Goal: Task Accomplishment & Management: Manage account settings

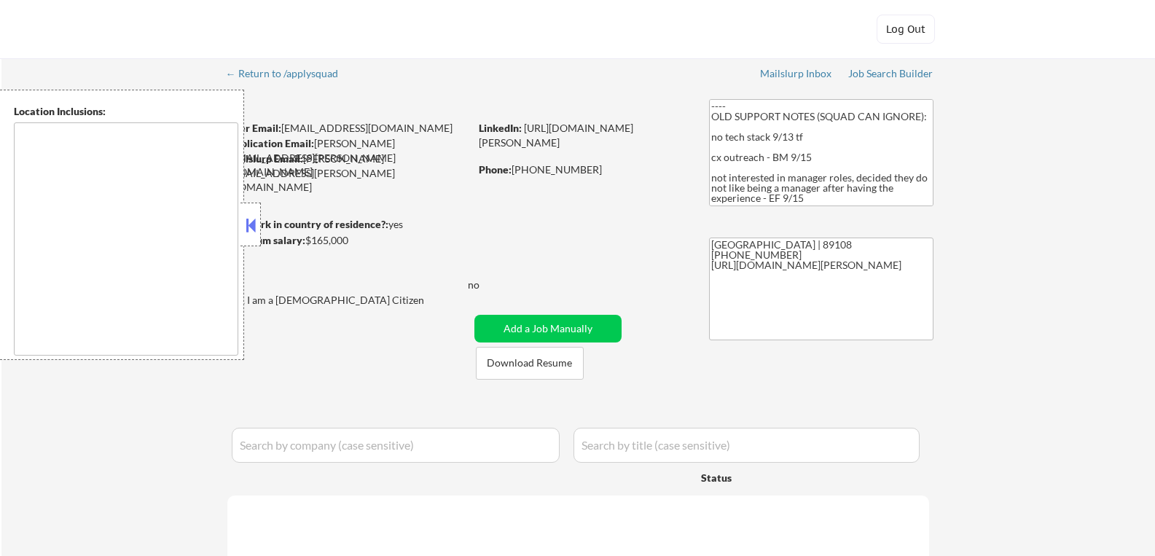
select select ""pending""
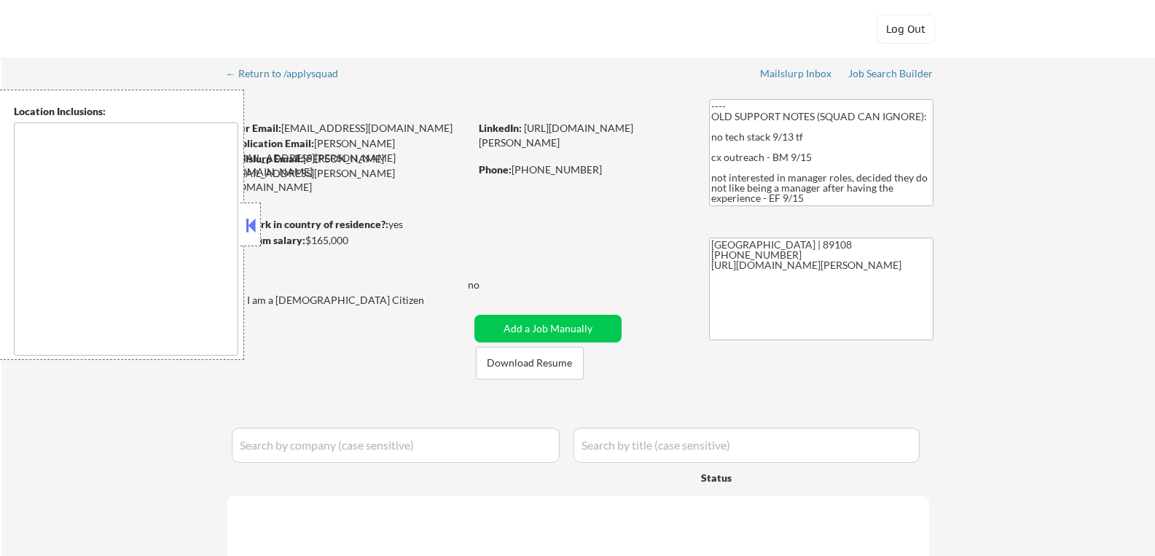
select select ""pending""
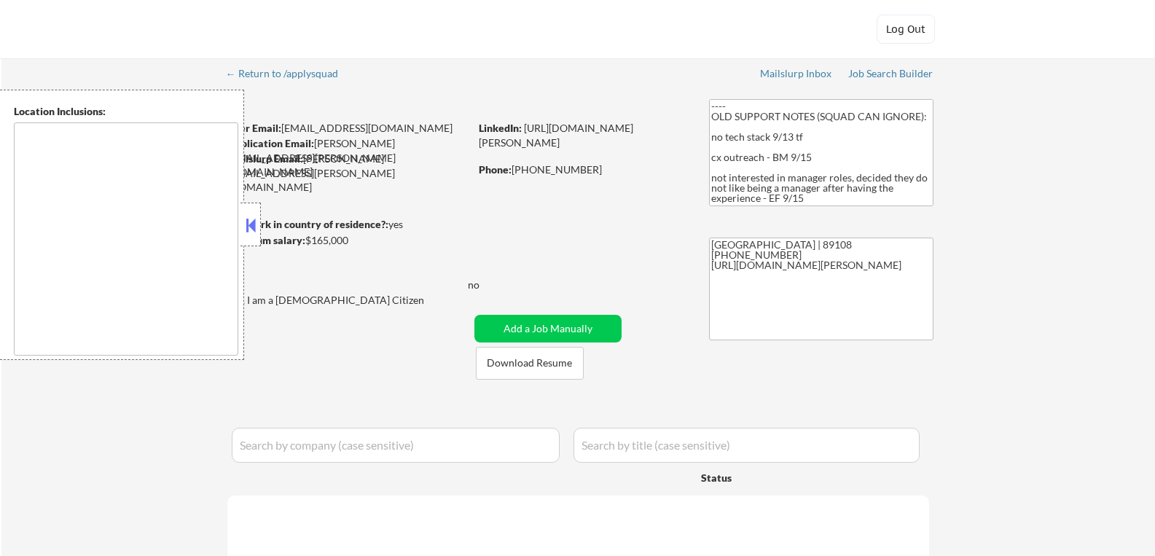
select select ""pending""
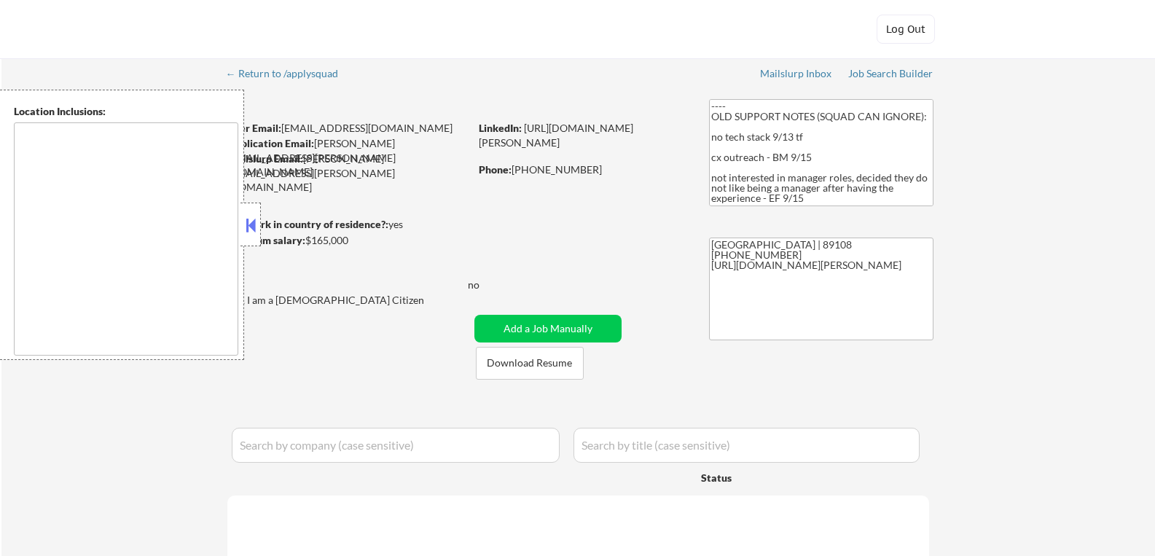
select select ""pending""
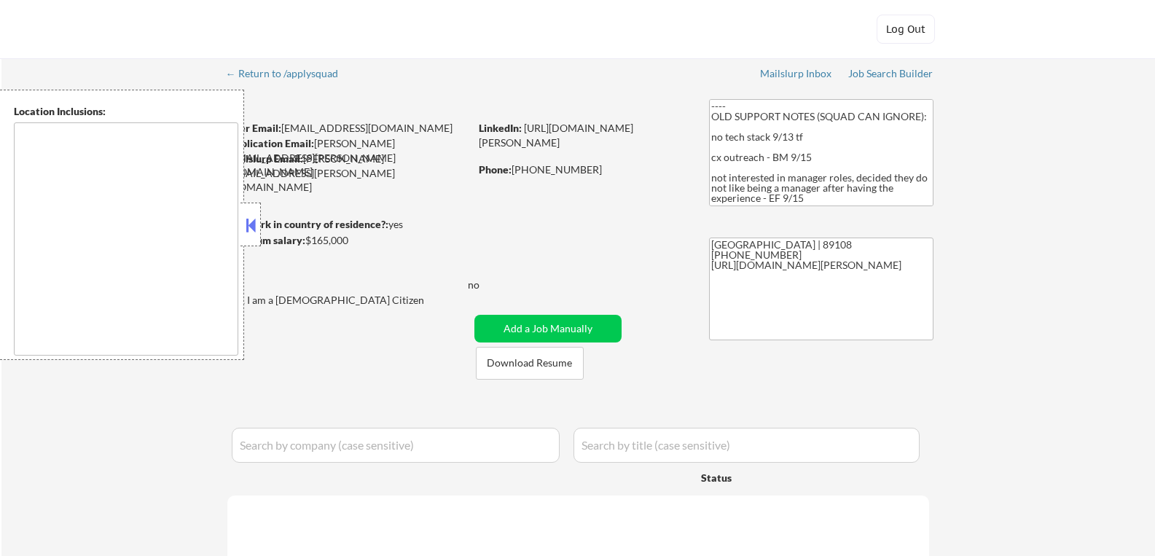
select select ""pending""
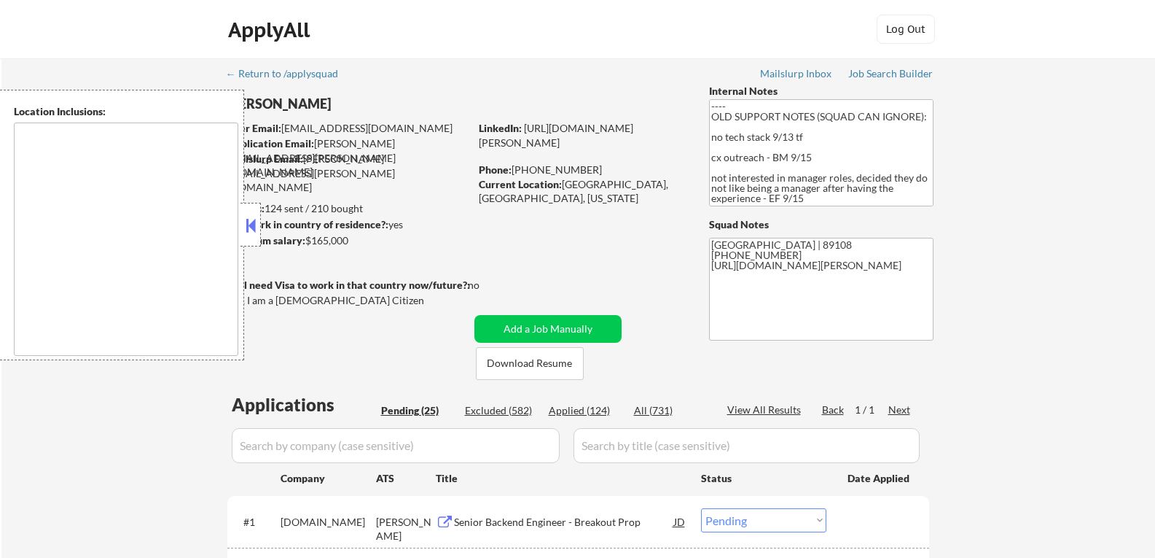
click at [918, 224] on div "Squad Notes" at bounding box center [821, 224] width 225 height 15
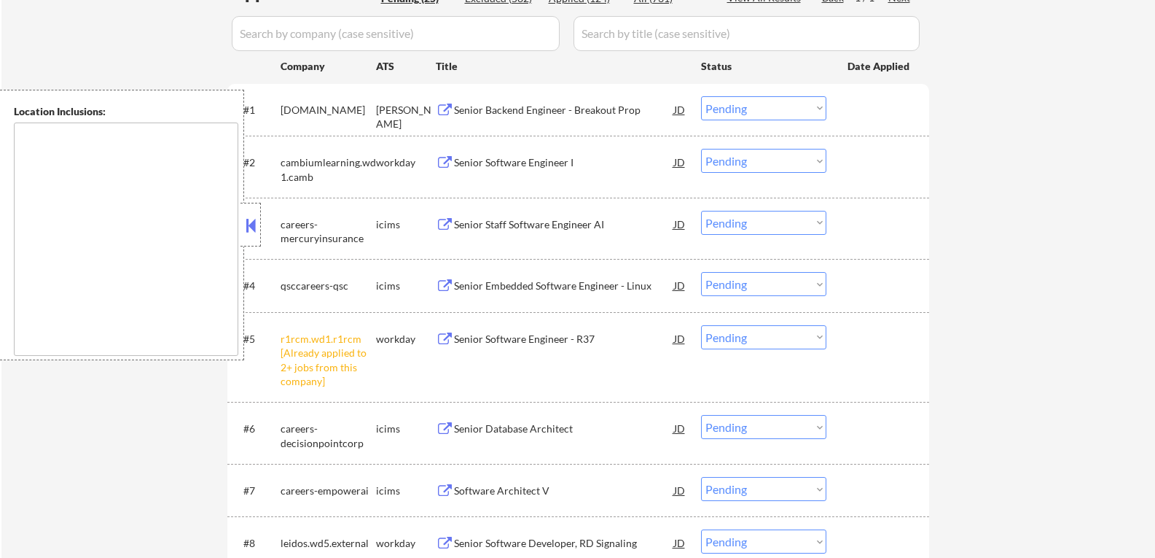
scroll to position [437, 0]
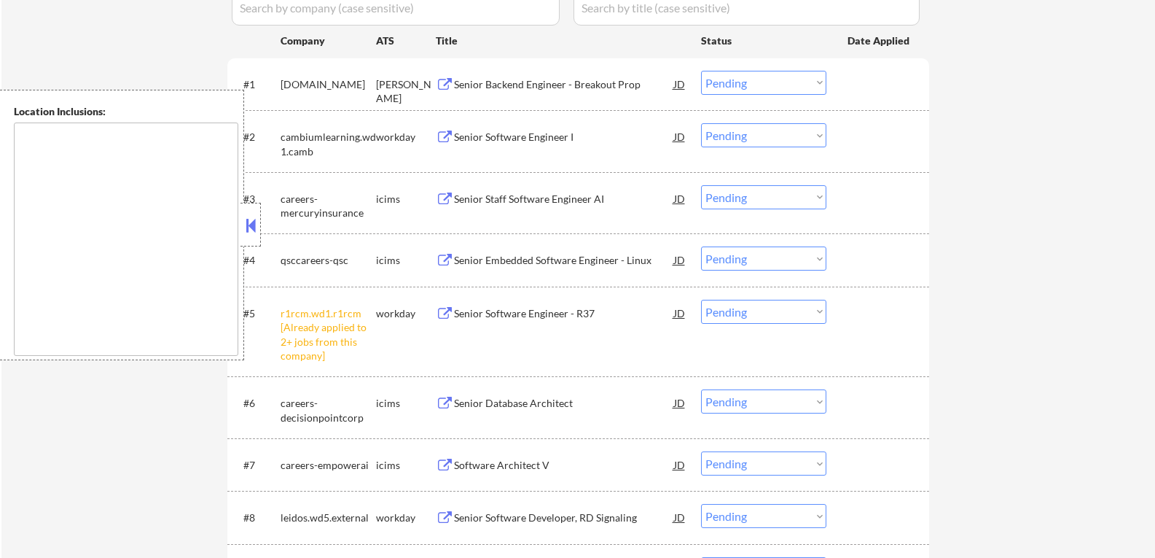
click at [448, 82] on button at bounding box center [445, 85] width 18 height 14
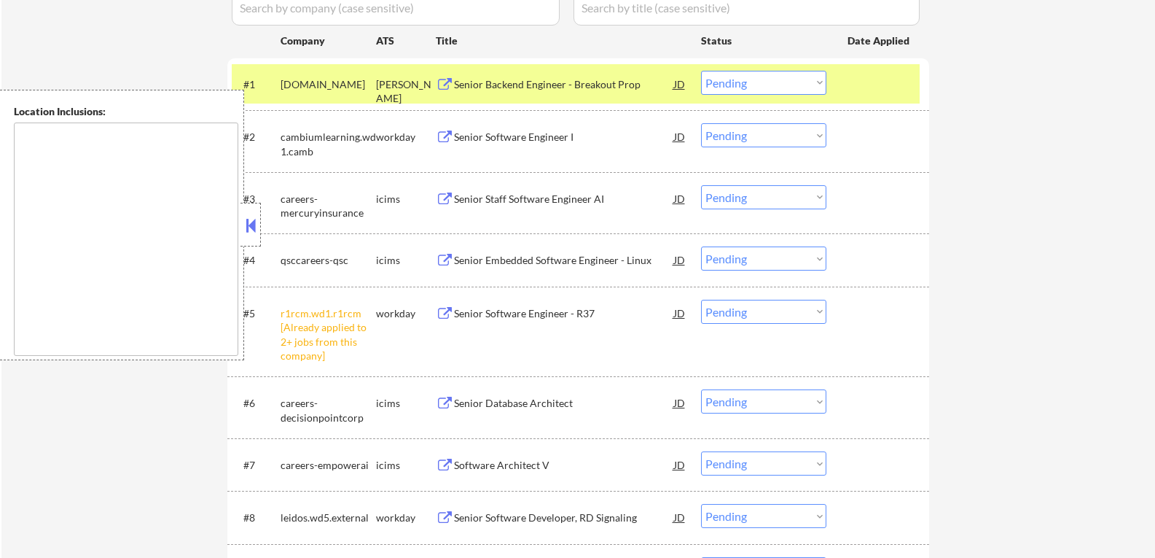
click at [822, 79] on select "Choose an option... Pending Applied Excluded (Questions) Excluded (Expired) Exc…" at bounding box center [763, 83] width 125 height 24
click at [701, 71] on select "Choose an option... Pending Applied Excluded (Questions) Excluded (Expired) Exc…" at bounding box center [763, 83] width 125 height 24
select select ""pending""
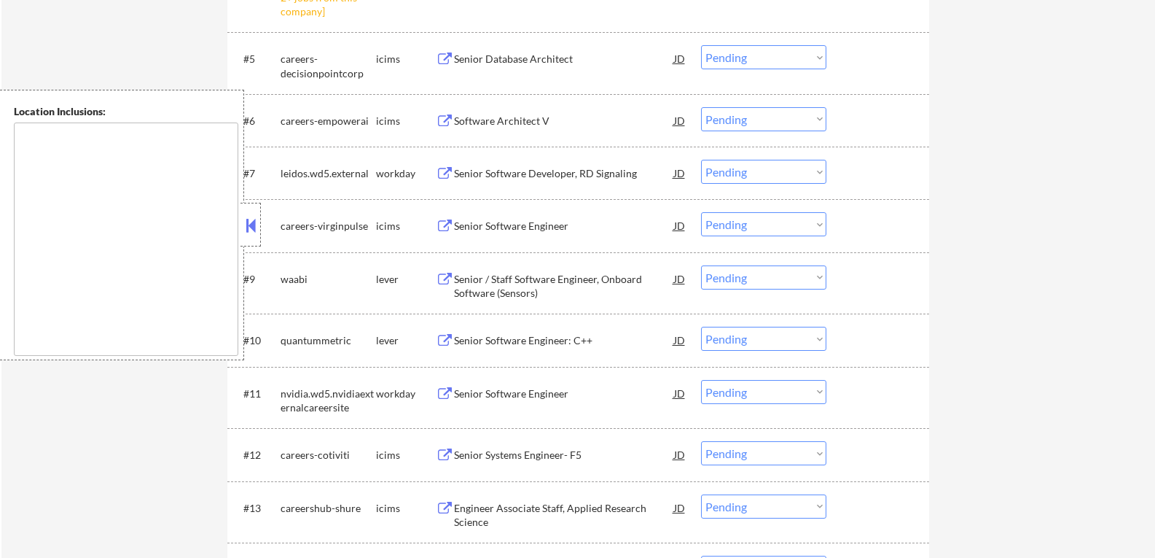
scroll to position [656, 0]
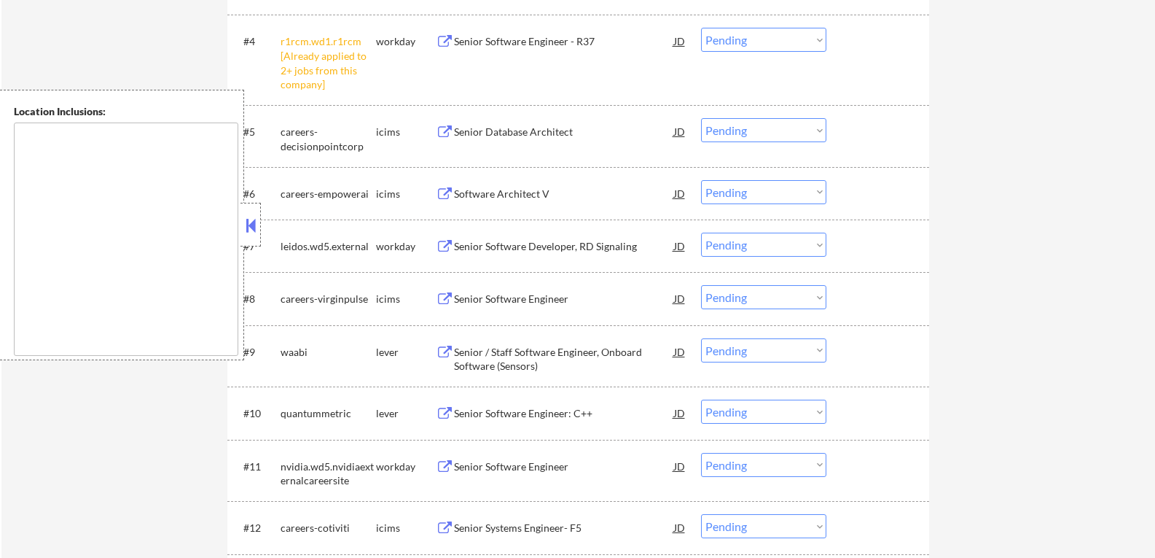
click at [822, 38] on select "Choose an option... Pending Applied Excluded (Questions) Excluded (Expired) Exc…" at bounding box center [763, 40] width 125 height 24
click at [701, 28] on select "Choose an option... Pending Applied Excluded (Questions) Excluded (Expired) Exc…" at bounding box center [763, 40] width 125 height 24
select select ""pending""
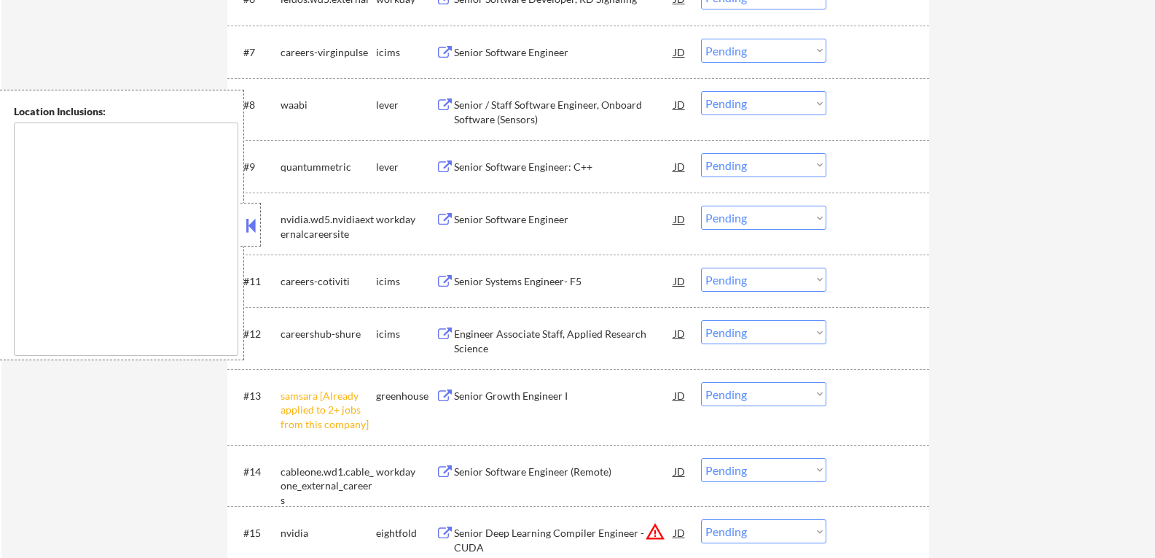
scroll to position [802, 0]
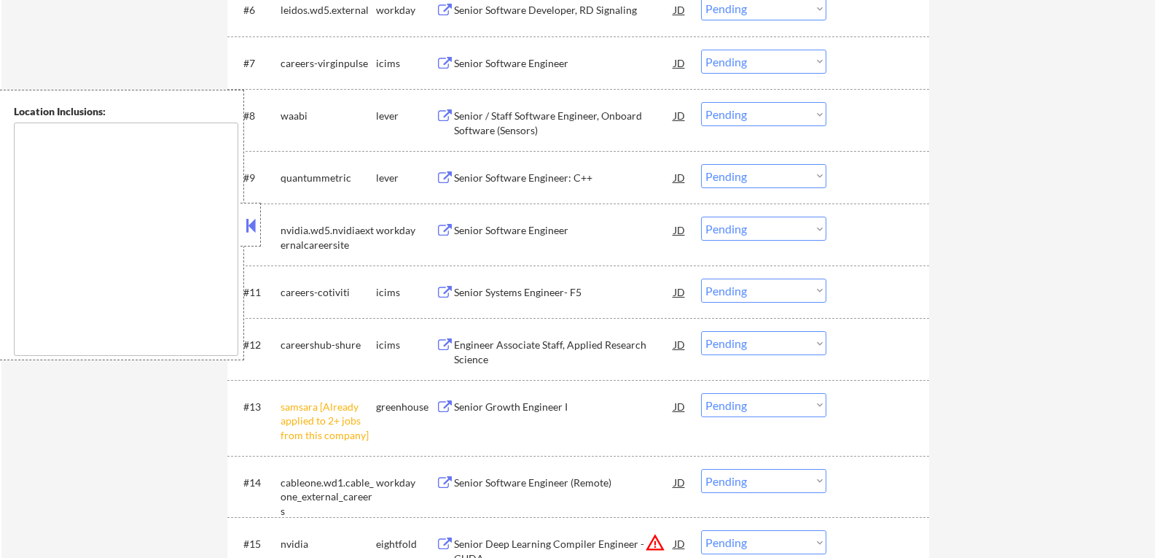
click at [449, 120] on button at bounding box center [445, 116] width 18 height 14
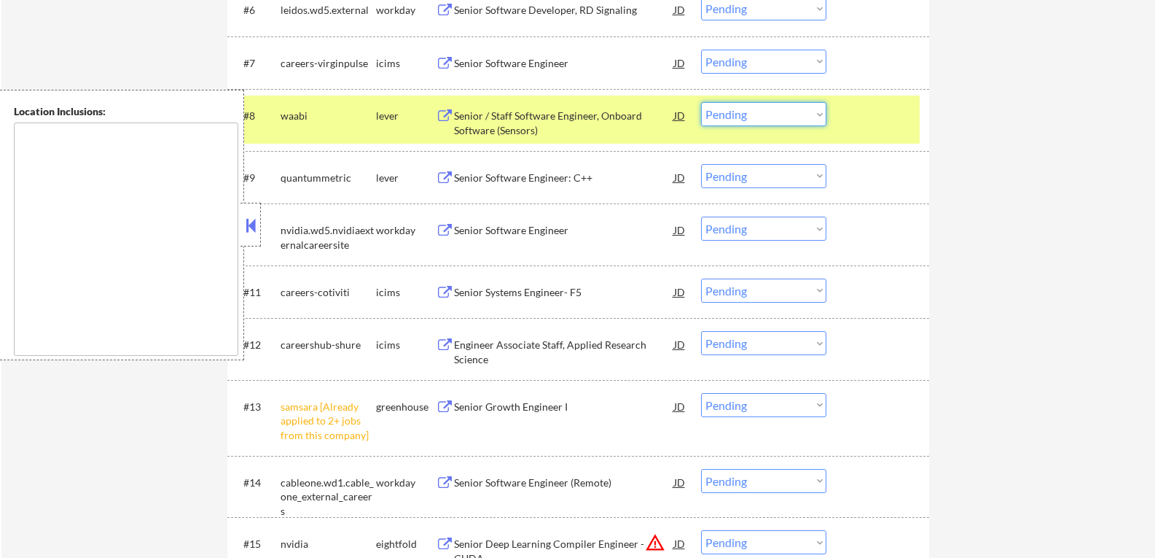
click at [817, 114] on select "Choose an option... Pending Applied Excluded (Questions) Excluded (Expired) Exc…" at bounding box center [763, 114] width 125 height 24
click at [701, 102] on select "Choose an option... Pending Applied Excluded (Questions) Excluded (Expired) Exc…" at bounding box center [763, 114] width 125 height 24
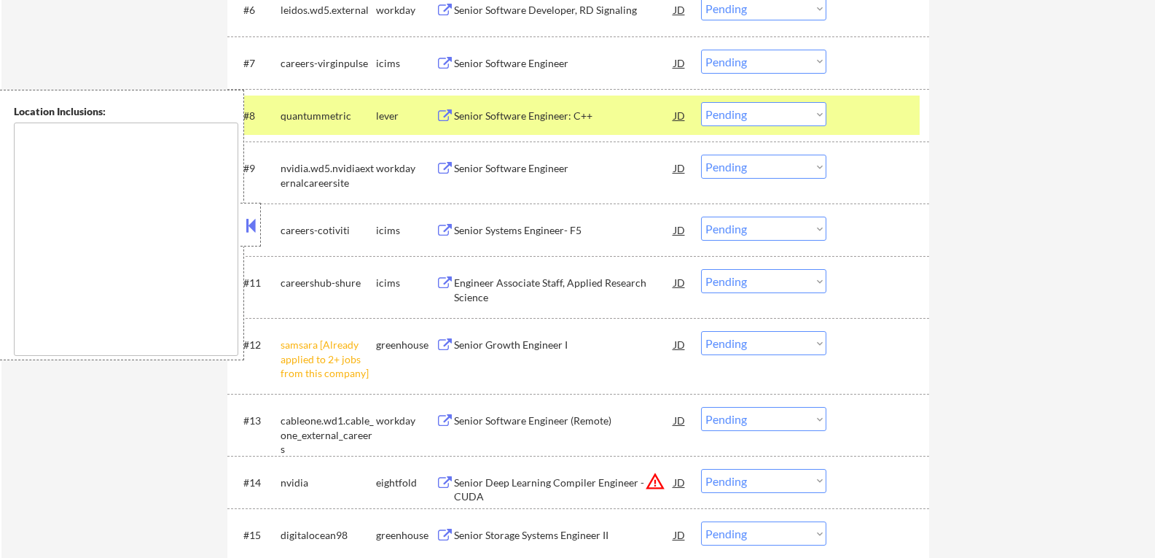
click at [445, 117] on button at bounding box center [445, 116] width 18 height 14
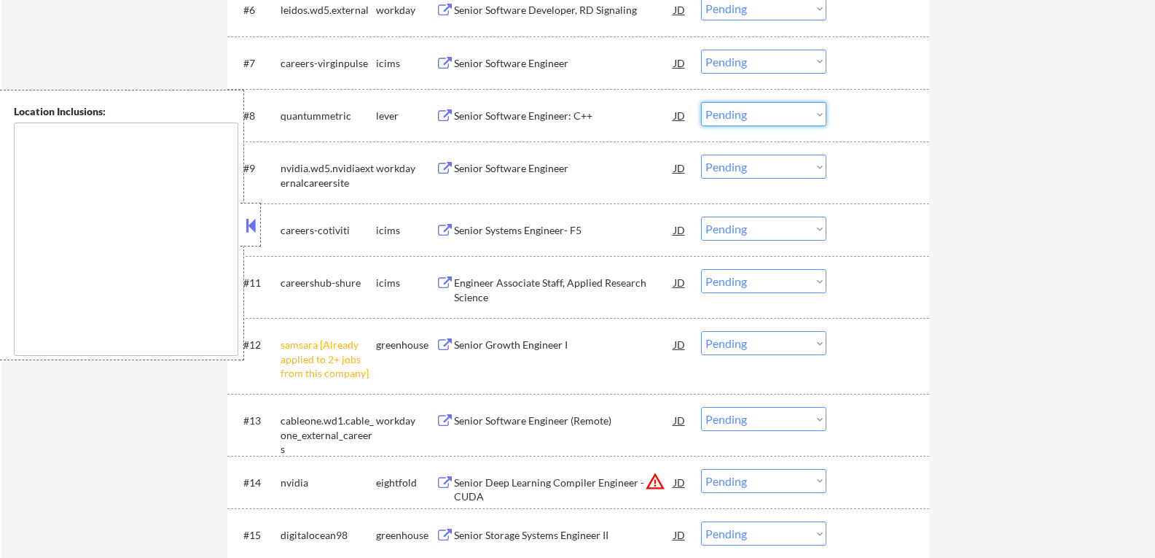
click at [819, 115] on select "Choose an option... Pending Applied Excluded (Questions) Excluded (Expired) Exc…" at bounding box center [763, 114] width 125 height 24
click at [701, 102] on select "Choose an option... Pending Applied Excluded (Questions) Excluded (Expired) Exc…" at bounding box center [763, 114] width 125 height 24
select select ""pending""
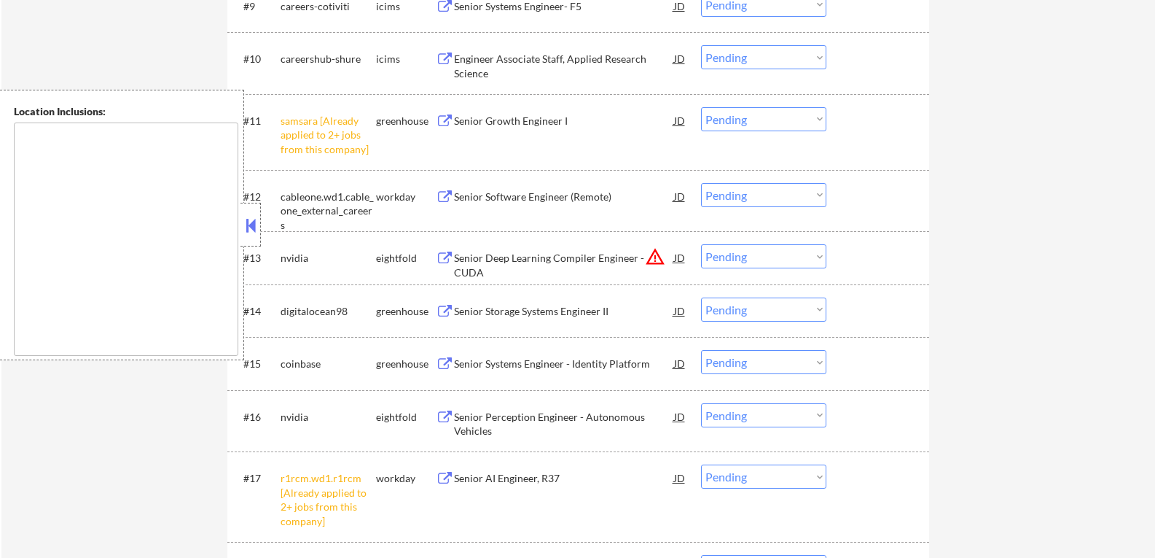
scroll to position [948, 0]
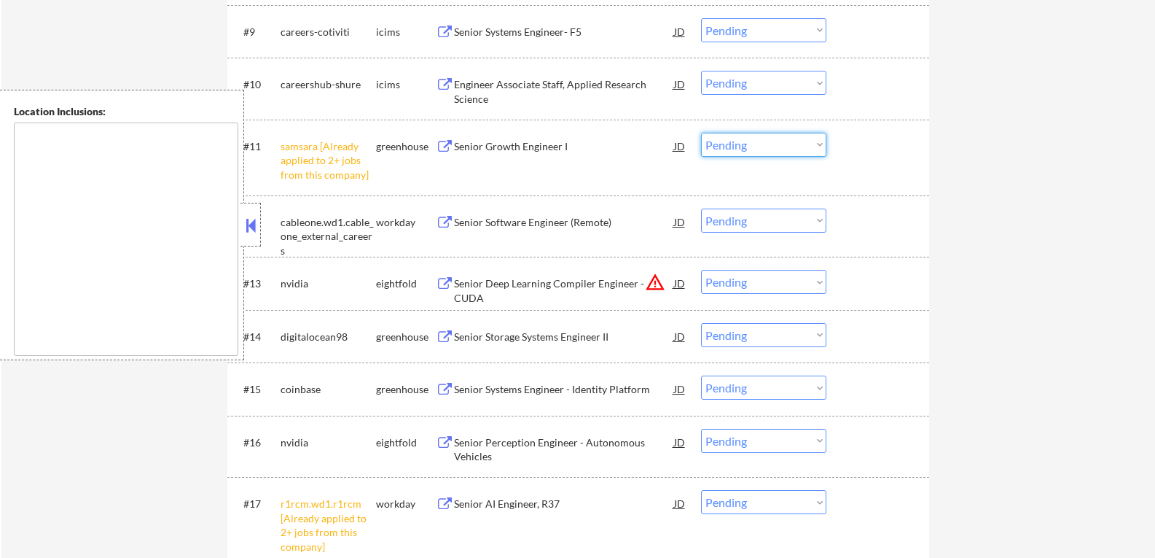
click at [821, 144] on select "Choose an option... Pending Applied Excluded (Questions) Excluded (Expired) Exc…" at bounding box center [763, 145] width 125 height 24
click at [819, 144] on select "Choose an option... Pending Applied Excluded (Questions) Excluded (Expired) Exc…" at bounding box center [763, 145] width 125 height 24
click at [701, 133] on select "Choose an option... Pending Applied Excluded (Questions) Excluded (Expired) Exc…" at bounding box center [763, 145] width 125 height 24
select select ""pending""
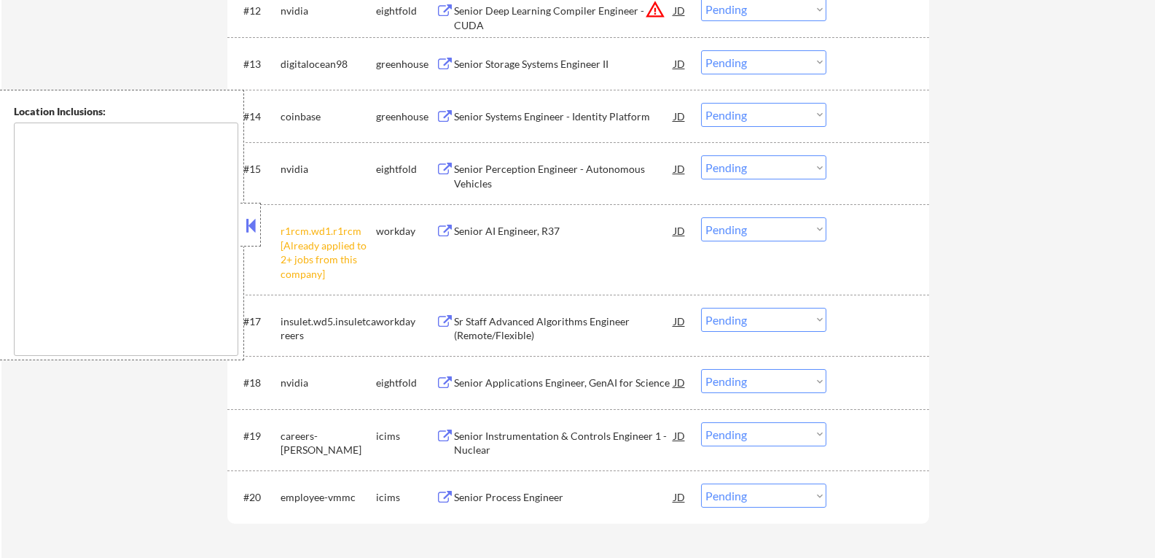
scroll to position [1166, 0]
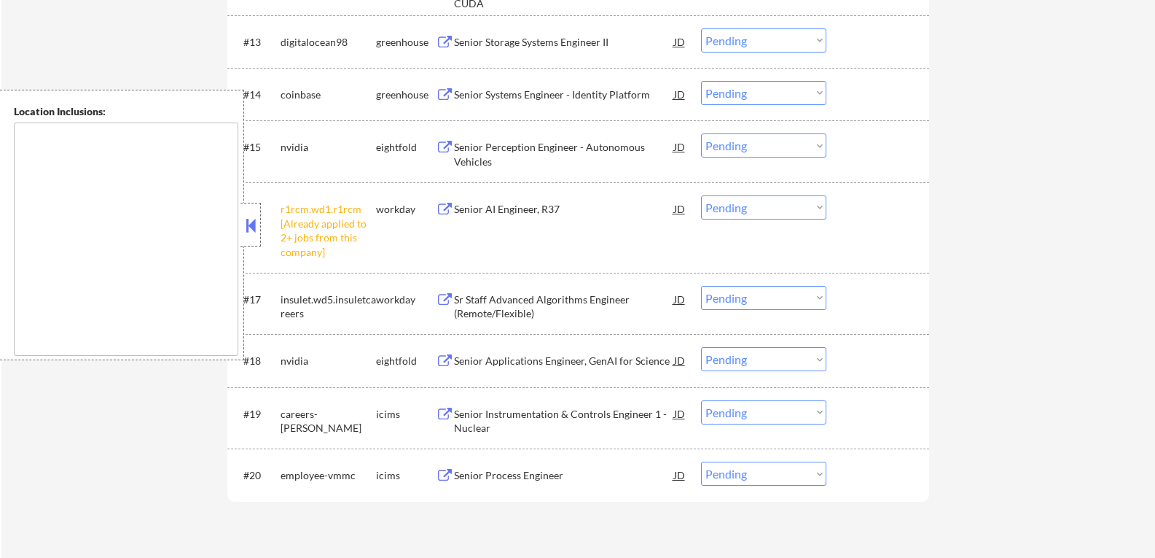
click at [442, 42] on button at bounding box center [445, 43] width 18 height 14
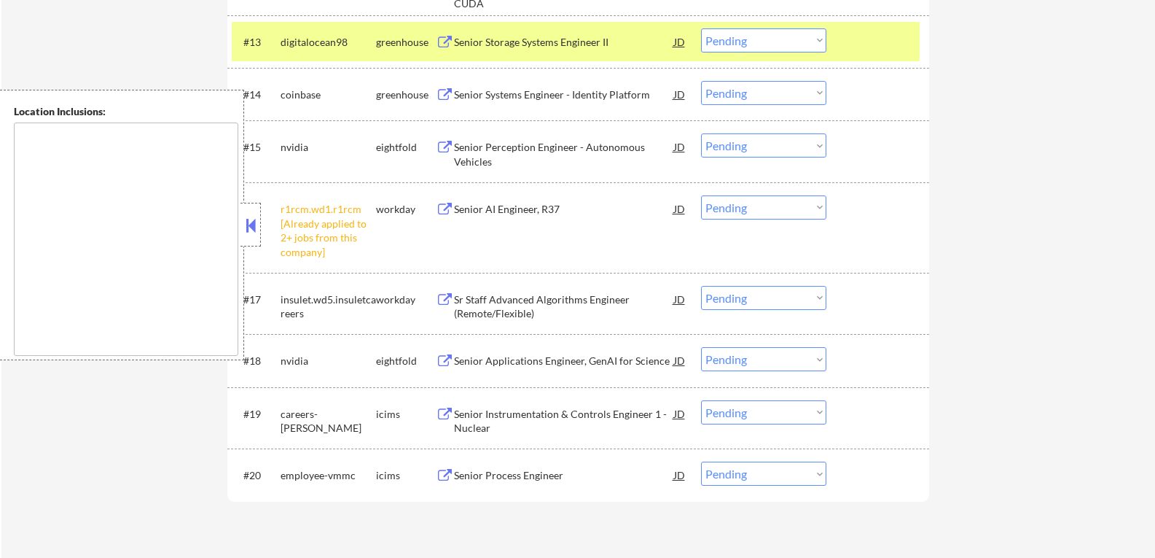
click at [822, 41] on select "Choose an option... Pending Applied Excluded (Questions) Excluded (Expired) Exc…" at bounding box center [763, 40] width 125 height 24
click at [701, 28] on select "Choose an option... Pending Applied Excluded (Questions) Excluded (Expired) Exc…" at bounding box center [763, 40] width 125 height 24
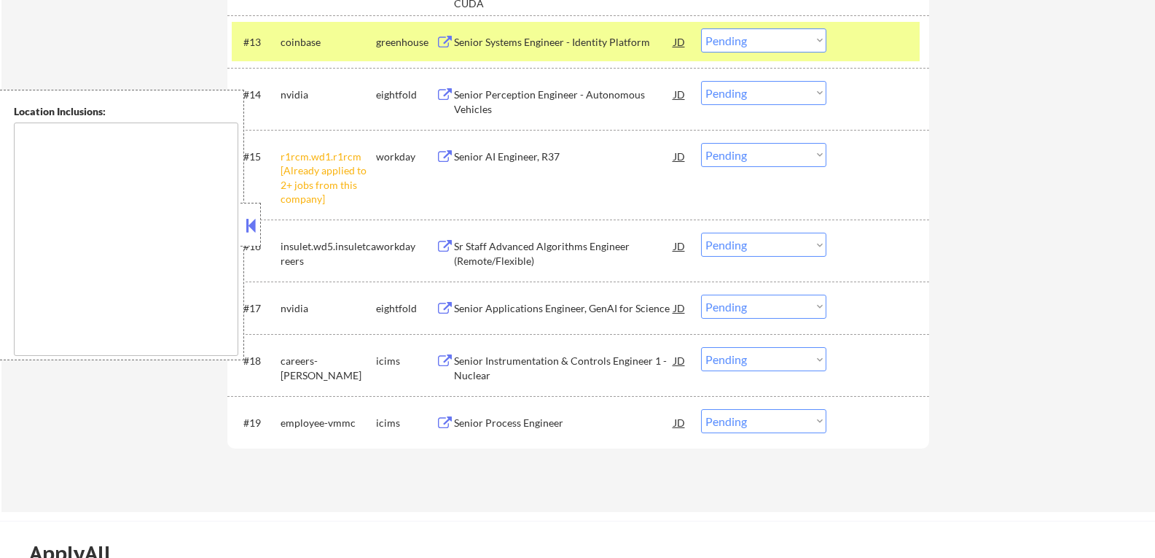
click at [449, 37] on button at bounding box center [445, 43] width 18 height 14
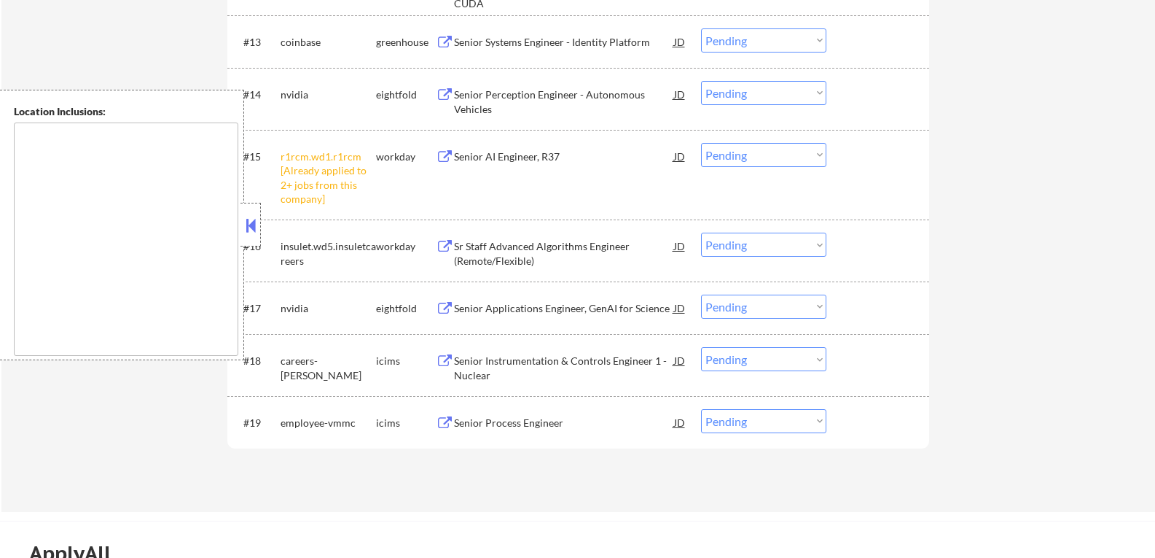
click at [819, 42] on select "Choose an option... Pending Applied Excluded (Questions) Excluded (Expired) Exc…" at bounding box center [763, 40] width 125 height 24
click at [701, 28] on select "Choose an option... Pending Applied Excluded (Questions) Excluded (Expired) Exc…" at bounding box center [763, 40] width 125 height 24
select select ""pending""
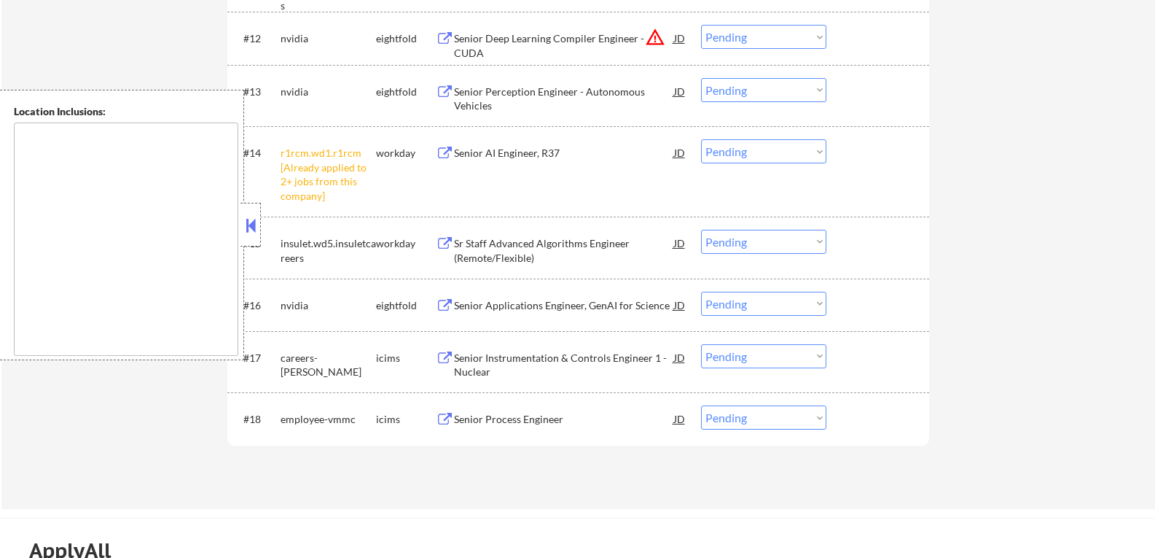
scroll to position [1093, 0]
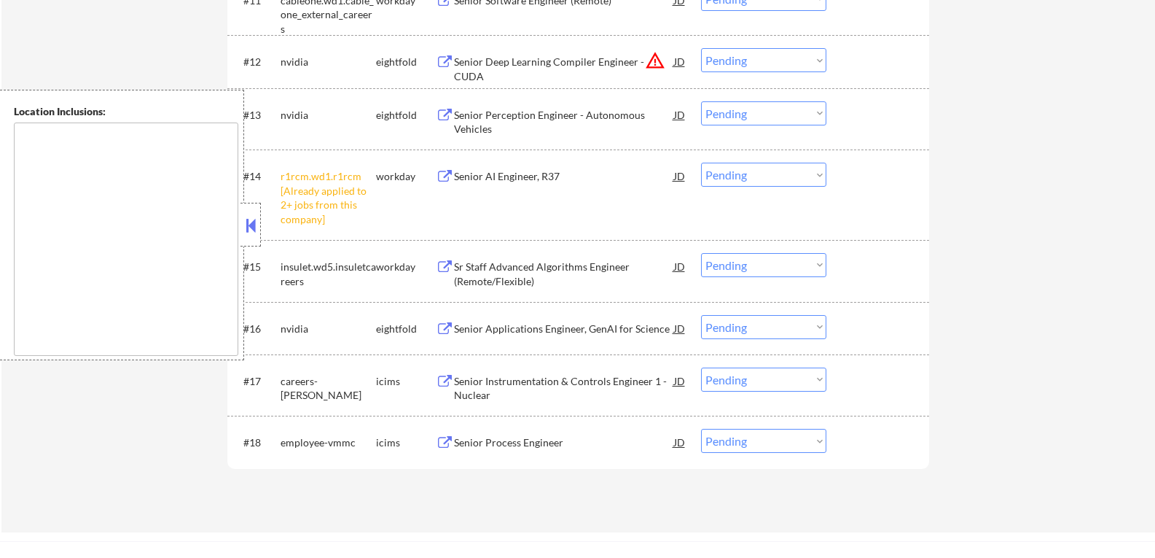
click at [819, 173] on select "Choose an option... Pending Applied Excluded (Questions) Excluded (Expired) Exc…" at bounding box center [763, 175] width 125 height 24
click at [701, 163] on select "Choose an option... Pending Applied Excluded (Questions) Excluded (Expired) Exc…" at bounding box center [763, 175] width 125 height 24
select select ""pending""
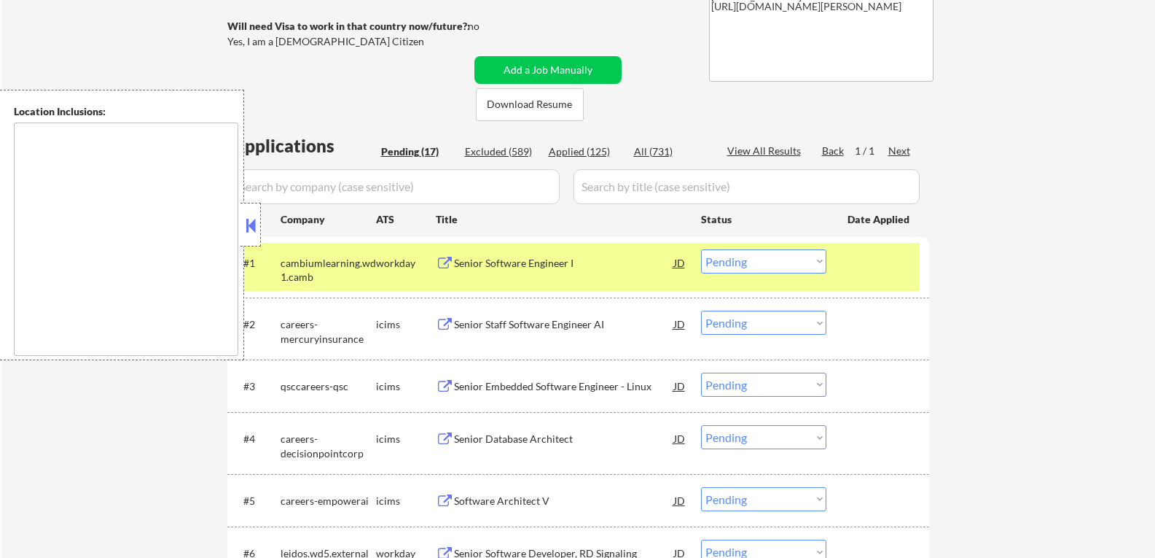
scroll to position [292, 0]
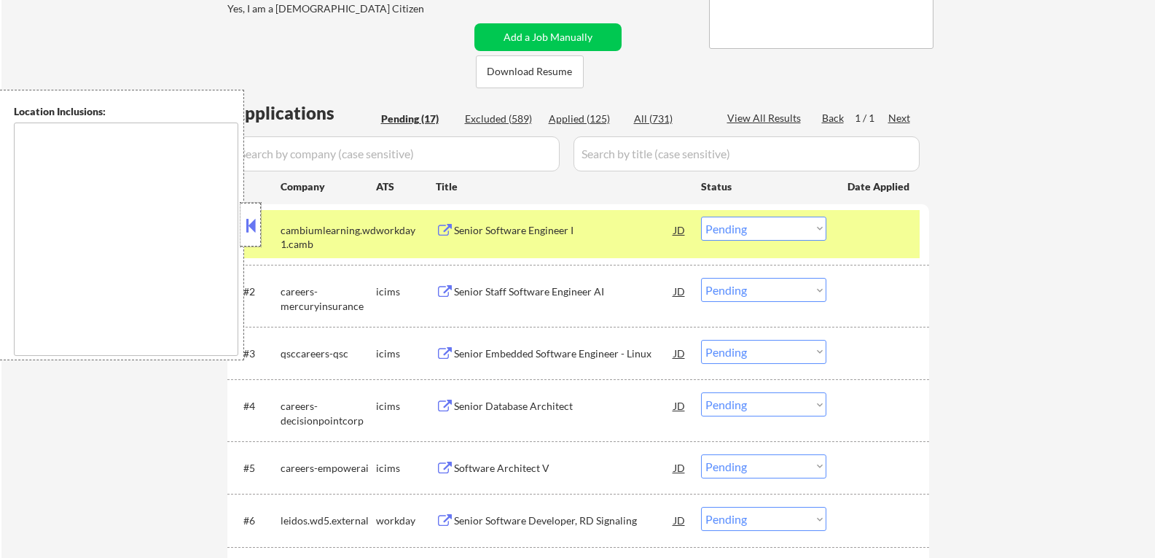
click at [253, 210] on div at bounding box center [251, 225] width 20 height 44
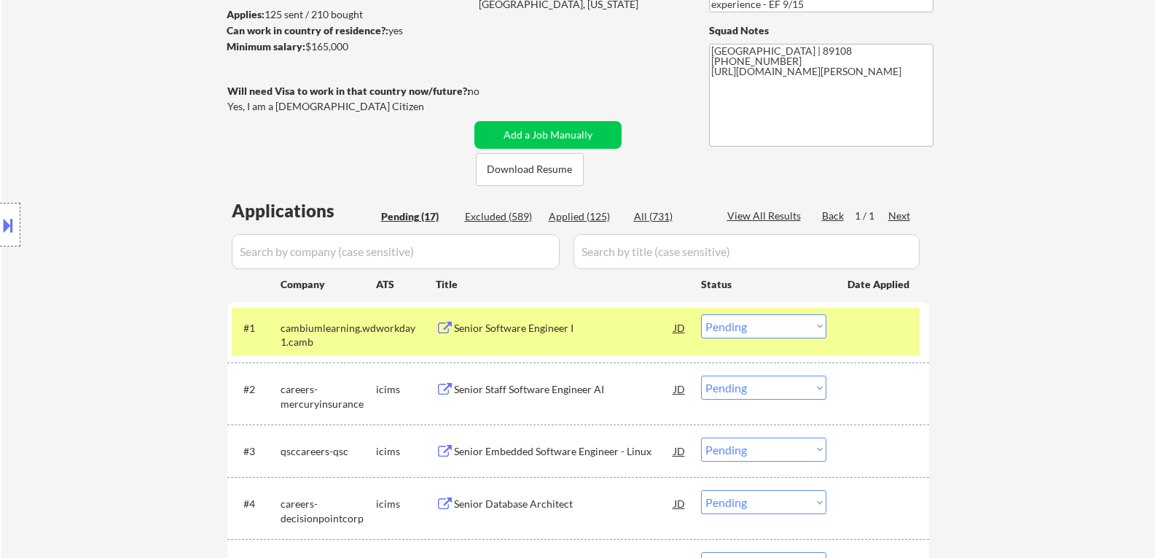
scroll to position [73, 0]
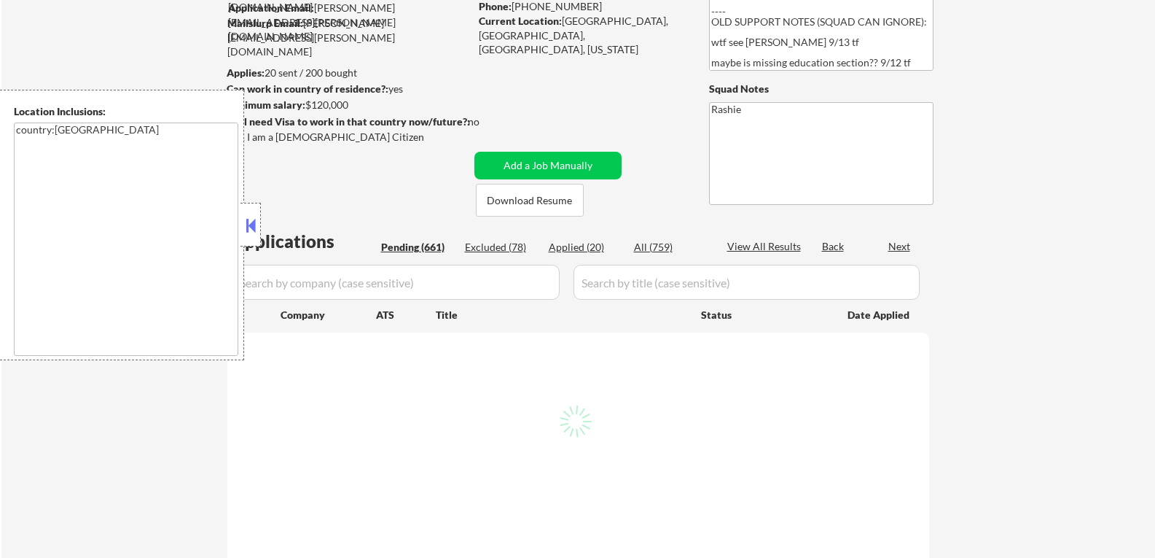
scroll to position [219, 0]
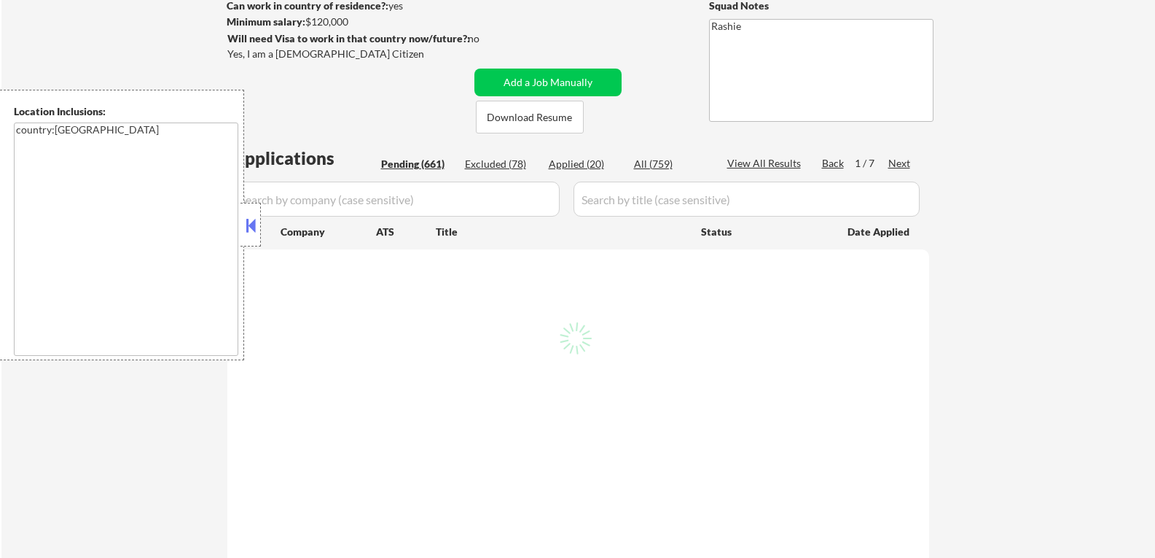
click at [249, 226] on button at bounding box center [251, 225] width 16 height 22
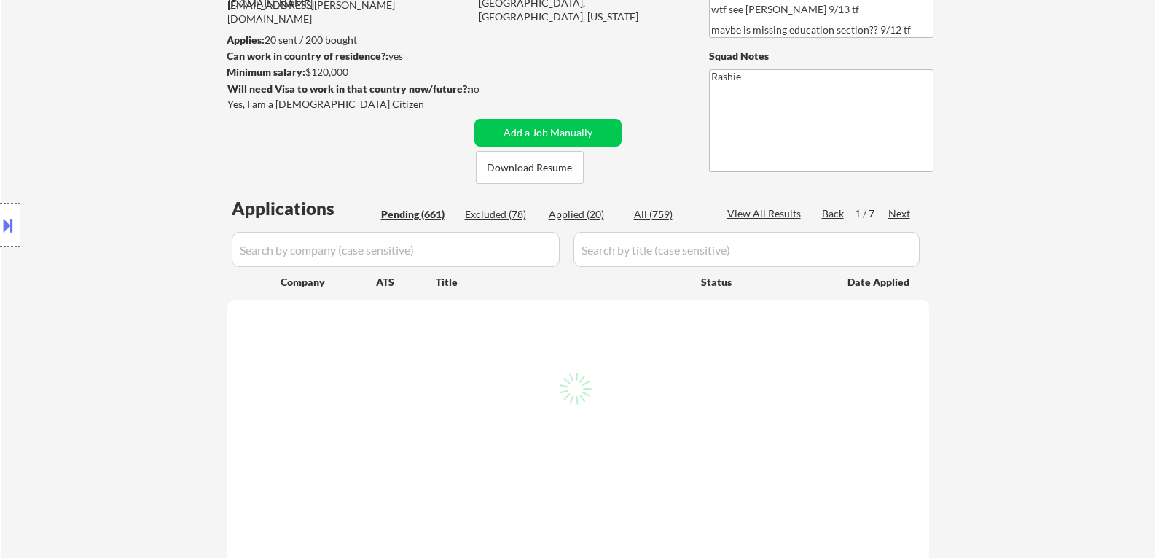
scroll to position [0, 0]
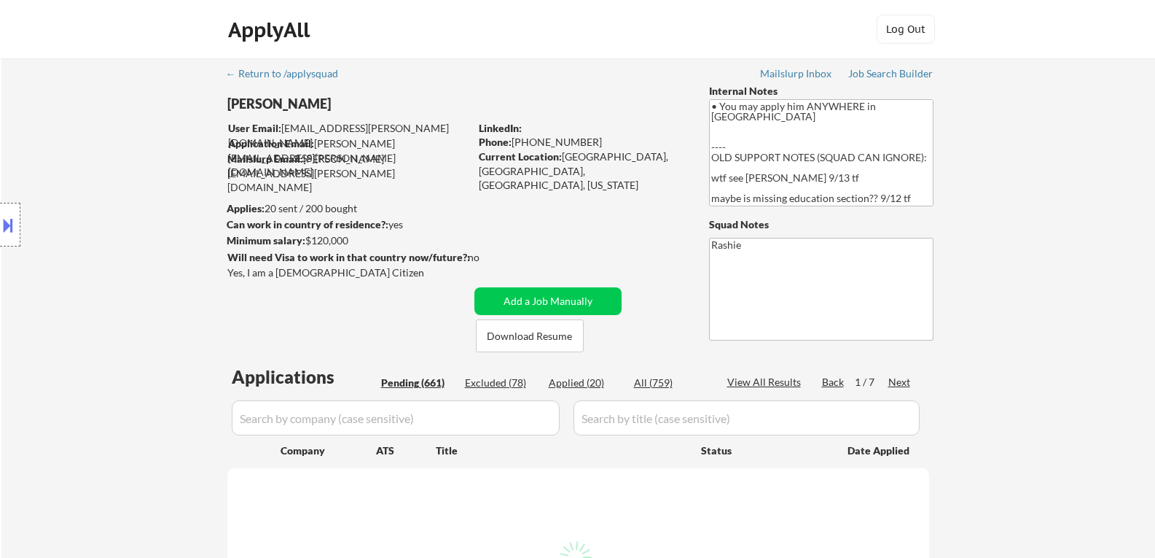
select select ""pending""
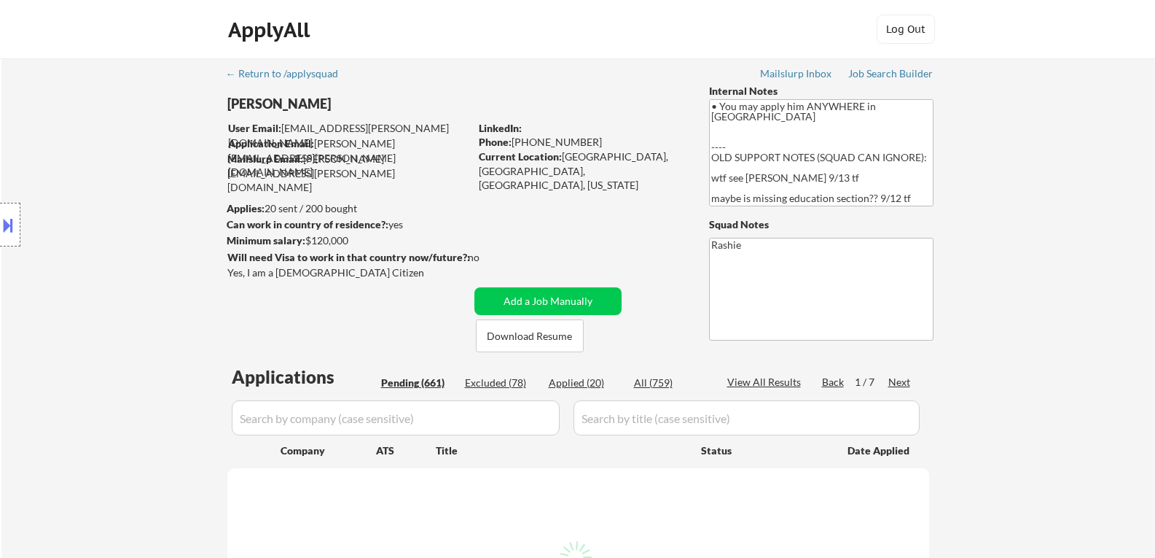
select select ""pending""
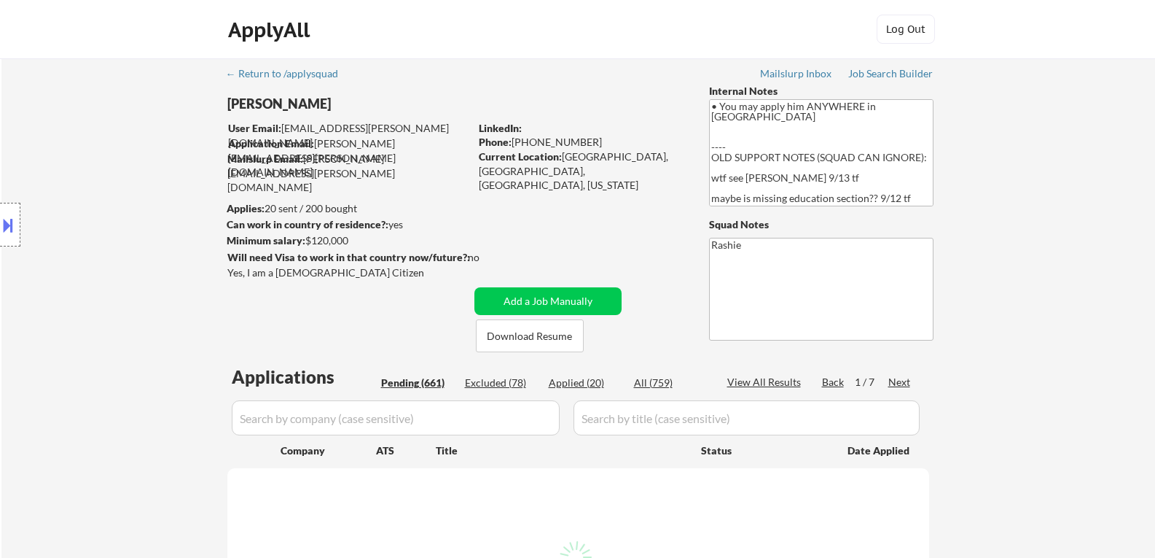
select select ""pending""
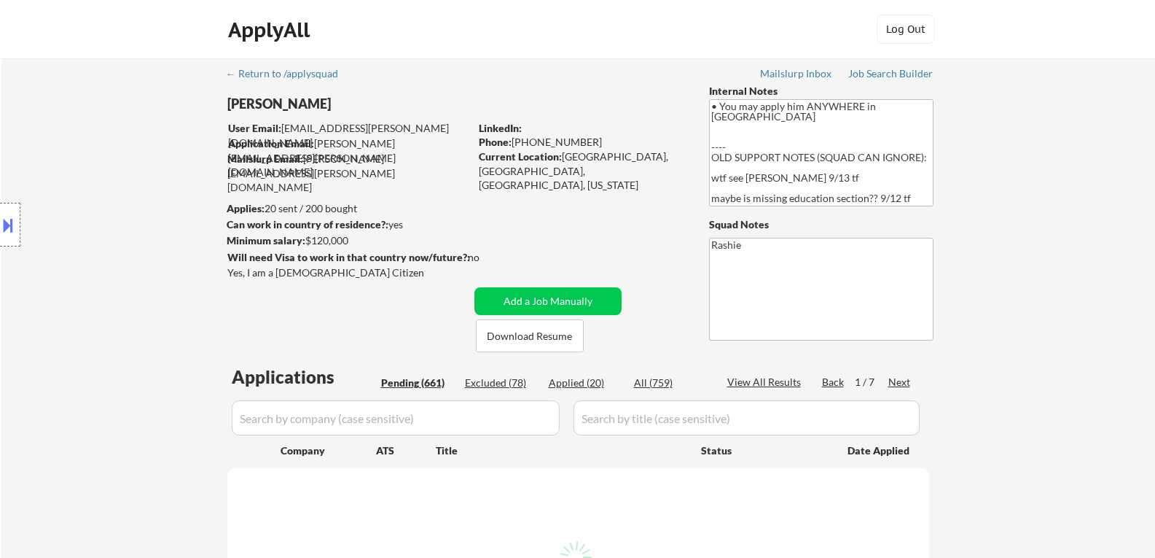
select select ""pending""
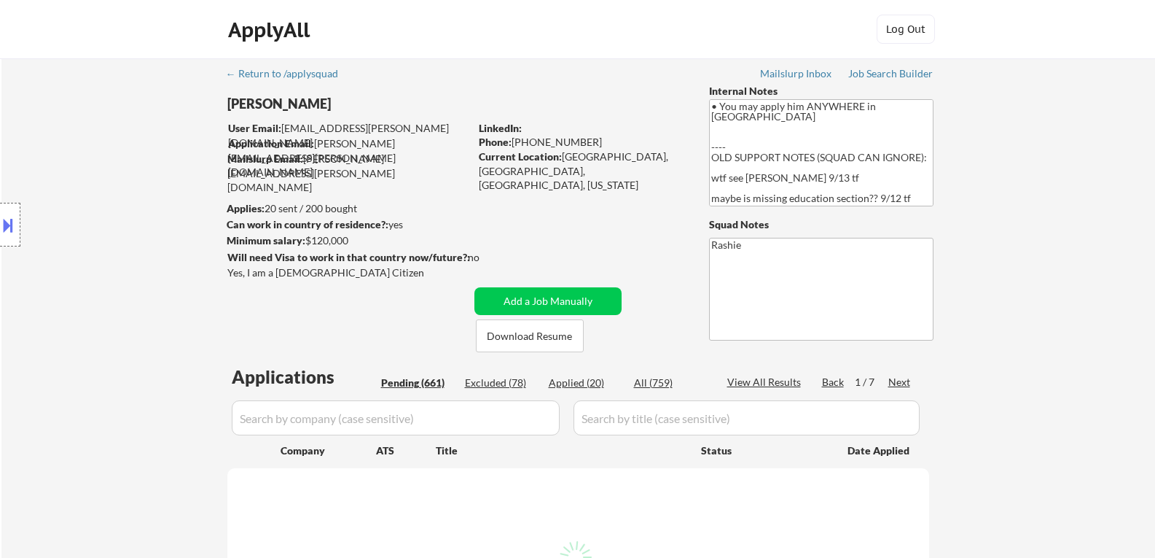
select select ""pending""
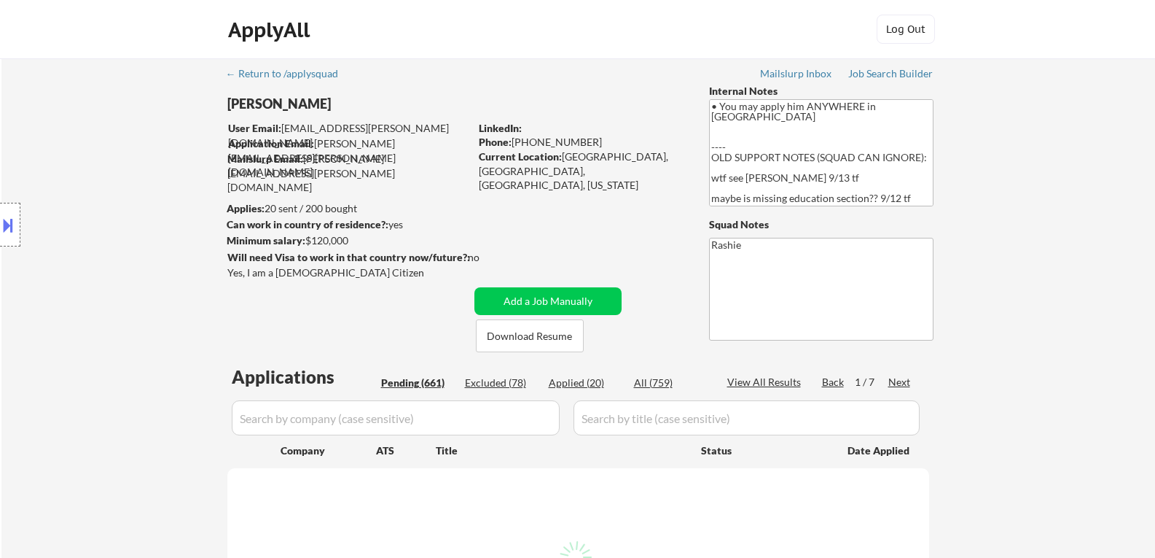
select select ""pending""
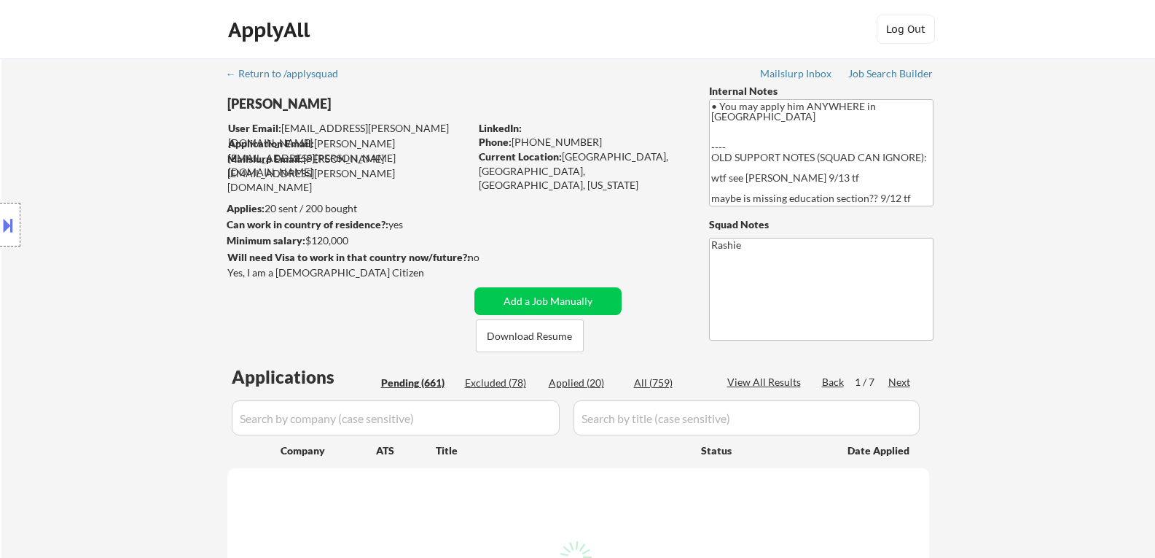
select select ""pending""
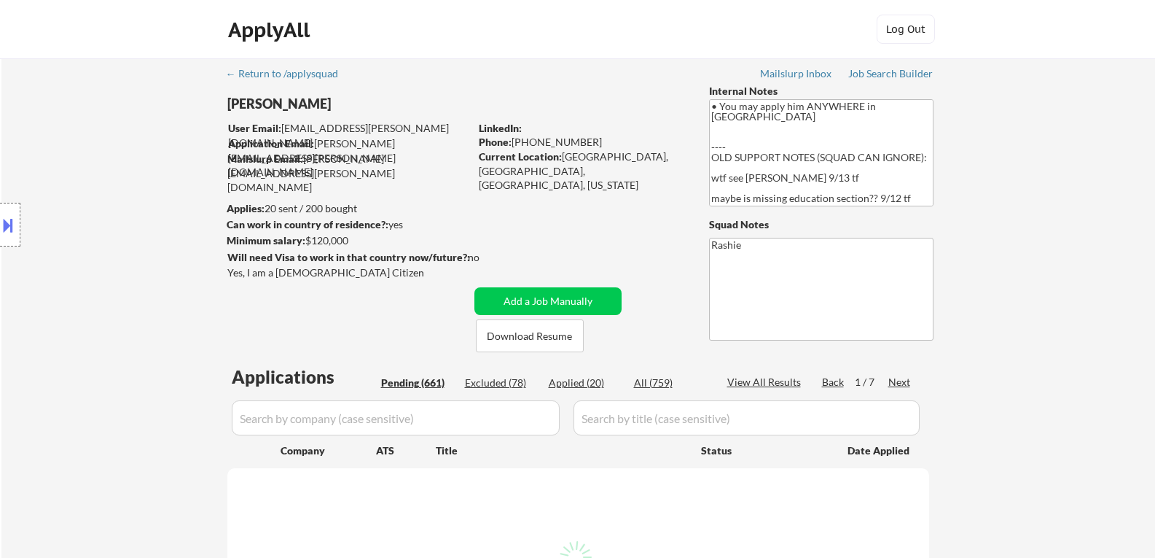
select select ""pending""
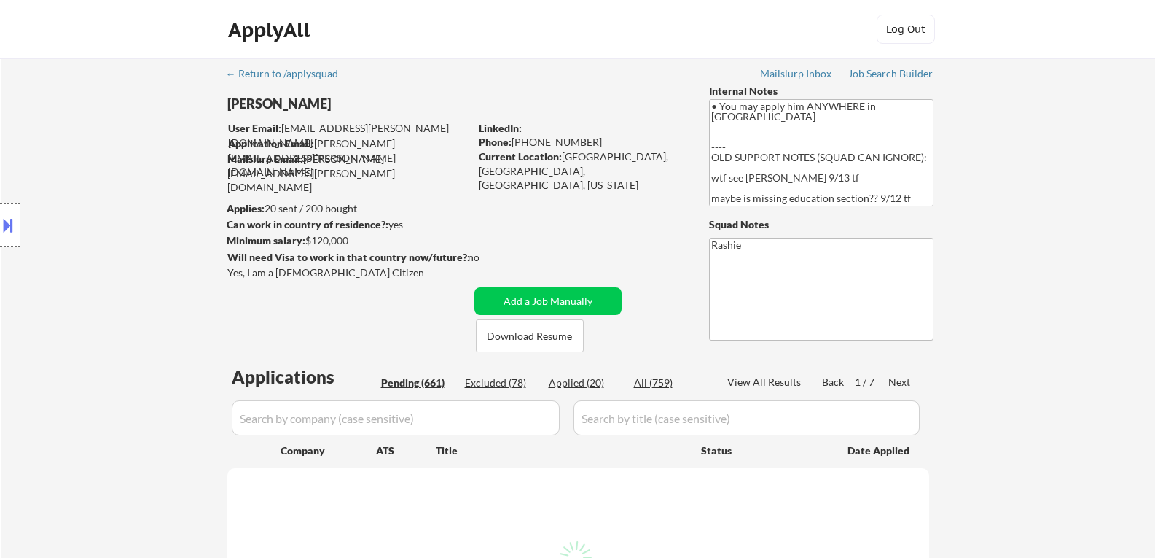
select select ""pending""
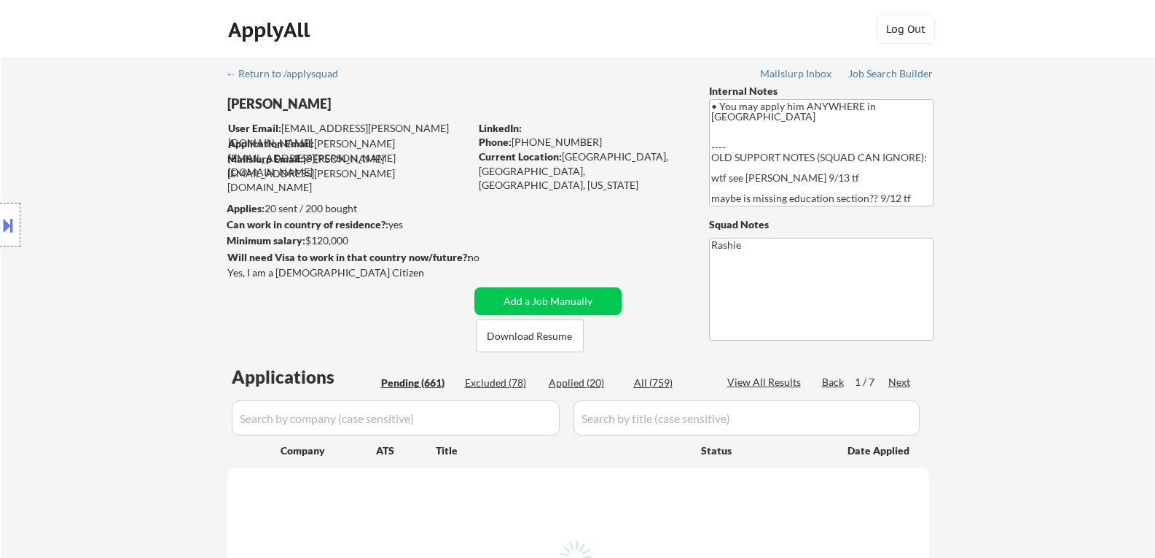
select select ""pending""
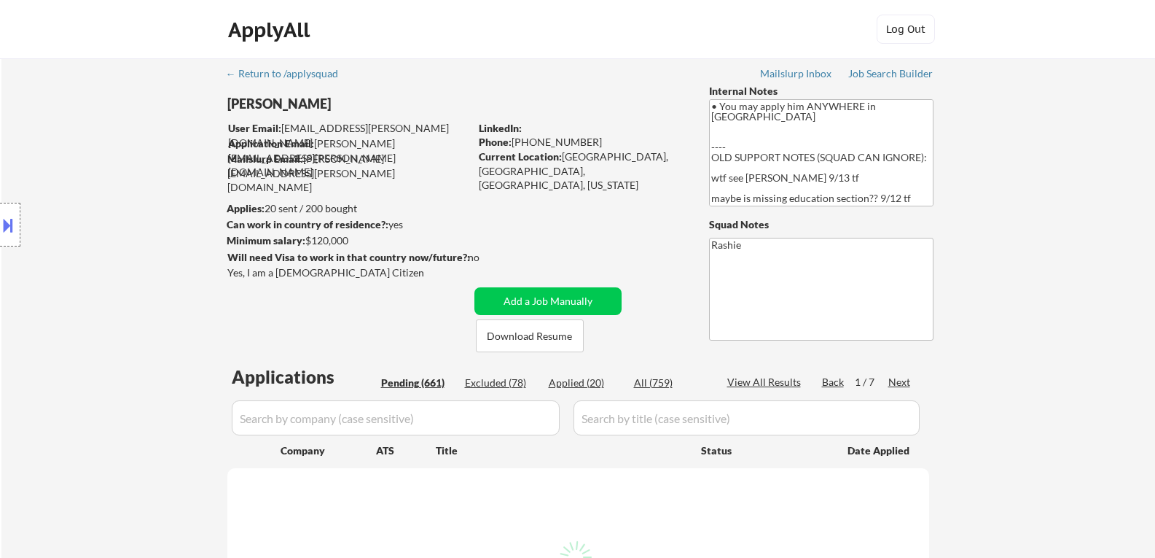
select select ""pending""
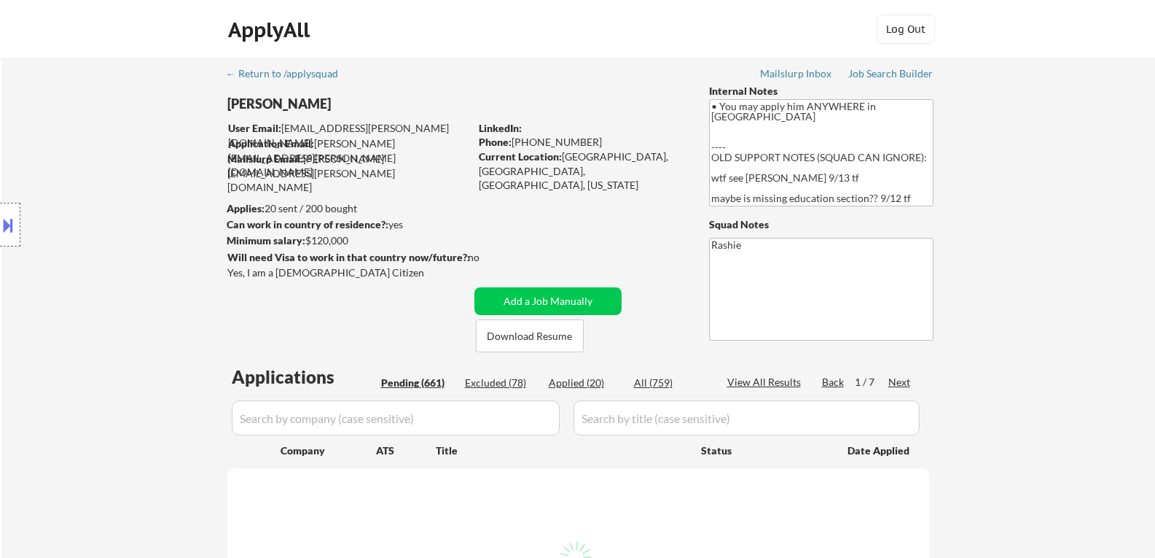
select select ""pending""
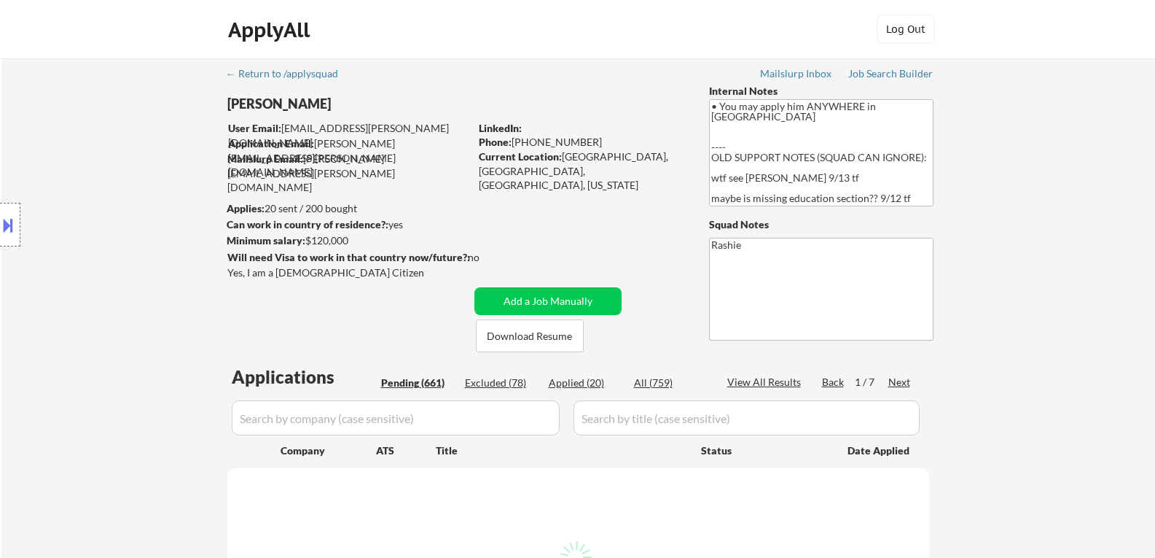
select select ""pending""
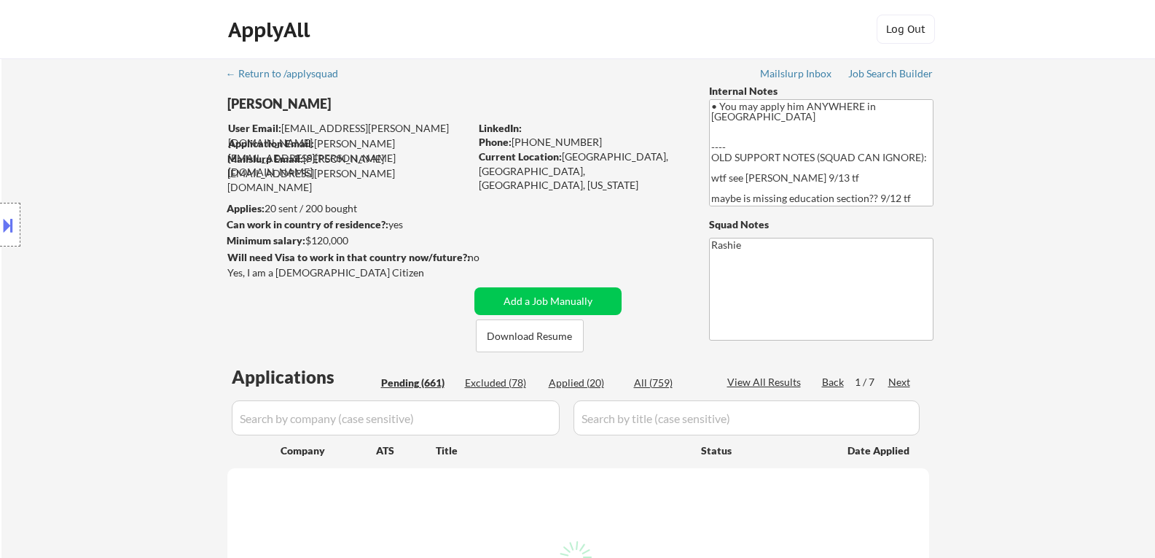
select select ""pending""
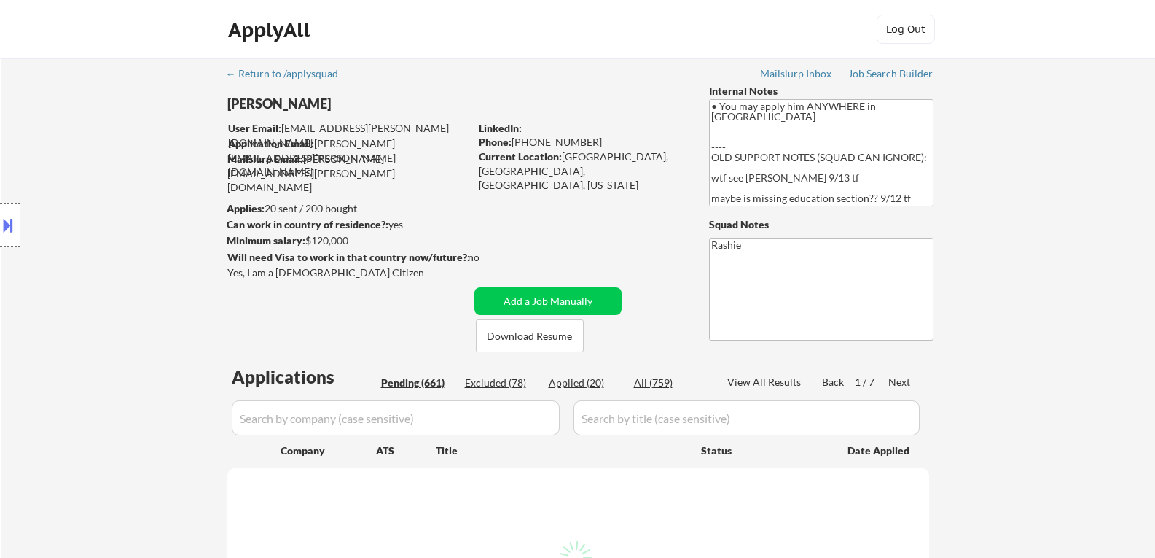
select select ""pending""
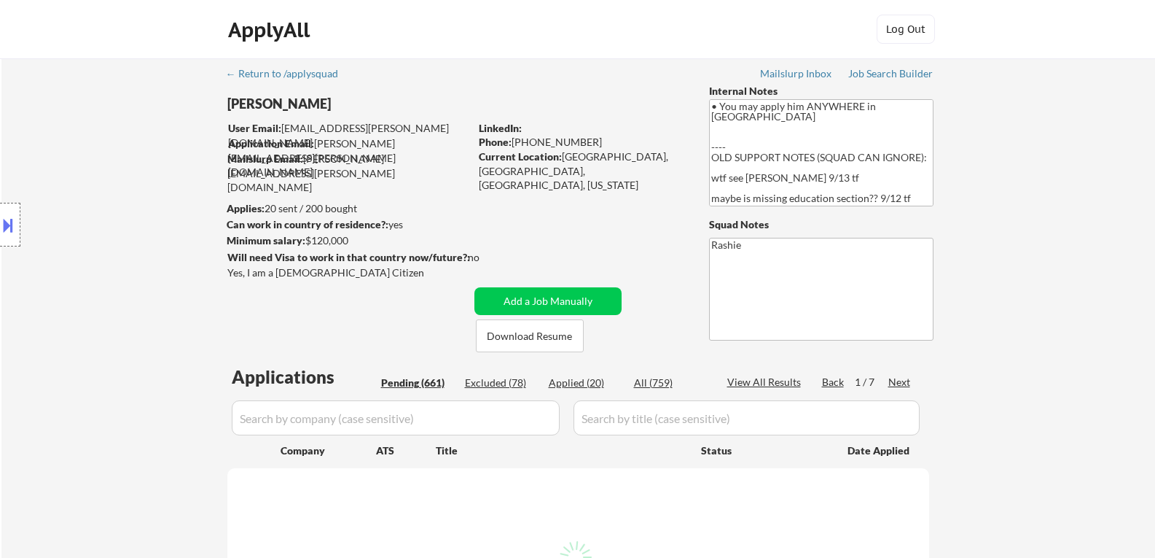
select select ""pending""
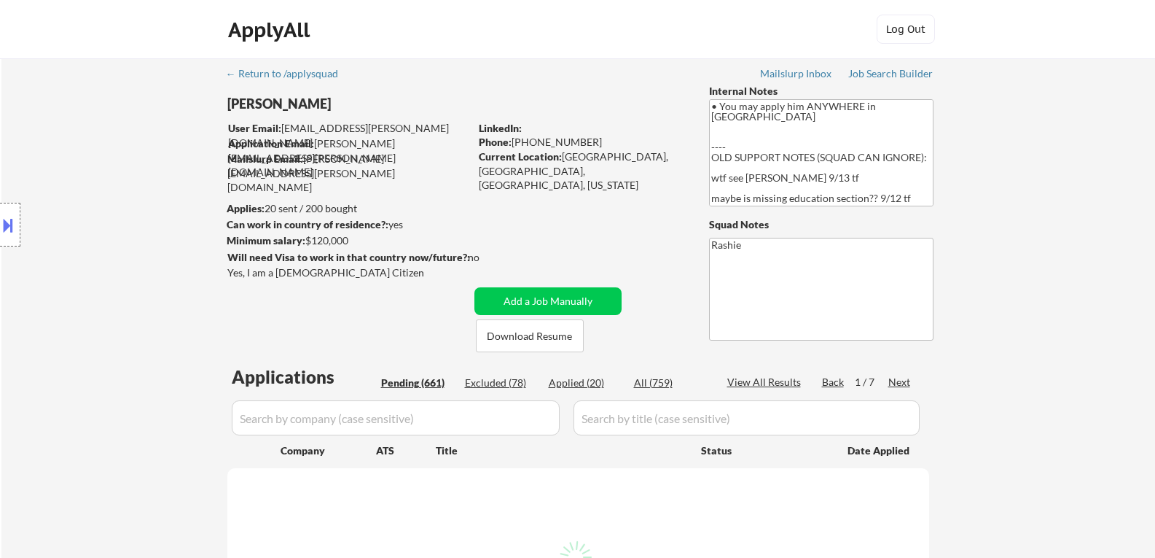
select select ""pending""
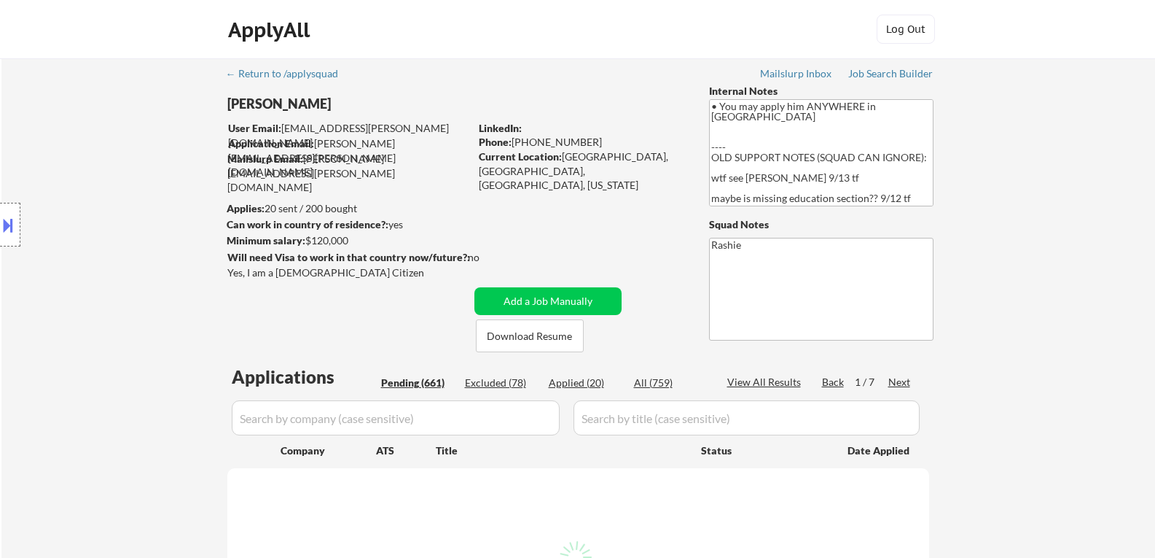
select select ""pending""
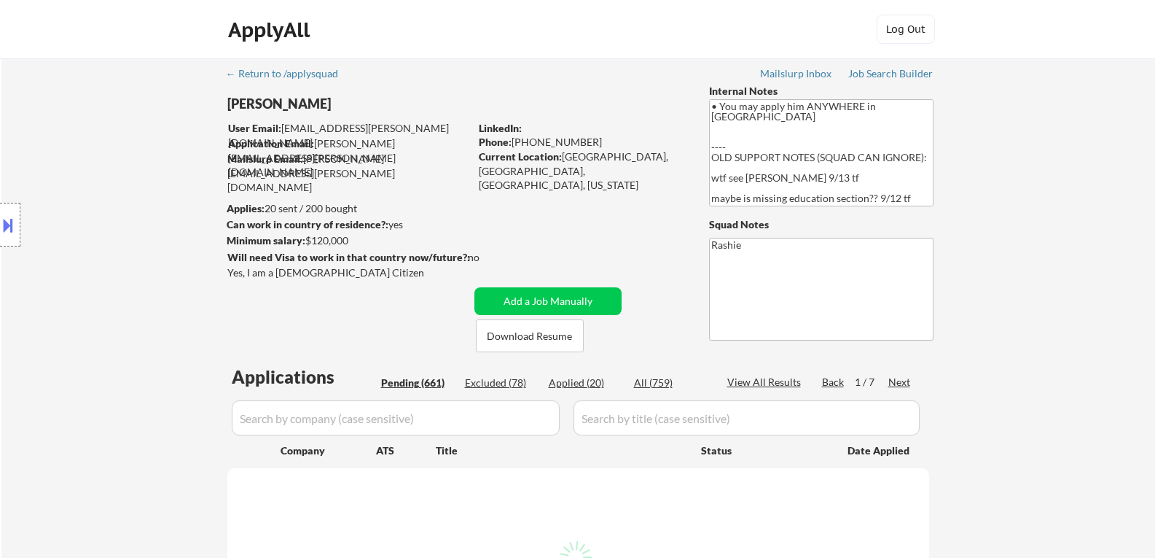
select select ""pending""
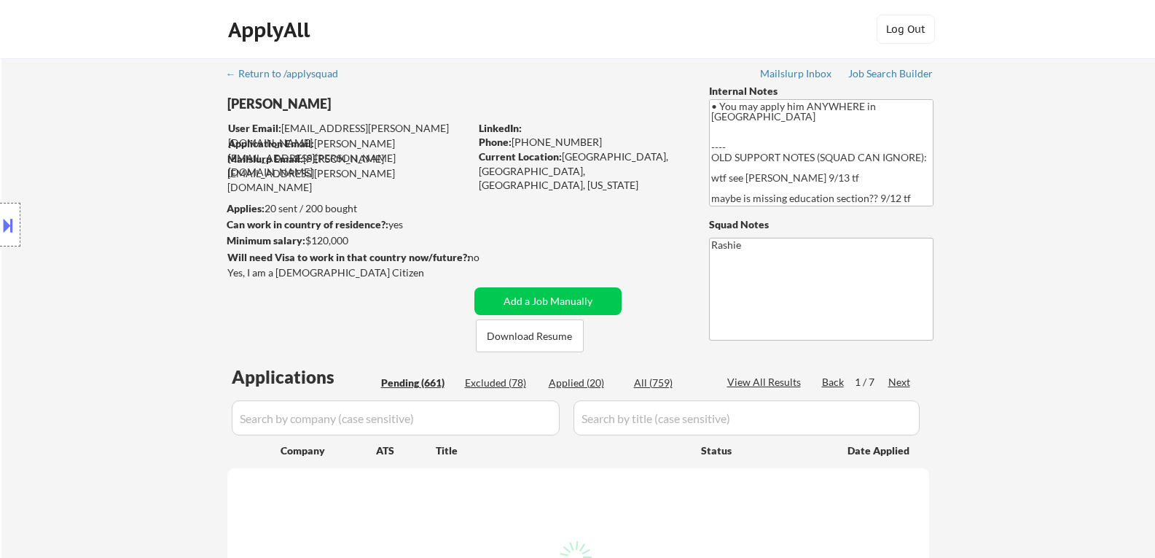
select select ""pending""
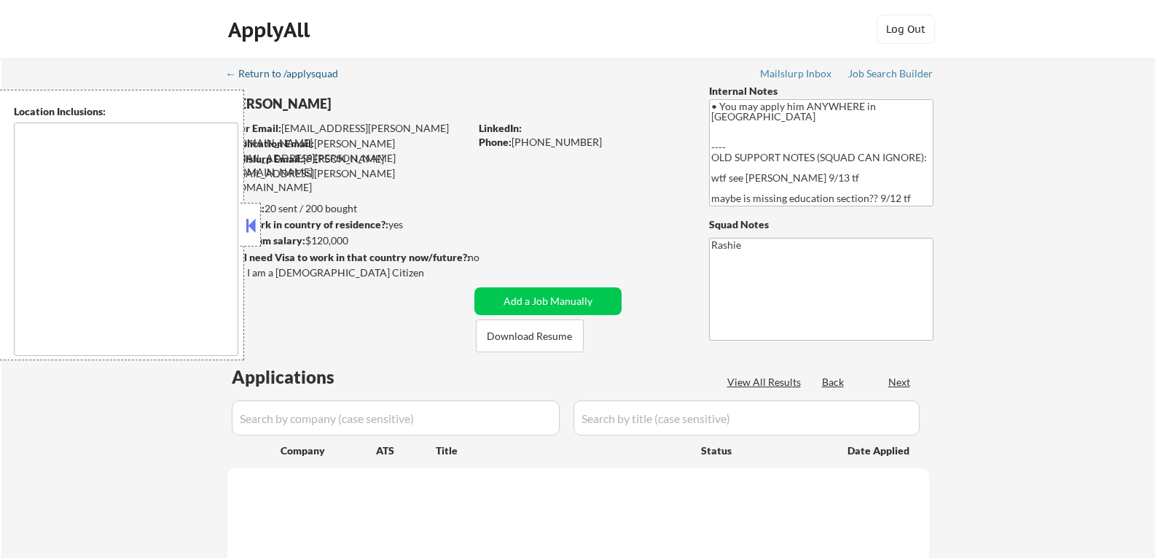
type textarea "country:[GEOGRAPHIC_DATA]"
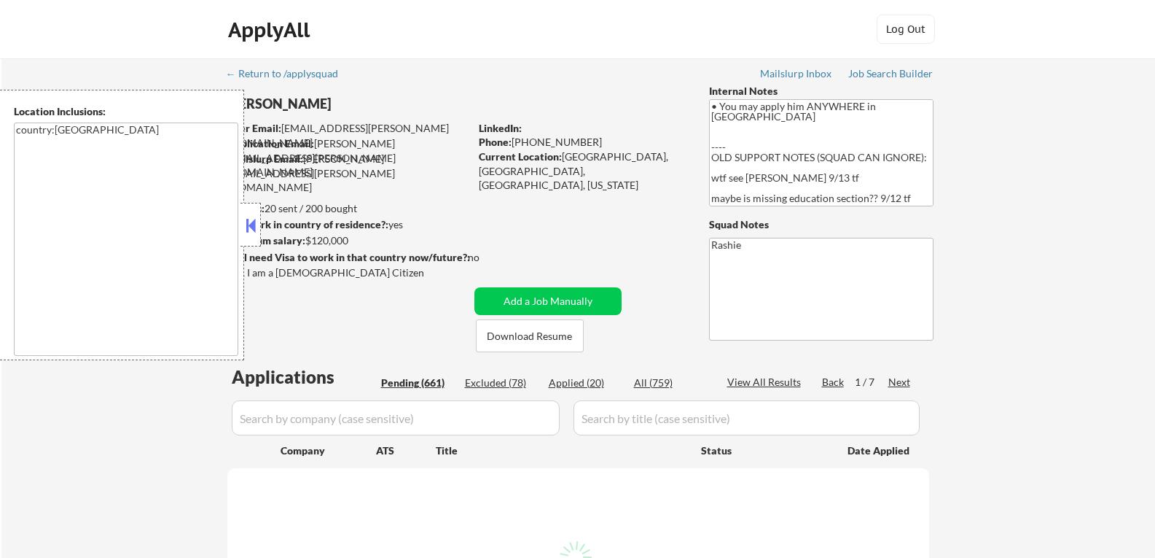
click at [250, 222] on button at bounding box center [251, 225] width 16 height 22
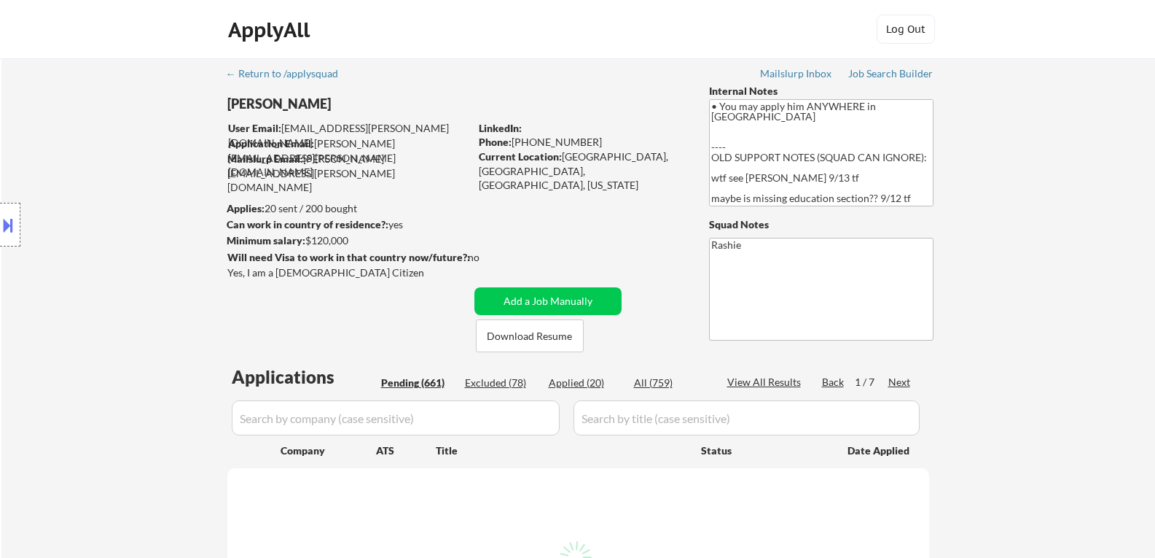
select select ""pending""
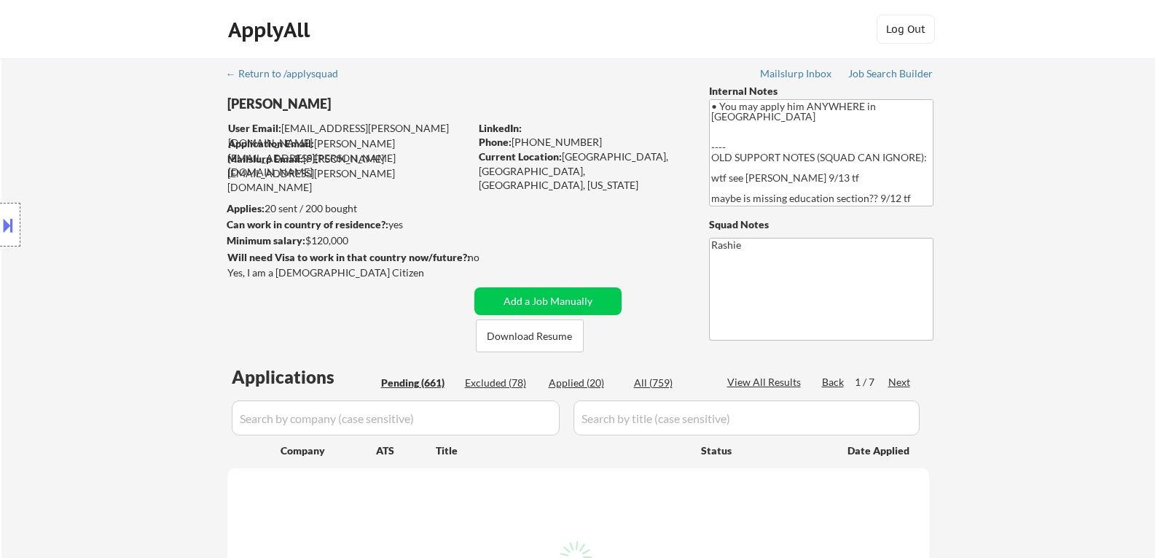
select select ""pending""
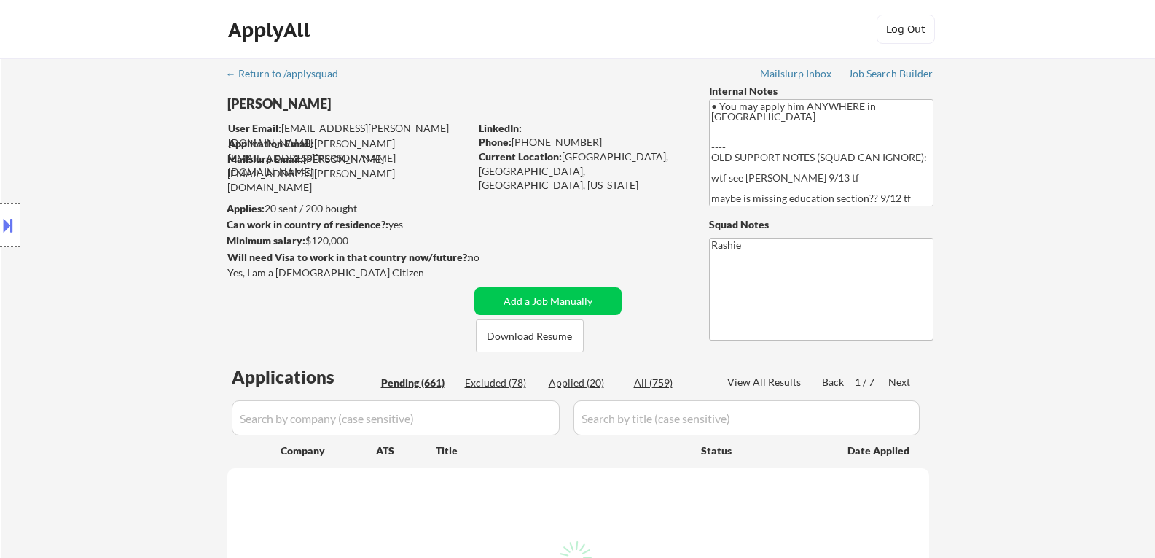
select select ""pending""
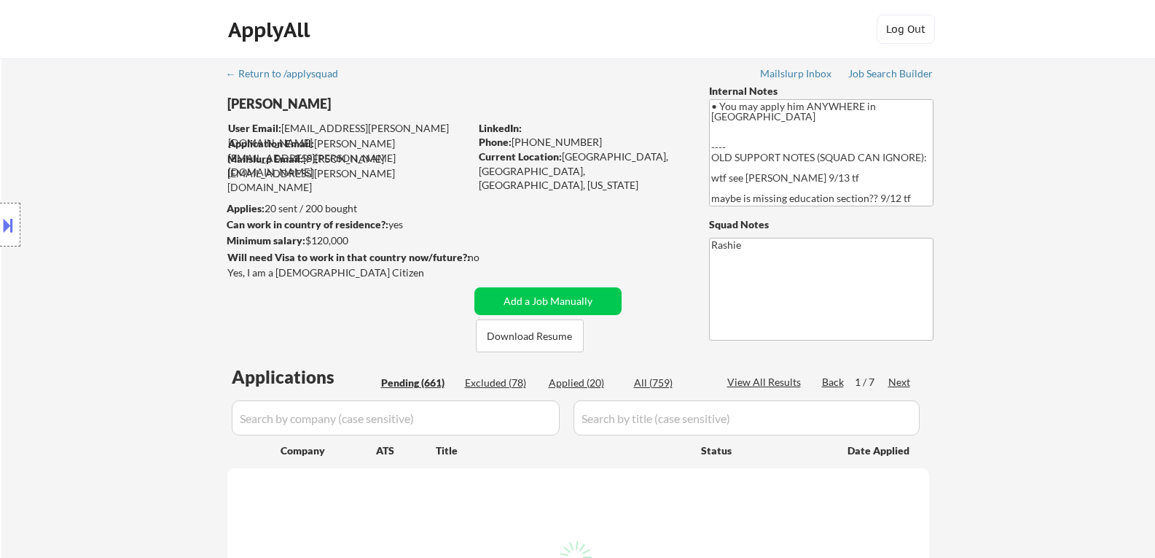
select select ""pending""
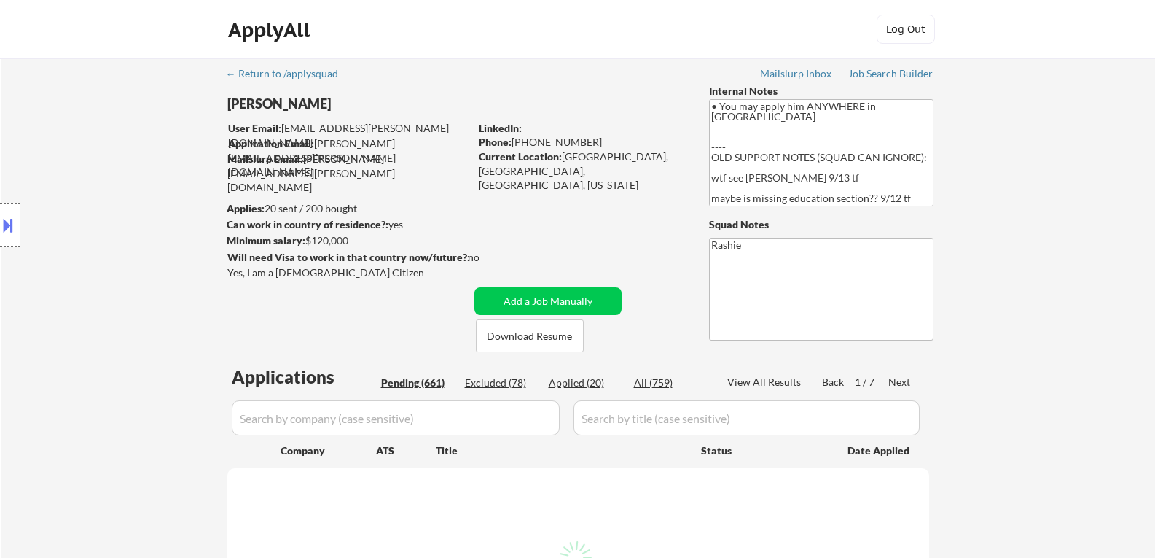
select select ""pending""
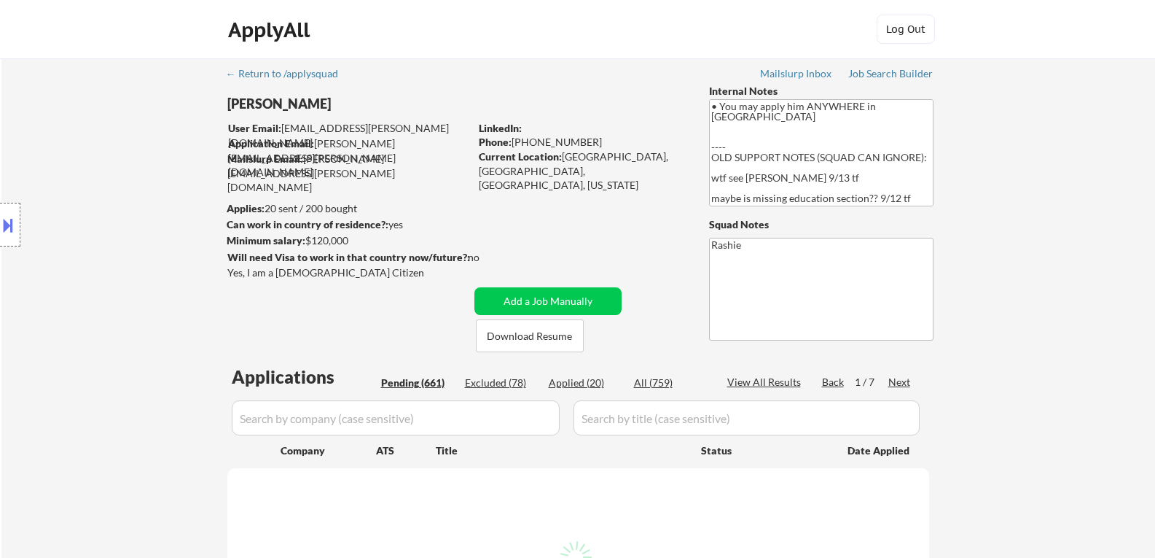
select select ""pending""
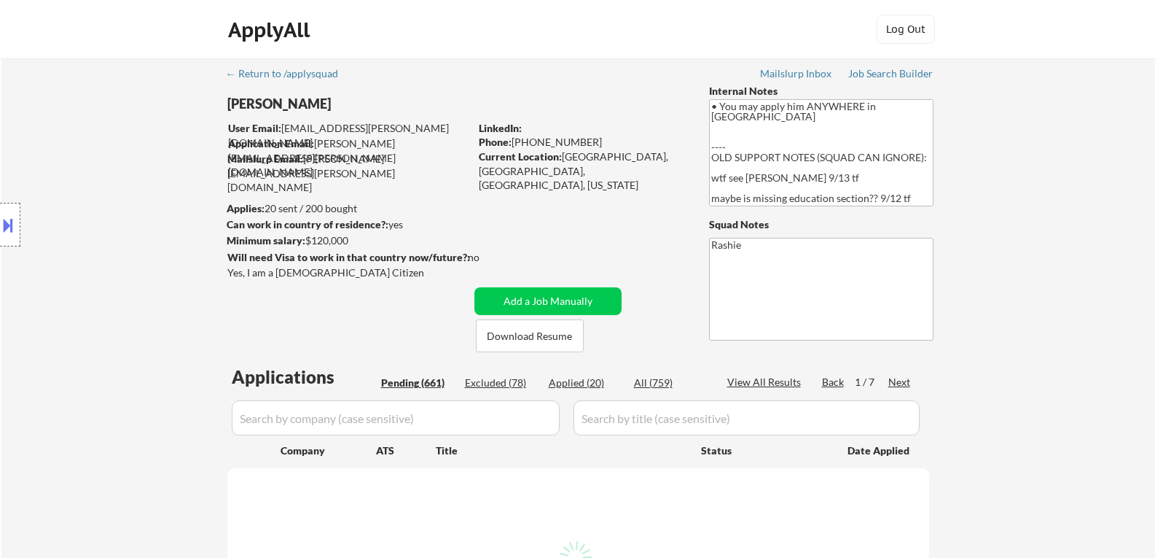
select select ""pending""
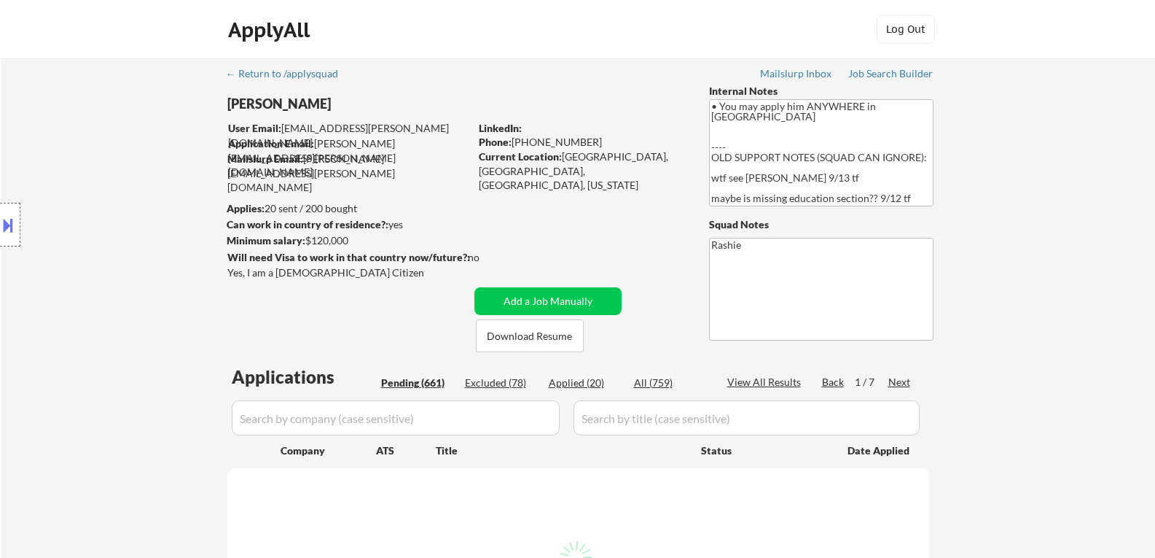
select select ""pending""
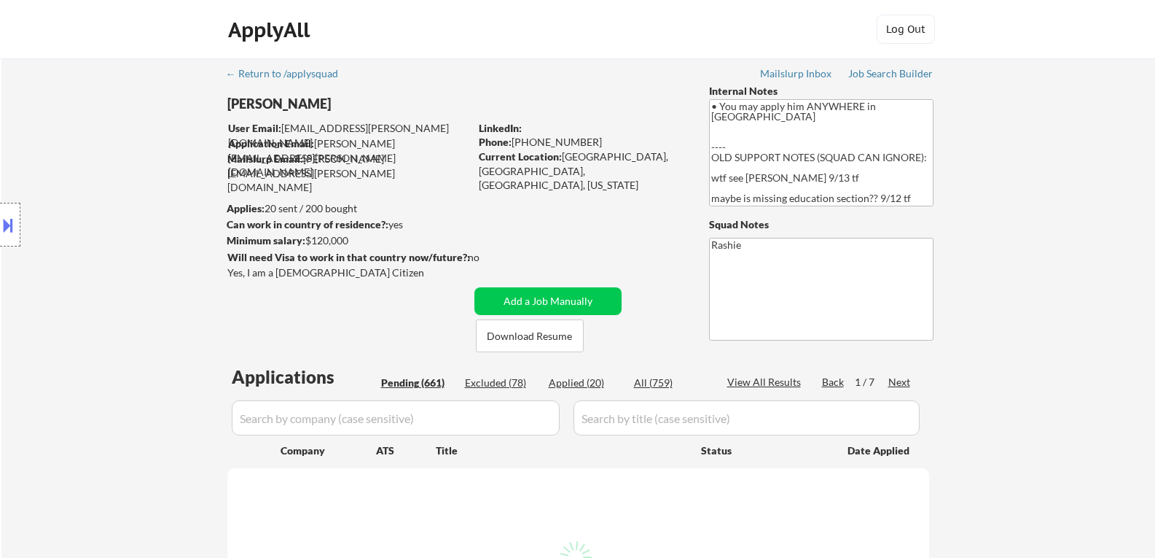
select select ""pending""
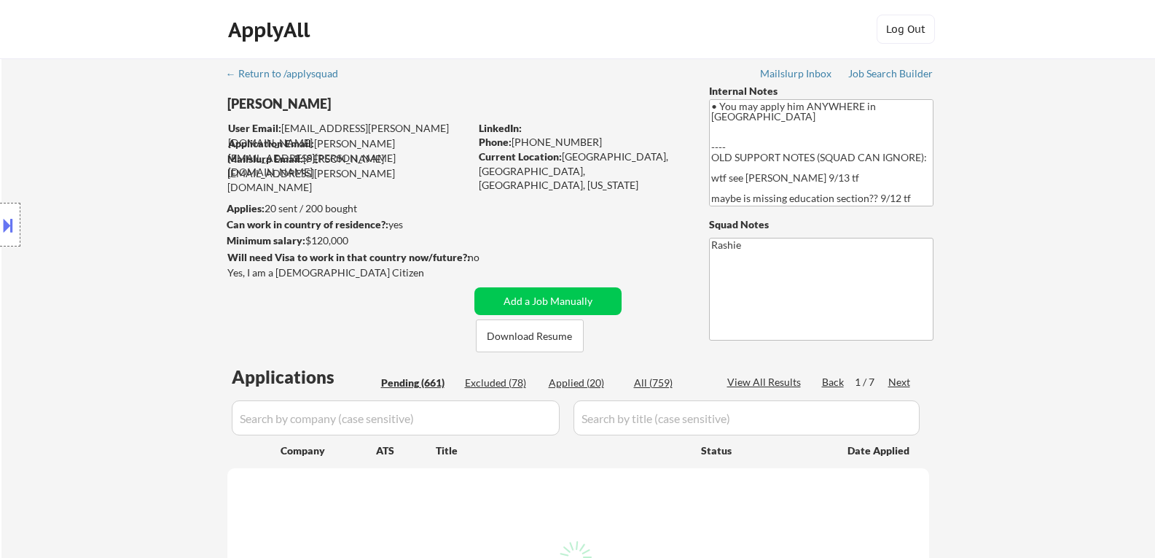
select select ""pending""
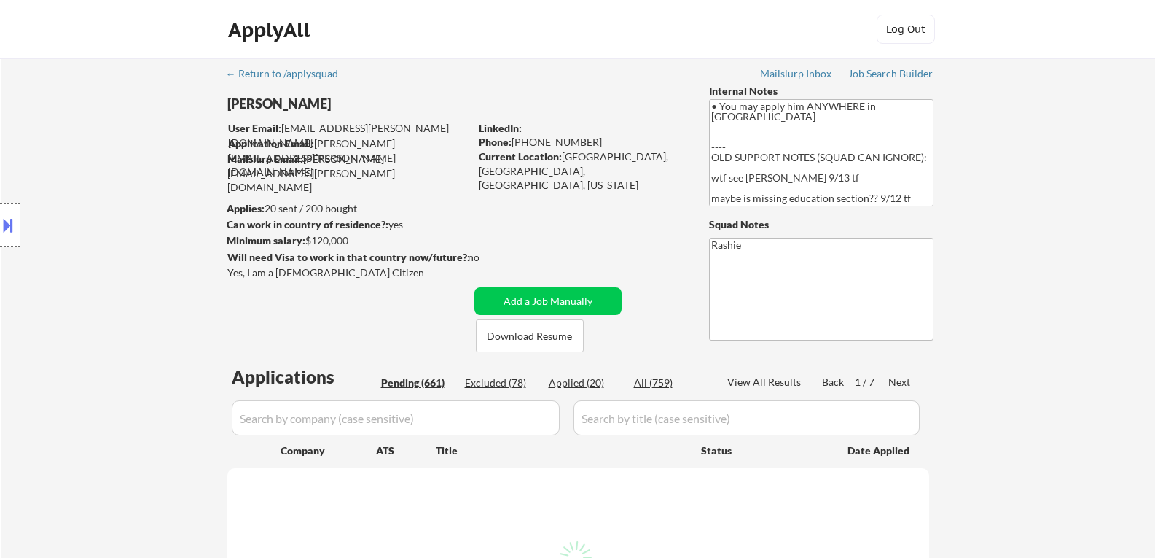
select select ""pending""
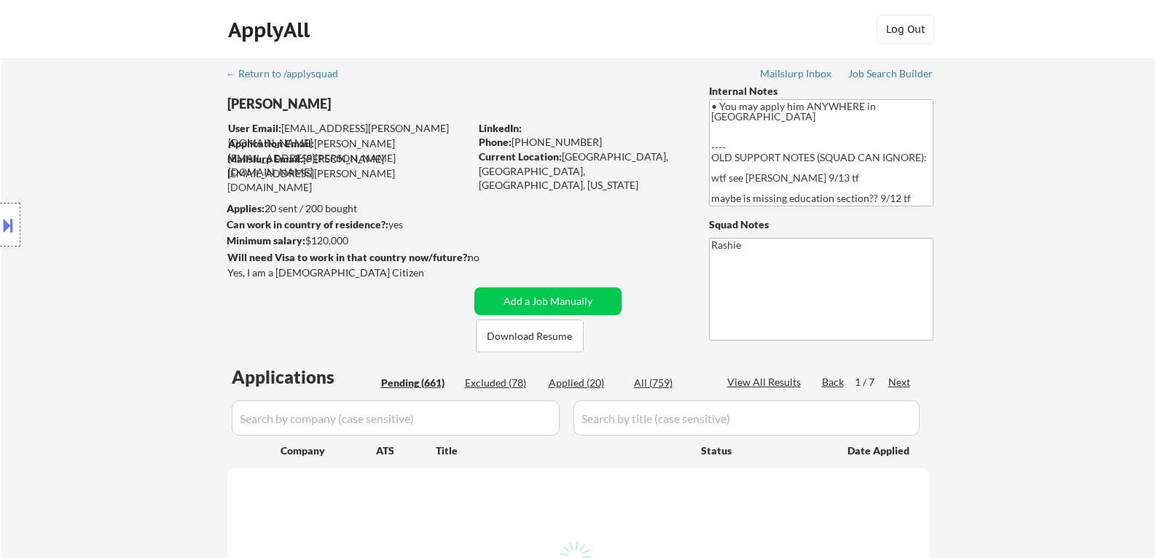
select select ""pending""
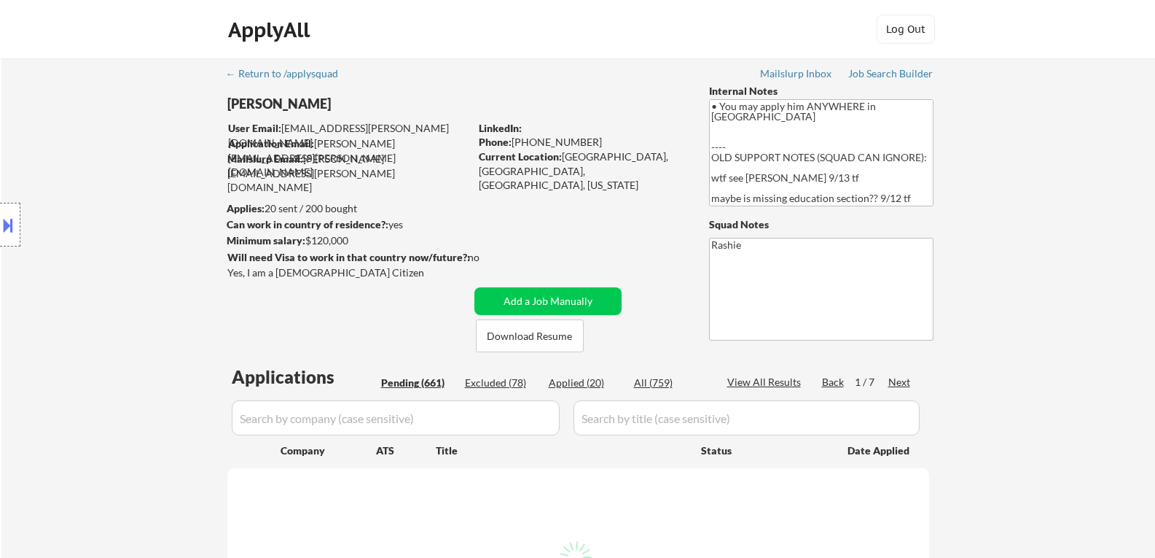
select select ""pending""
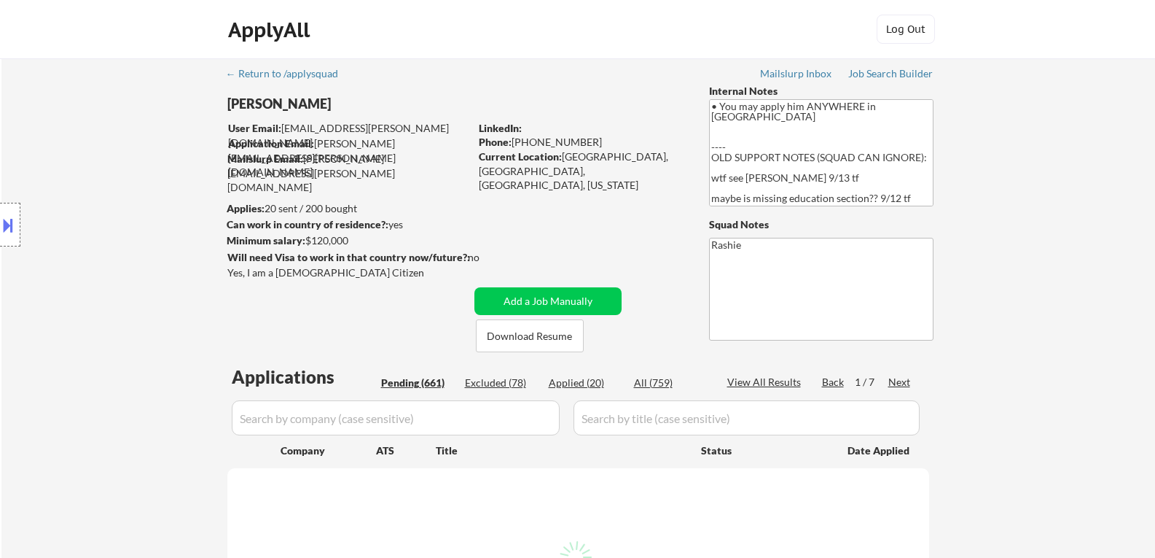
select select ""pending""
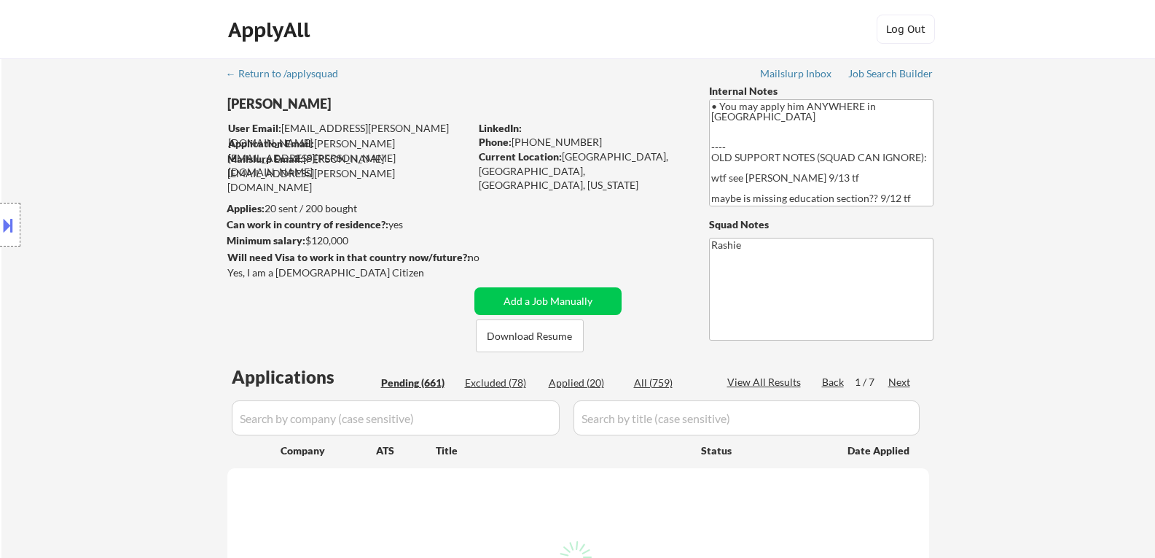
select select ""pending""
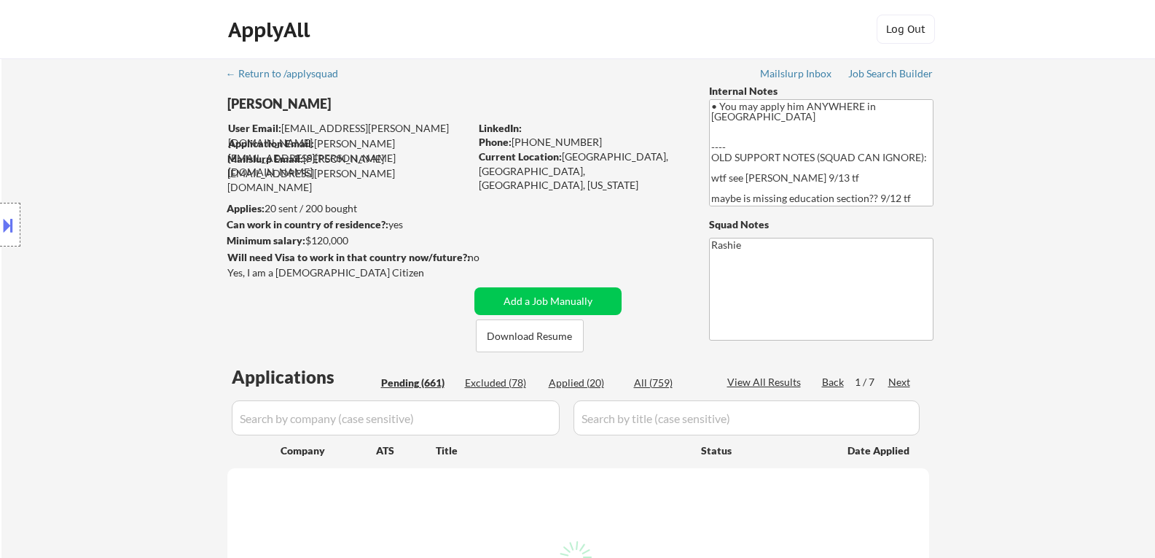
select select ""pending""
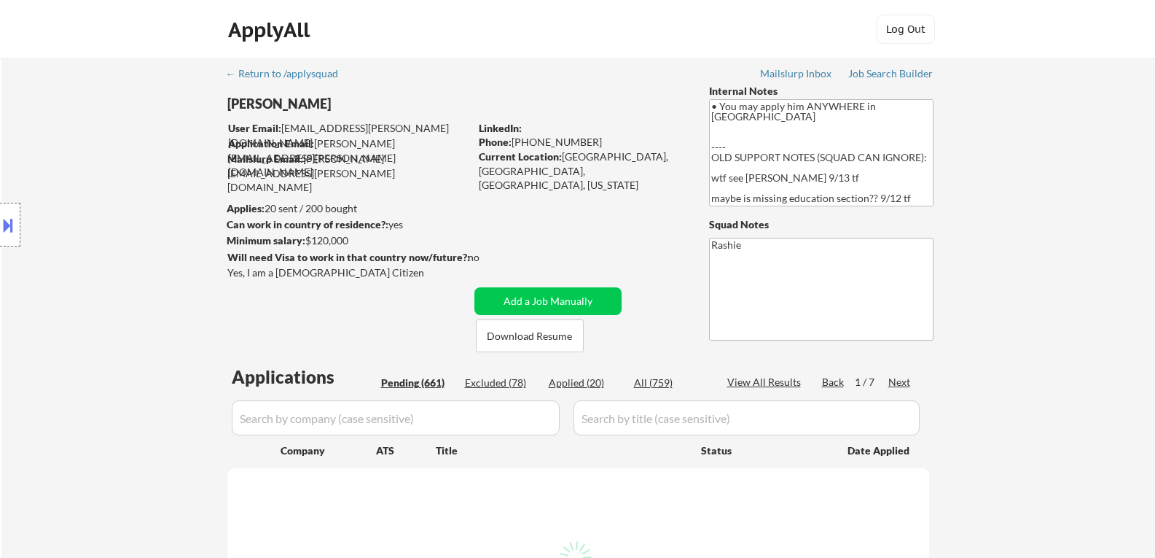
select select ""pending""
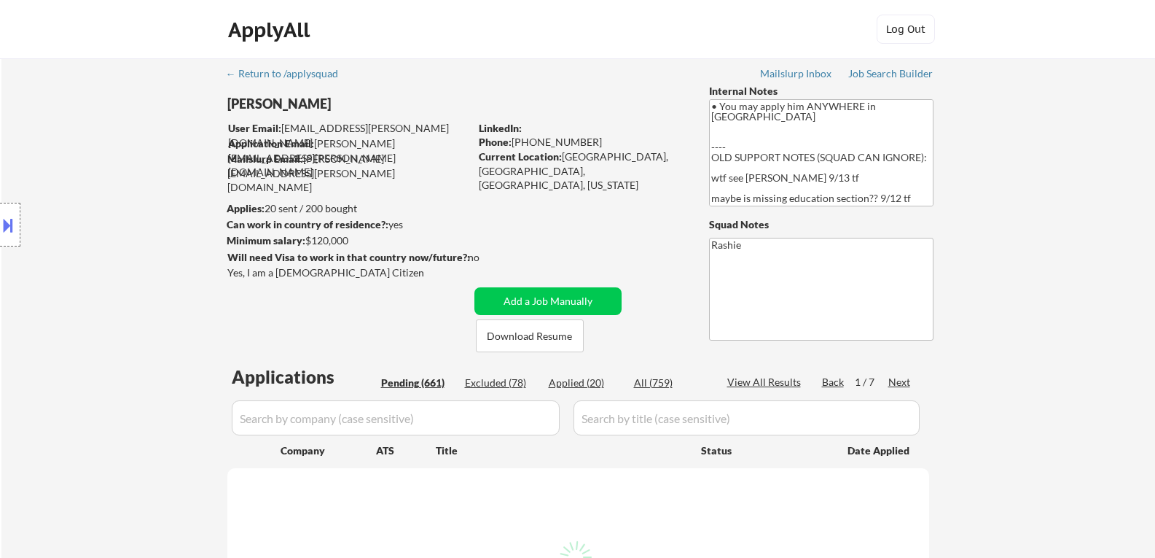
select select ""pending""
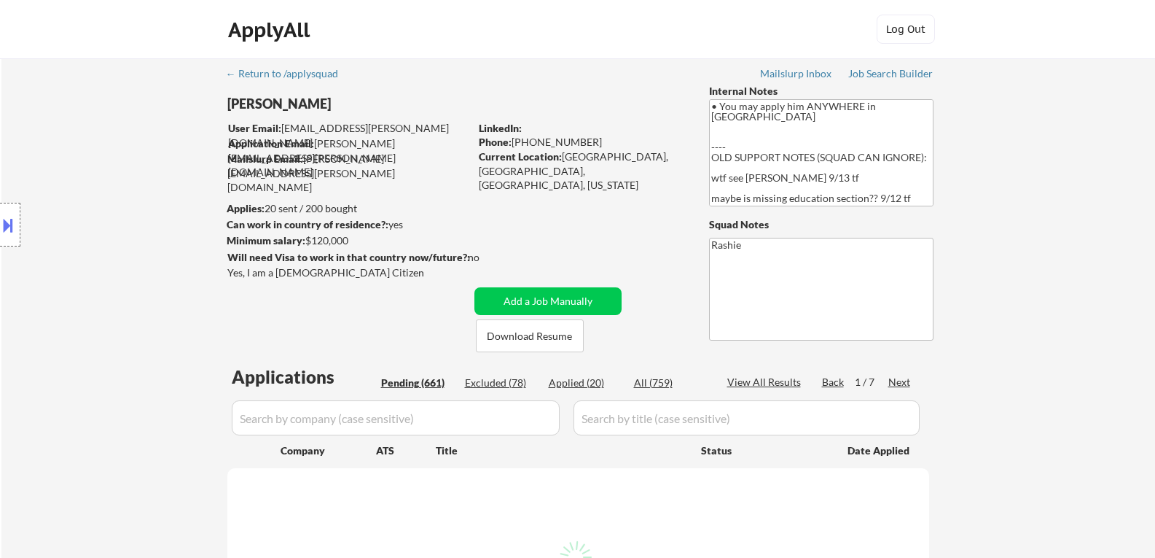
select select ""pending""
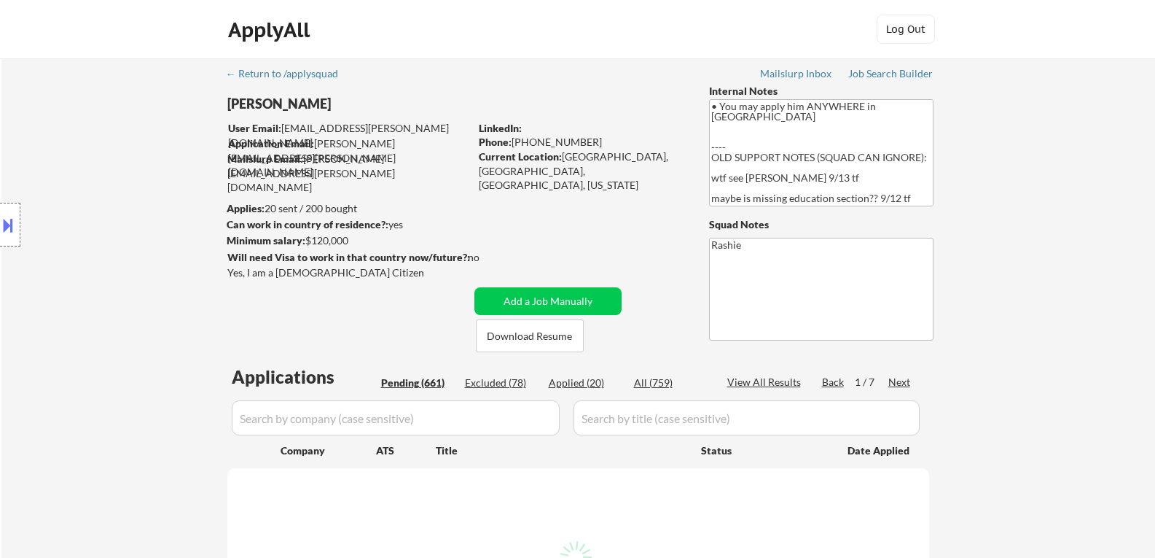
select select ""pending""
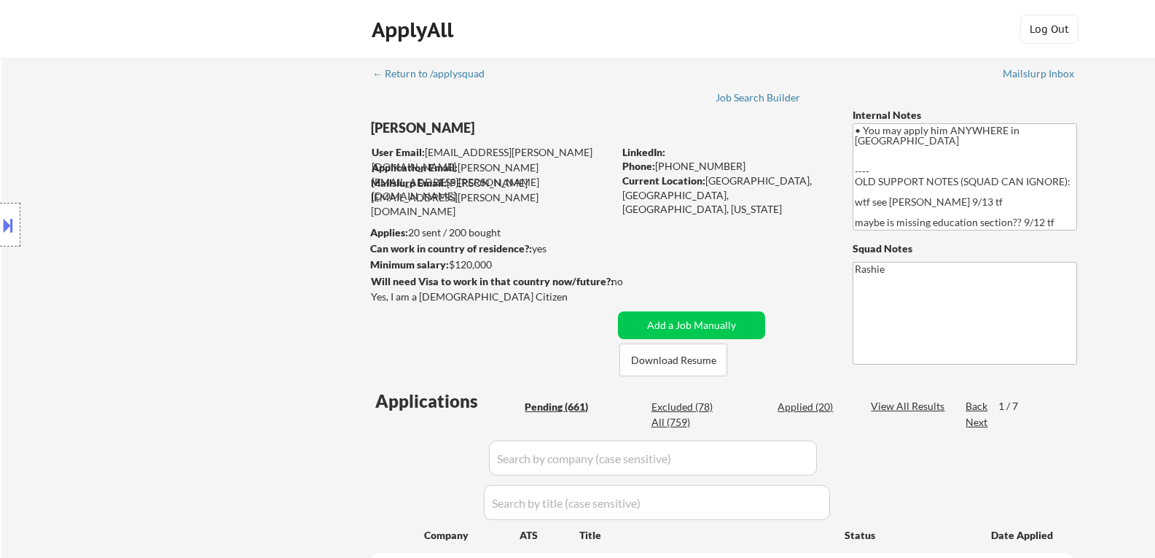
select select ""pending""
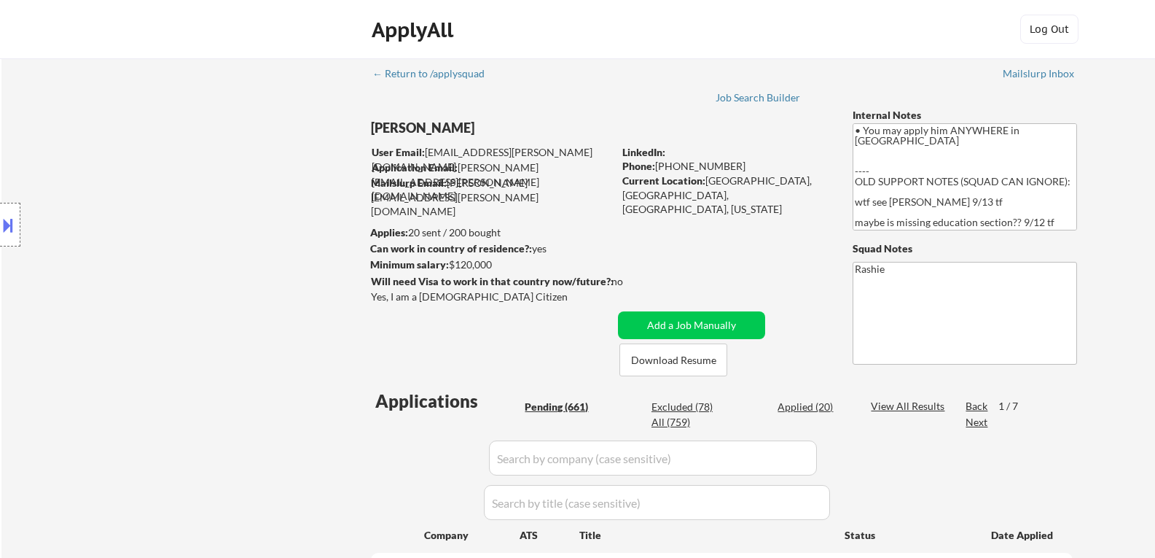
select select ""pending""
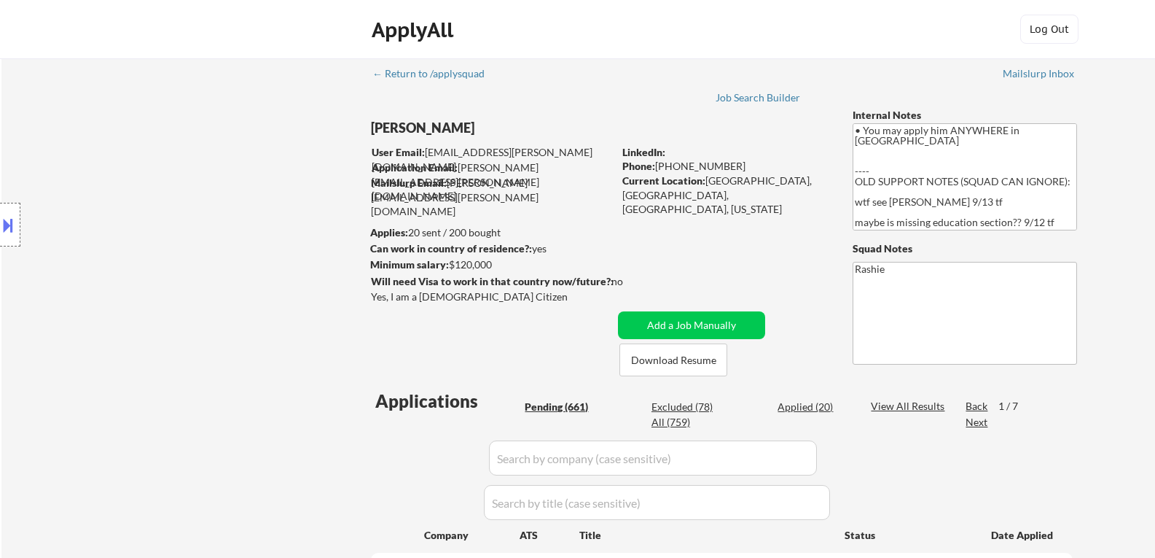
select select ""pending""
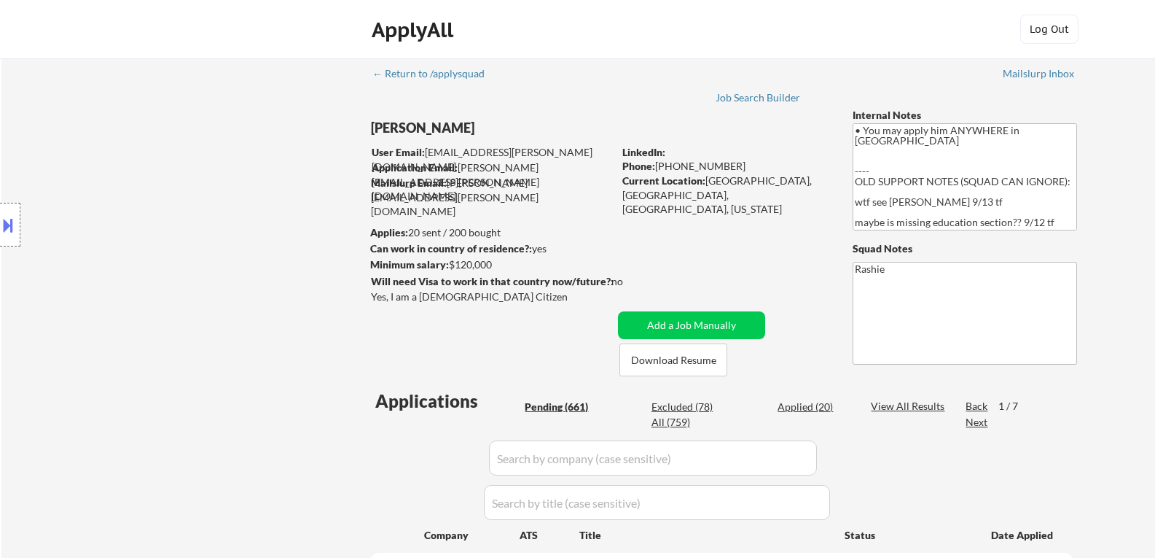
select select ""pending""
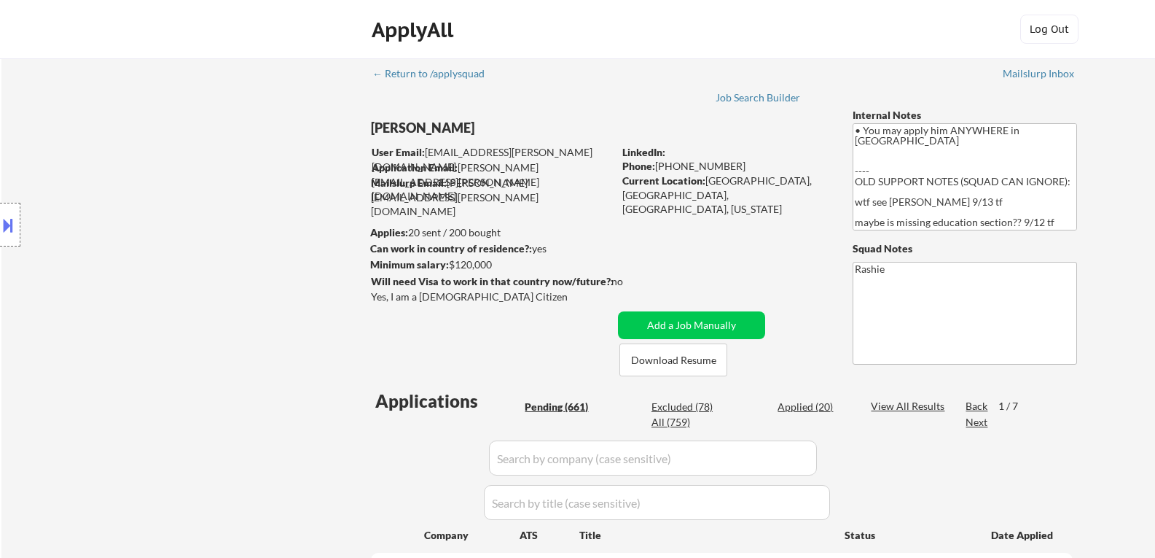
select select ""pending""
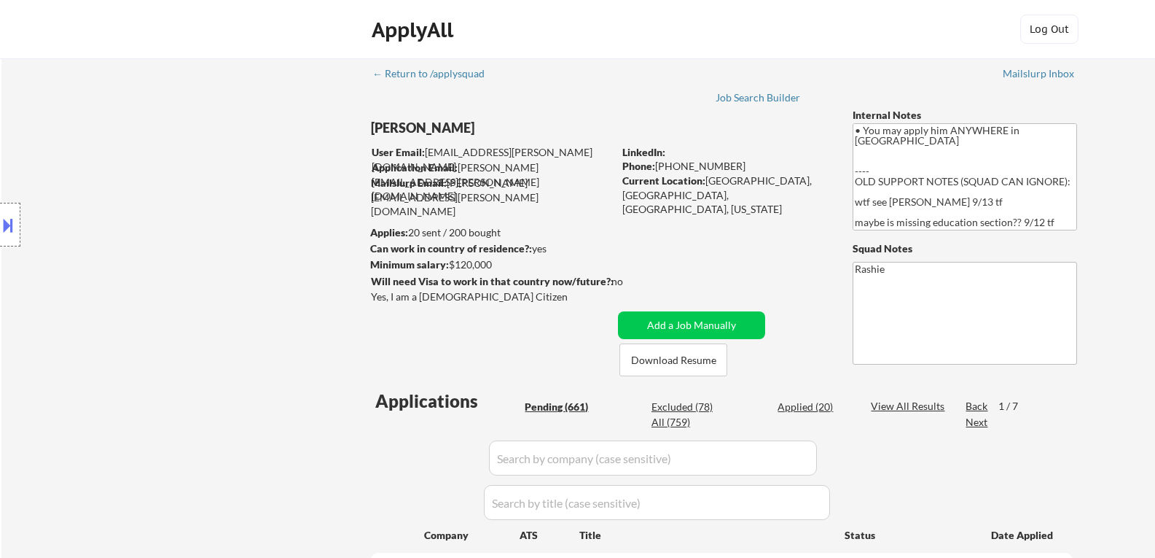
select select ""pending""
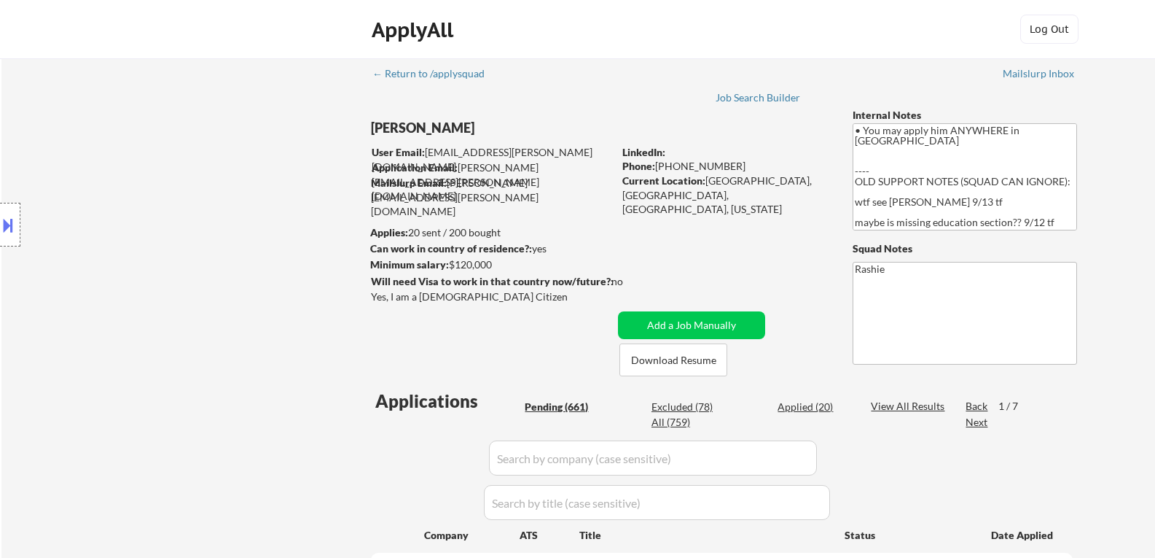
select select ""pending""
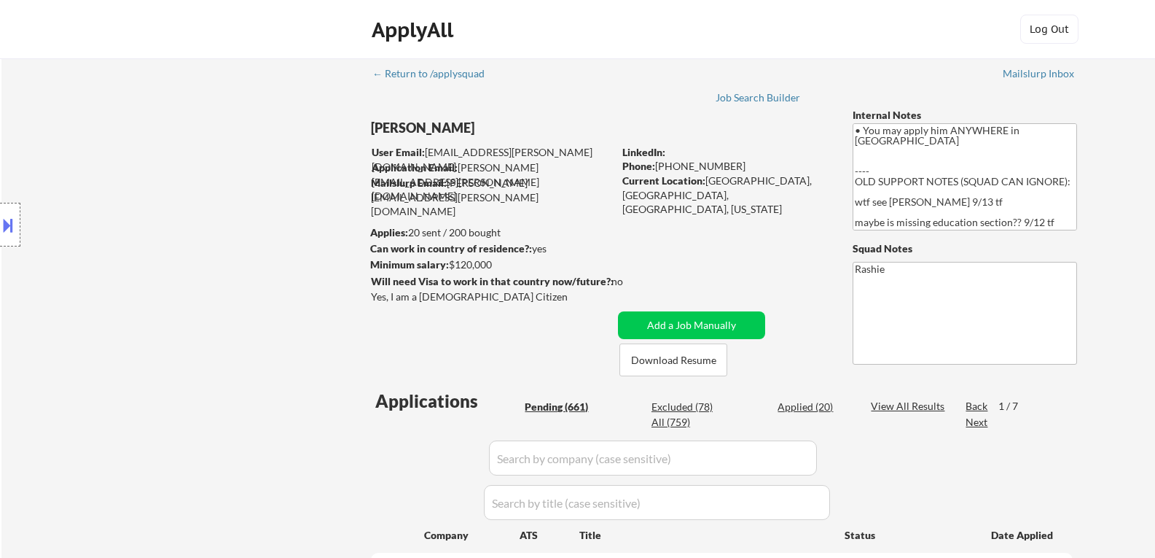
select select ""pending""
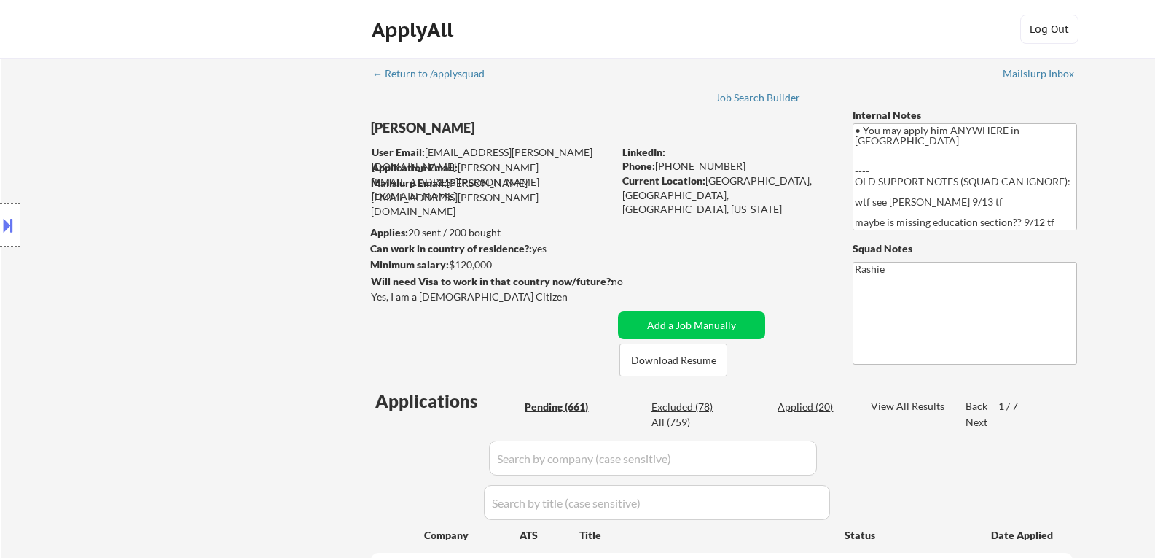
select select ""pending""
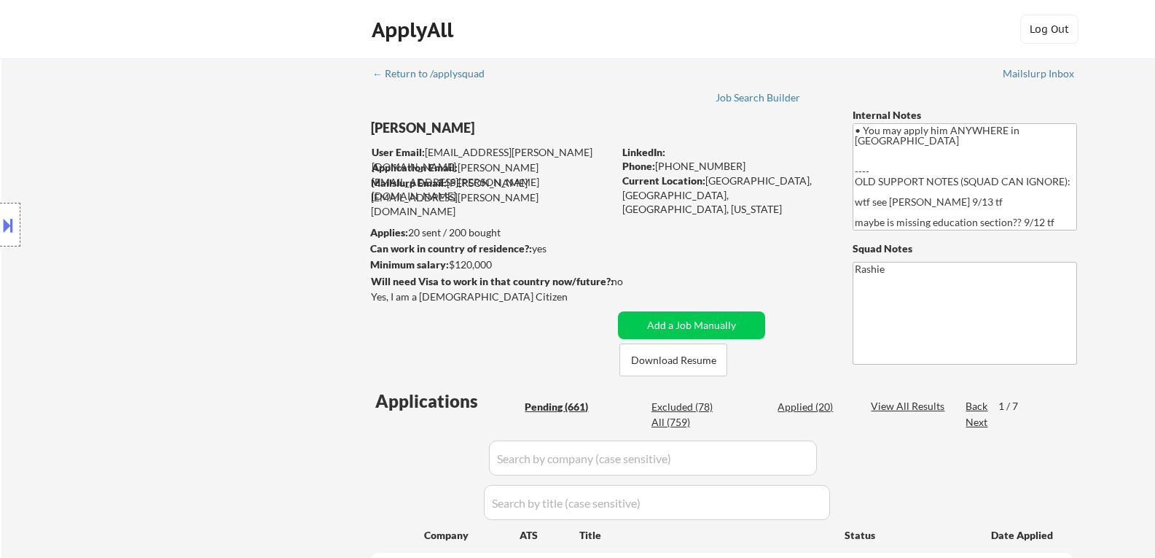
select select ""pending""
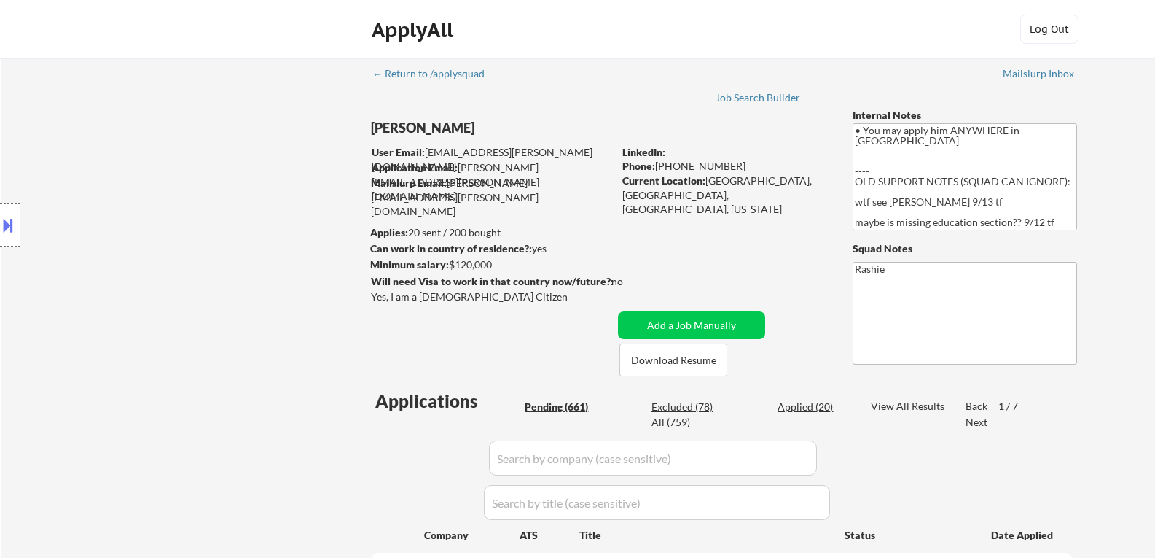
select select ""pending""
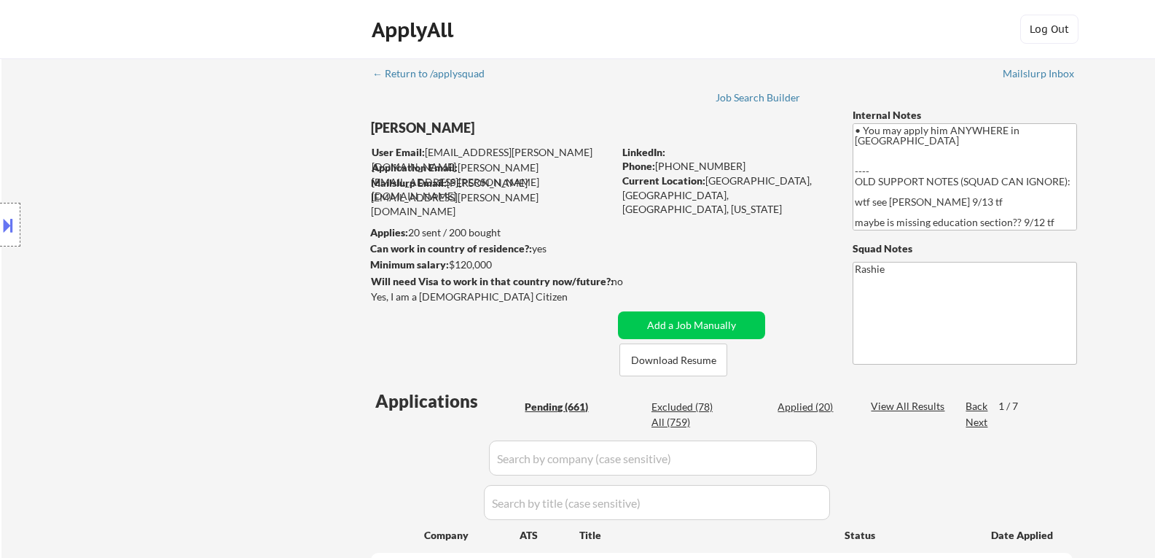
select select ""pending""
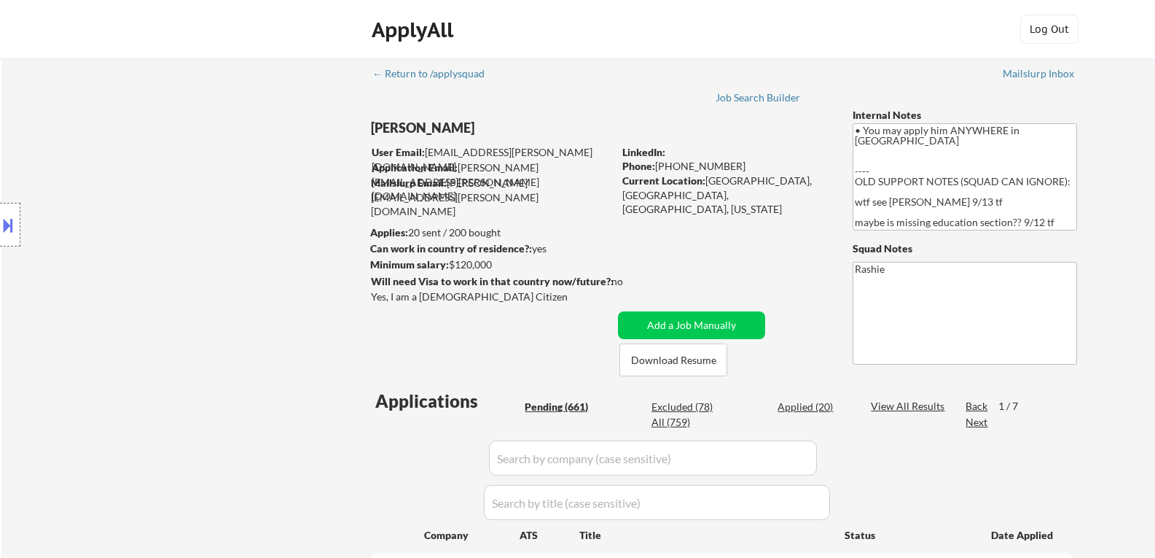
select select ""pending""
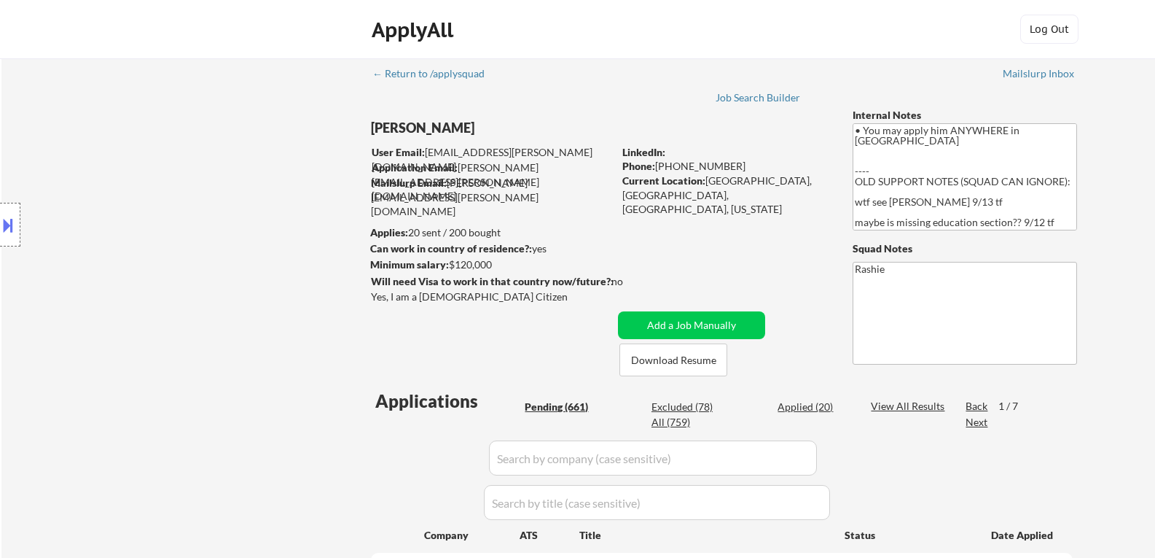
select select ""pending""
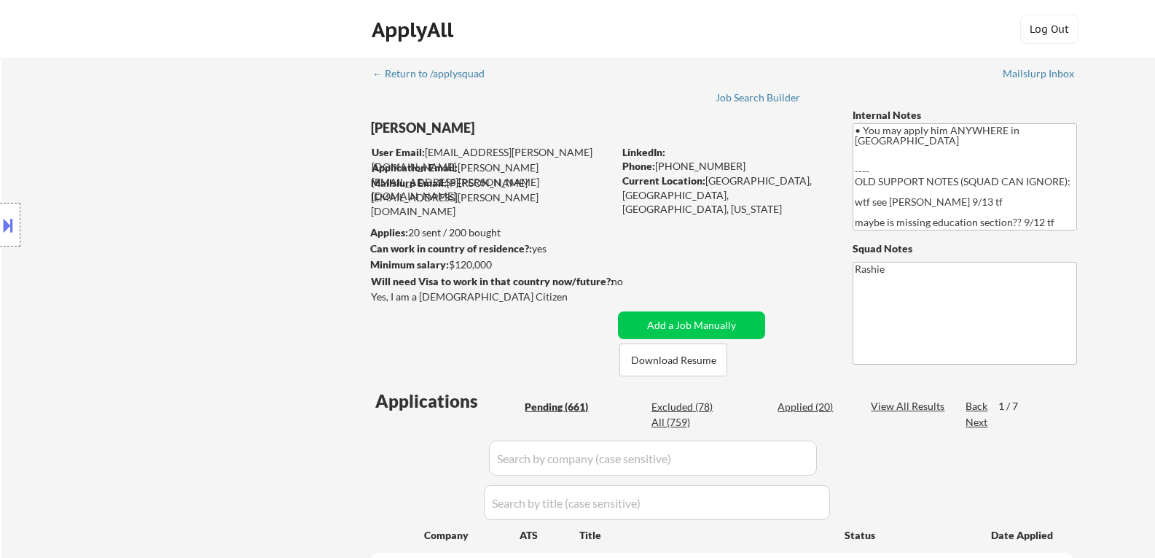
select select ""pending""
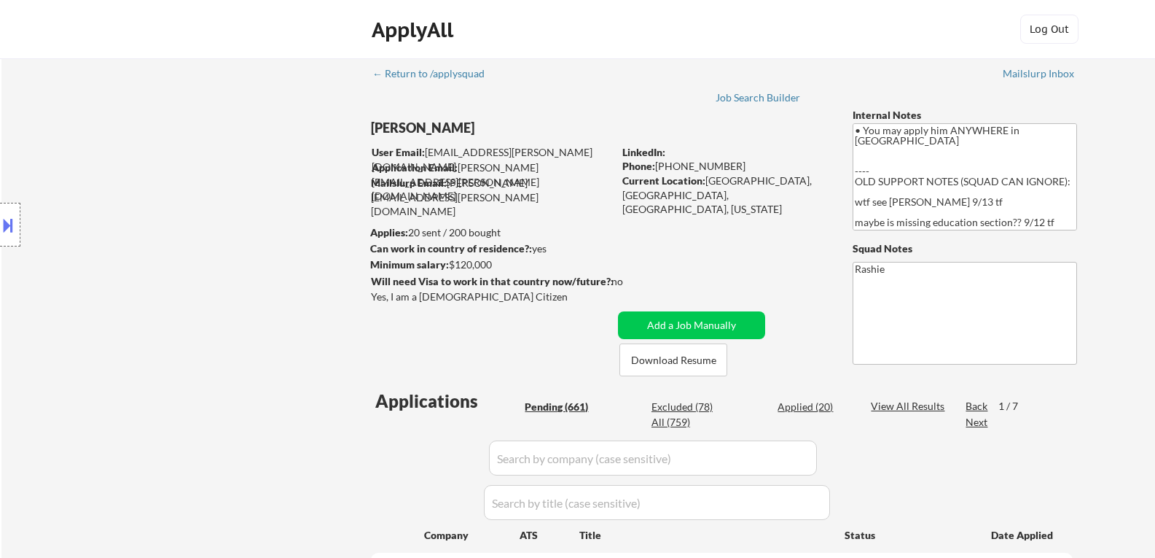
select select ""pending""
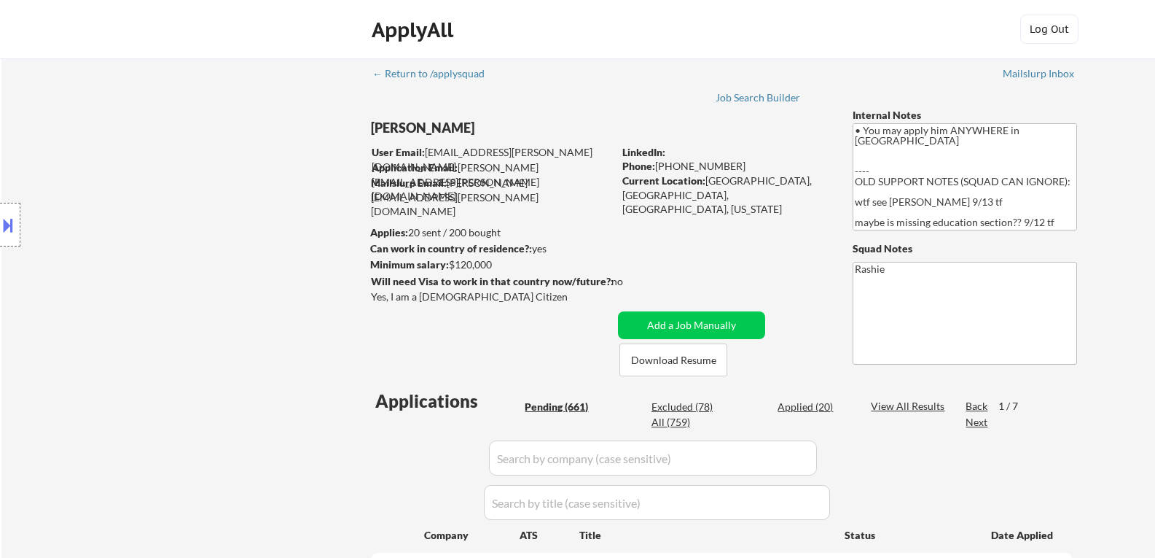
select select ""pending""
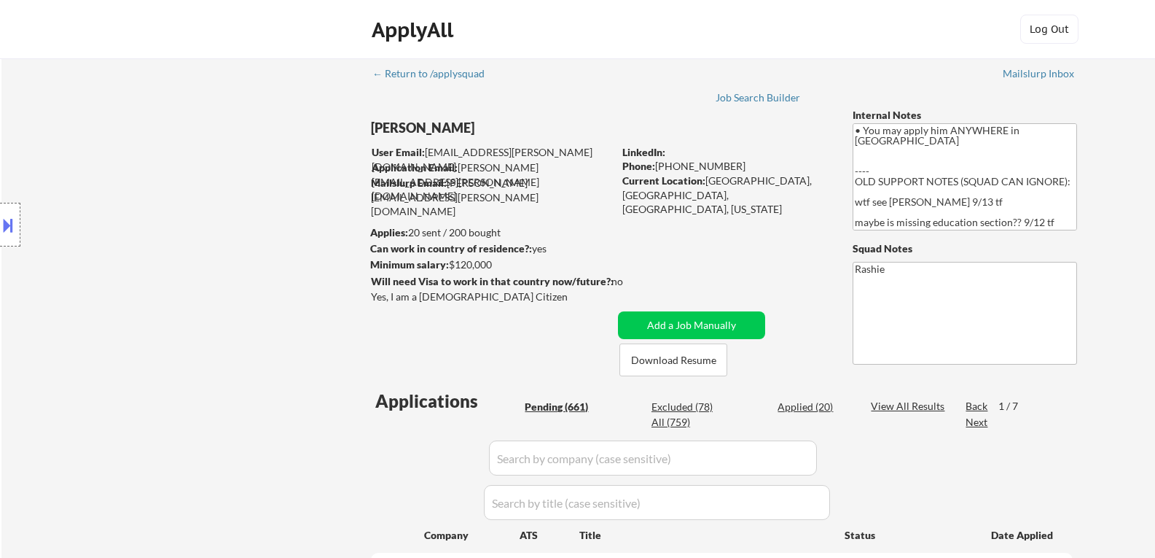
select select ""pending""
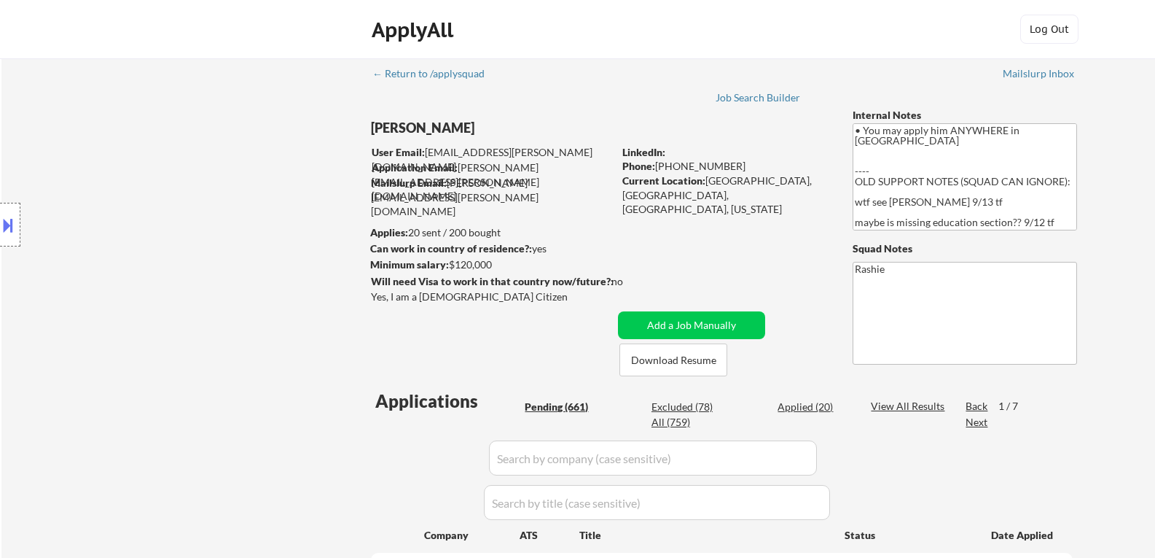
select select ""pending""
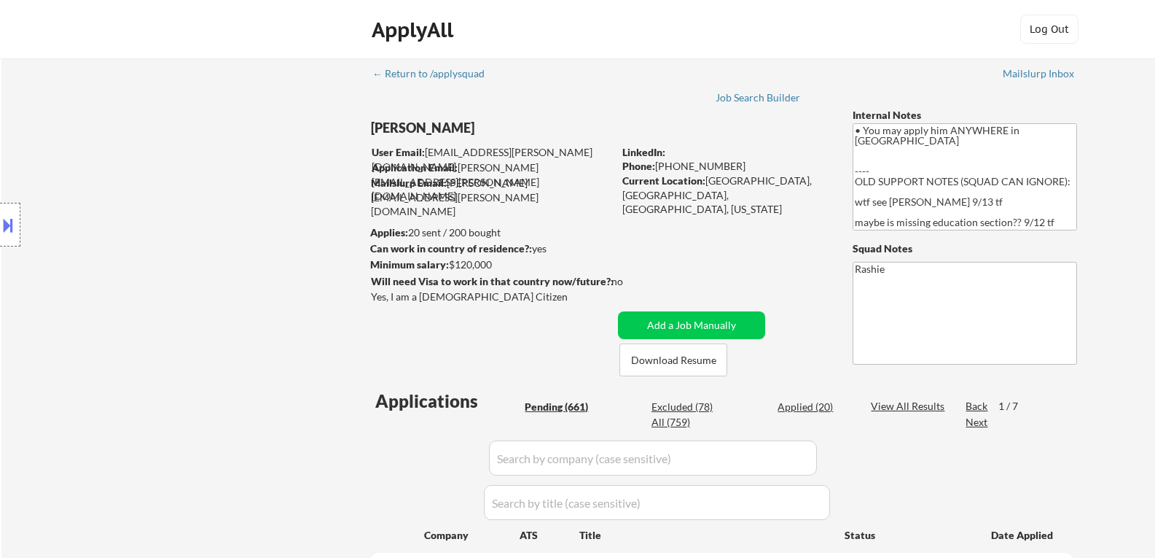
select select ""pending""
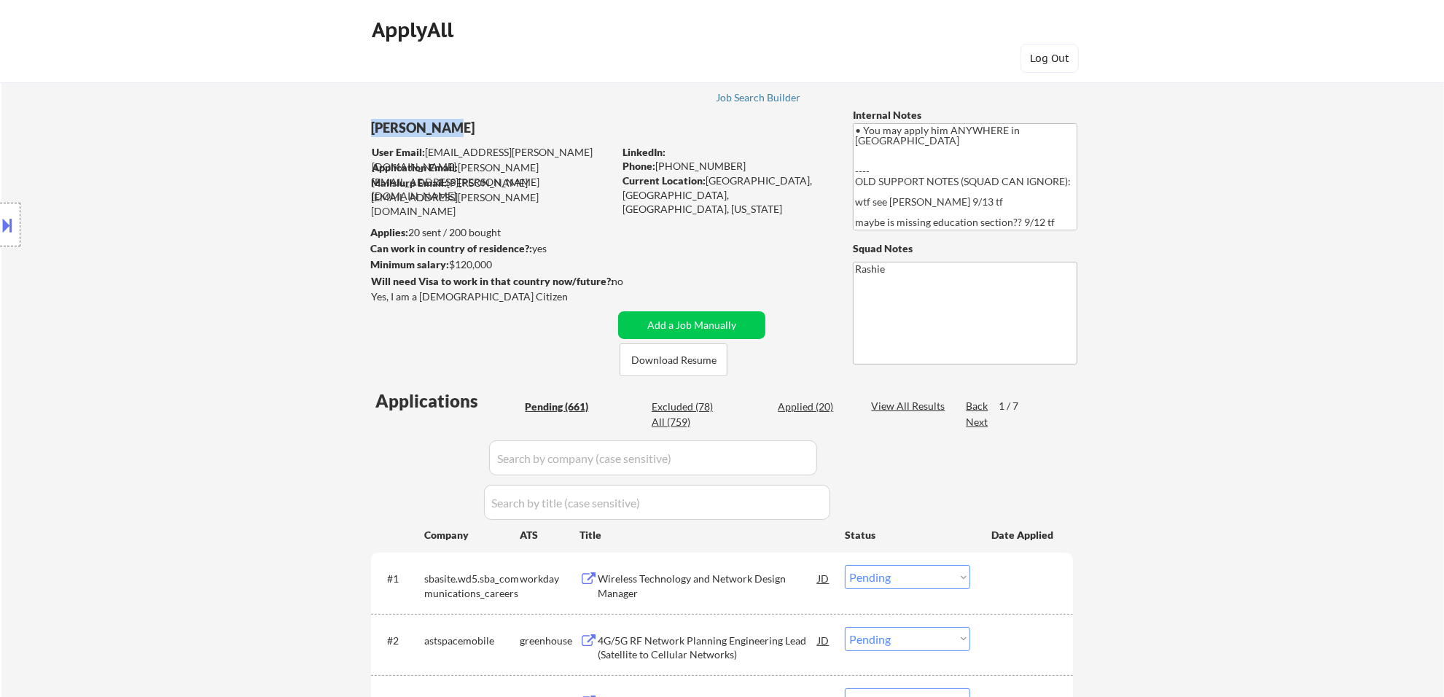
copy div "[PERSON_NAME]"
drag, startPoint x: 445, startPoint y: 129, endPoint x: 373, endPoint y: 128, distance: 72.9
click at [373, 128] on div "[PERSON_NAME]" at bounding box center [521, 128] width 300 height 18
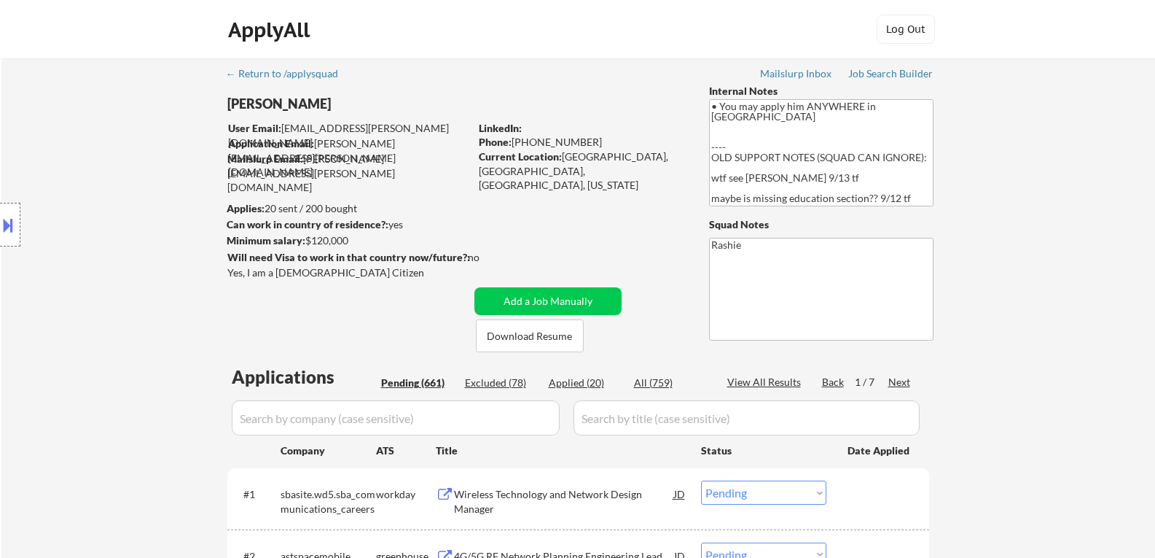
click at [580, 158] on div "Current Location: [GEOGRAPHIC_DATA], [GEOGRAPHIC_DATA], [GEOGRAPHIC_DATA], [US_…" at bounding box center [582, 170] width 206 height 43
drag, startPoint x: 580, startPoint y: 158, endPoint x: 600, endPoint y: 162, distance: 20.0
click at [600, 162] on div "Current Location: [GEOGRAPHIC_DATA], [GEOGRAPHIC_DATA], [GEOGRAPHIC_DATA], [US_…" at bounding box center [582, 170] width 206 height 43
copy div "[GEOGRAPHIC_DATA], [GEOGRAPHIC_DATA]"
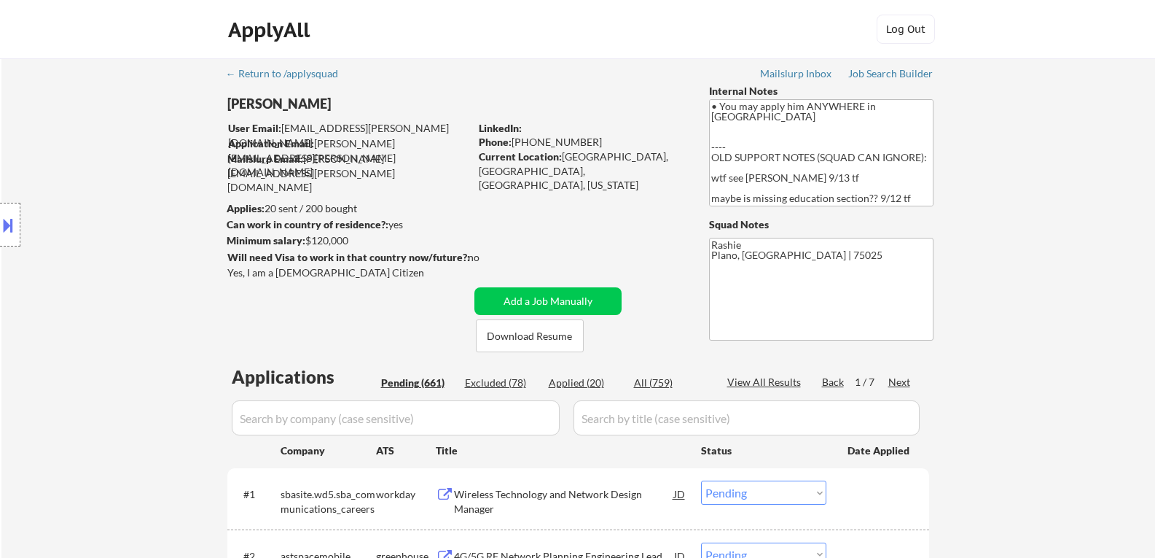
copy div "[PHONE_NUMBER]"
drag, startPoint x: 599, startPoint y: 139, endPoint x: 529, endPoint y: 139, distance: 70.7
click at [529, 139] on div "Phone: [PHONE_NUMBER]" at bounding box center [582, 142] width 206 height 15
click at [546, 128] on div "LinkedIn:" at bounding box center [583, 128] width 208 height 15
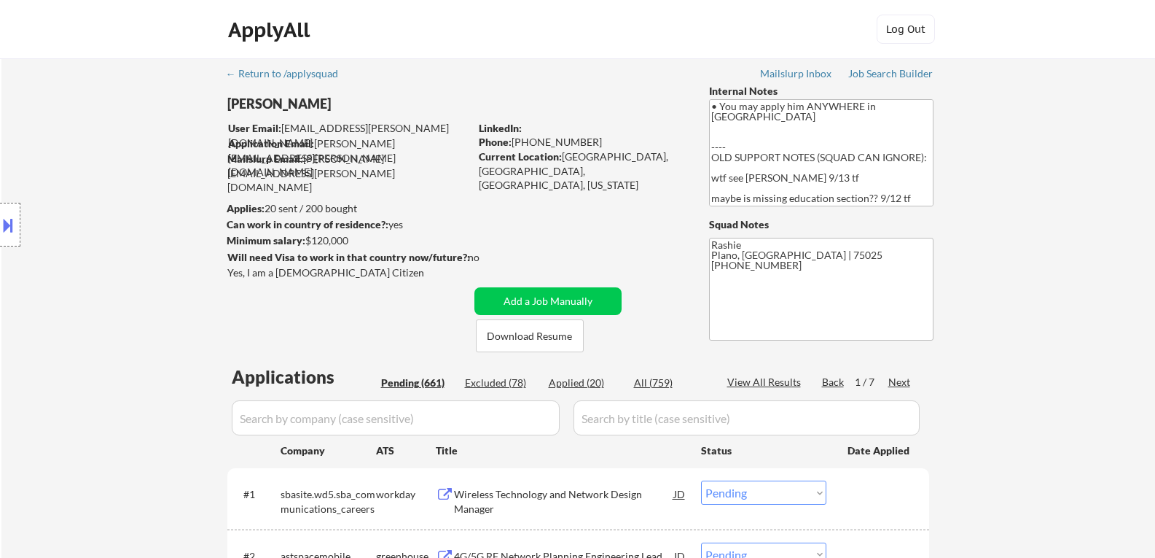
click at [532, 122] on div "LinkedIn:" at bounding box center [583, 128] width 208 height 15
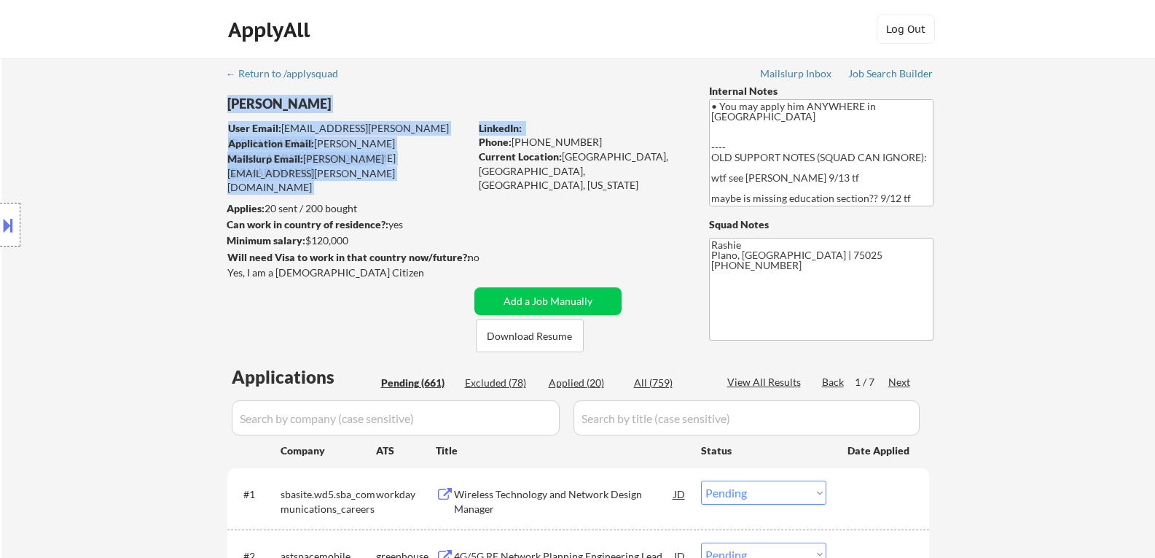
click at [547, 126] on div "LinkedIn:" at bounding box center [583, 128] width 208 height 15
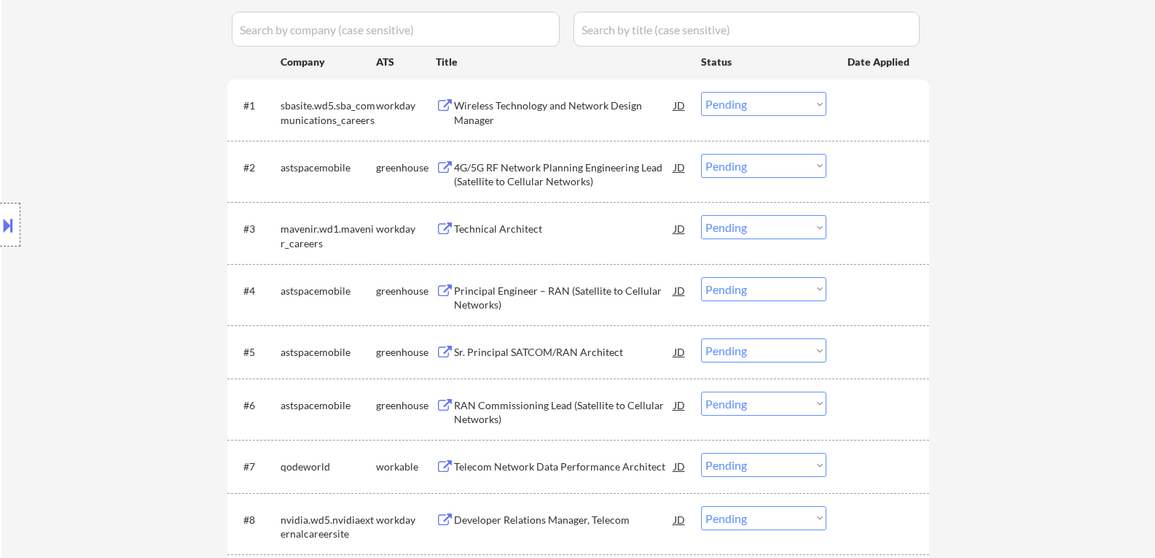
scroll to position [364, 0]
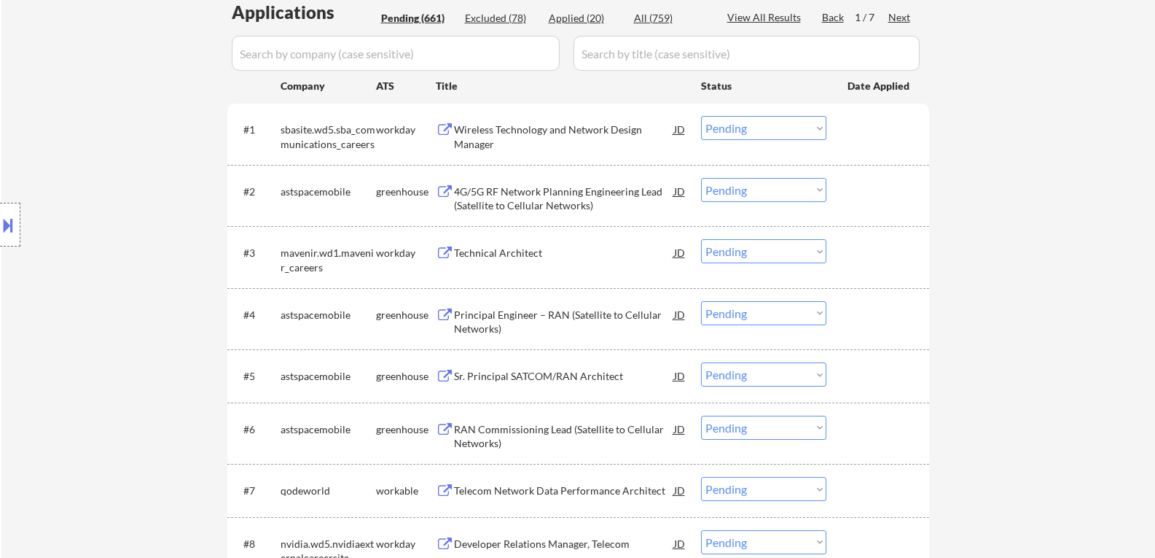
click at [442, 191] on button at bounding box center [445, 192] width 18 height 14
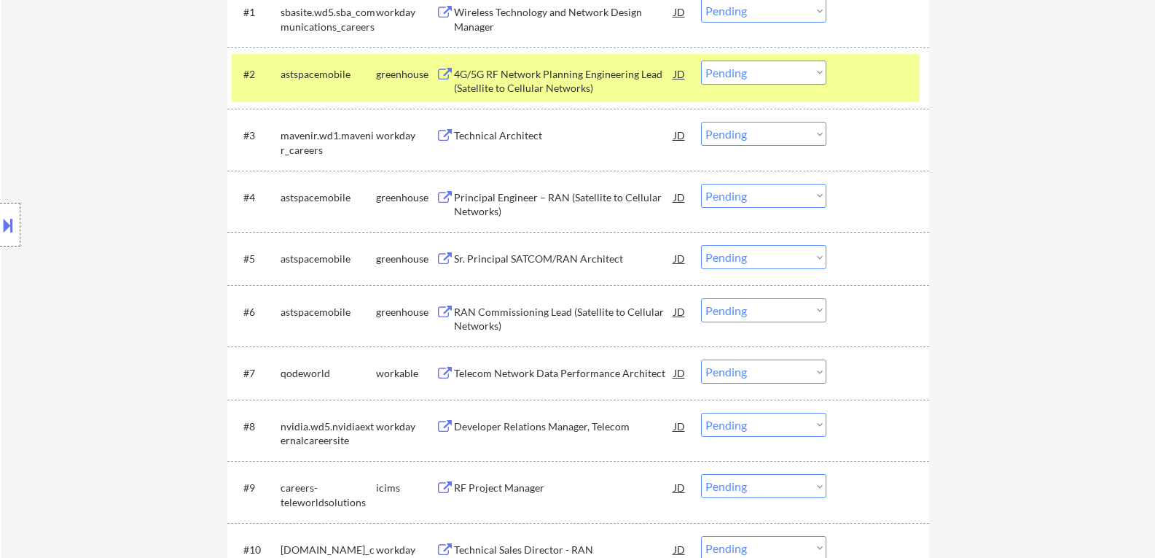
scroll to position [510, 0]
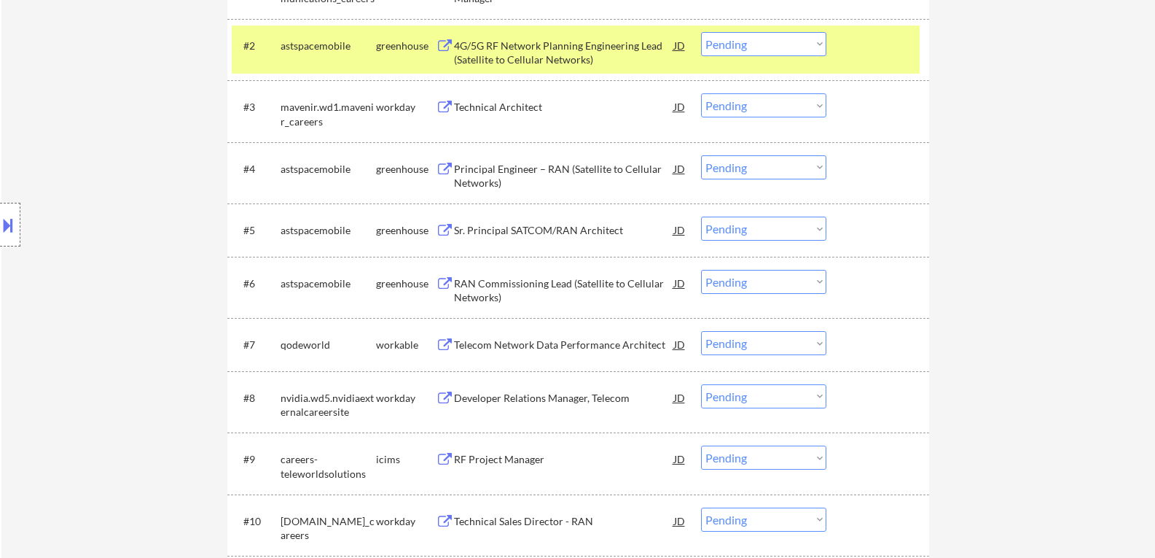
click at [447, 168] on button at bounding box center [445, 170] width 18 height 14
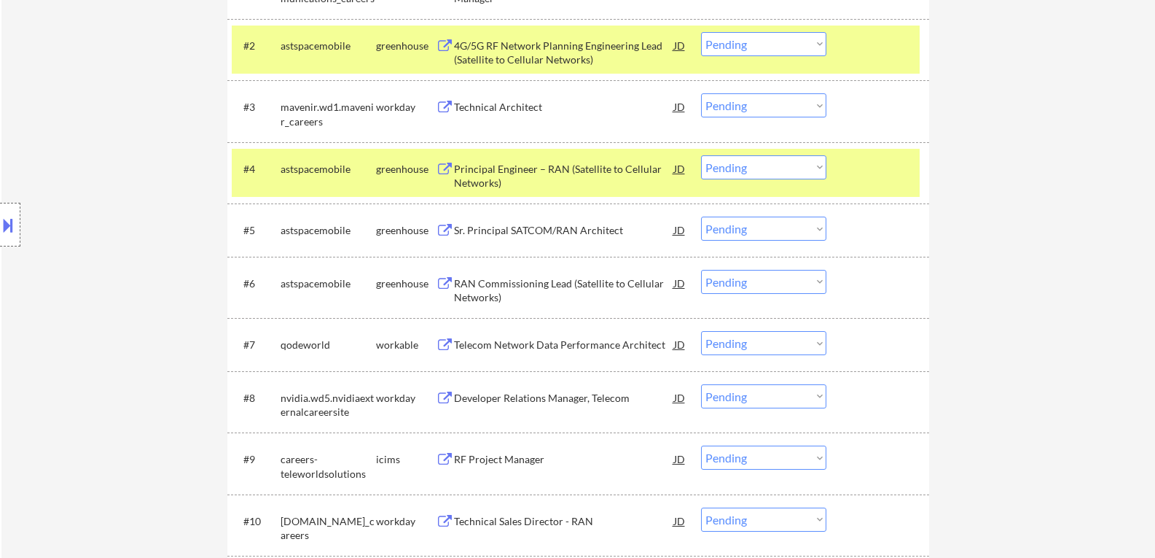
click at [888, 64] on div "#2 astspacemobile greenhouse 4G/5G RF Network Planning Engineering Lead (Satell…" at bounding box center [576, 50] width 688 height 48
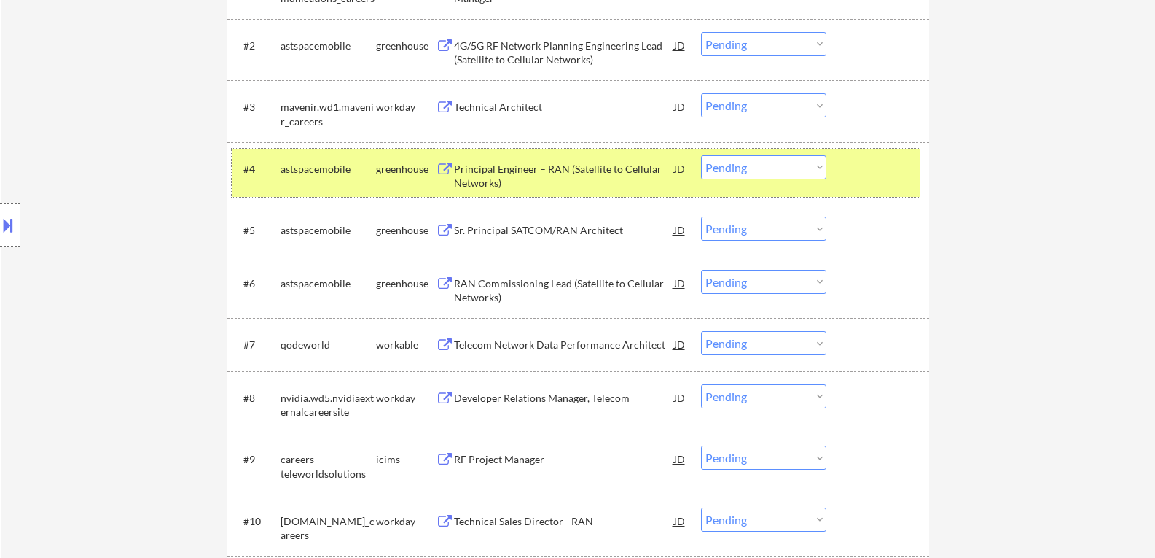
click at [884, 167] on div at bounding box center [880, 168] width 64 height 26
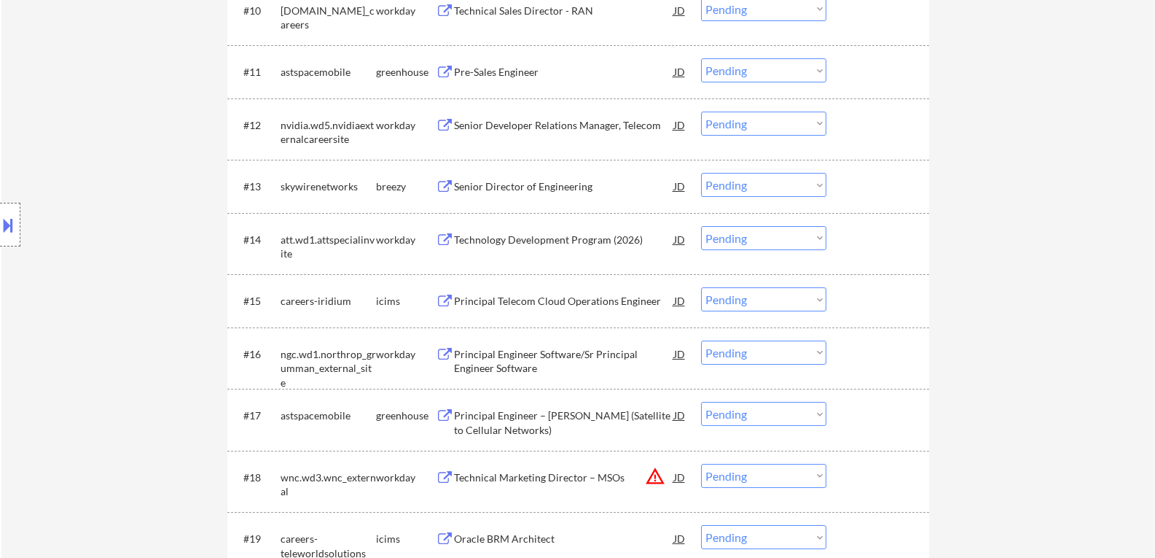
scroll to position [948, 0]
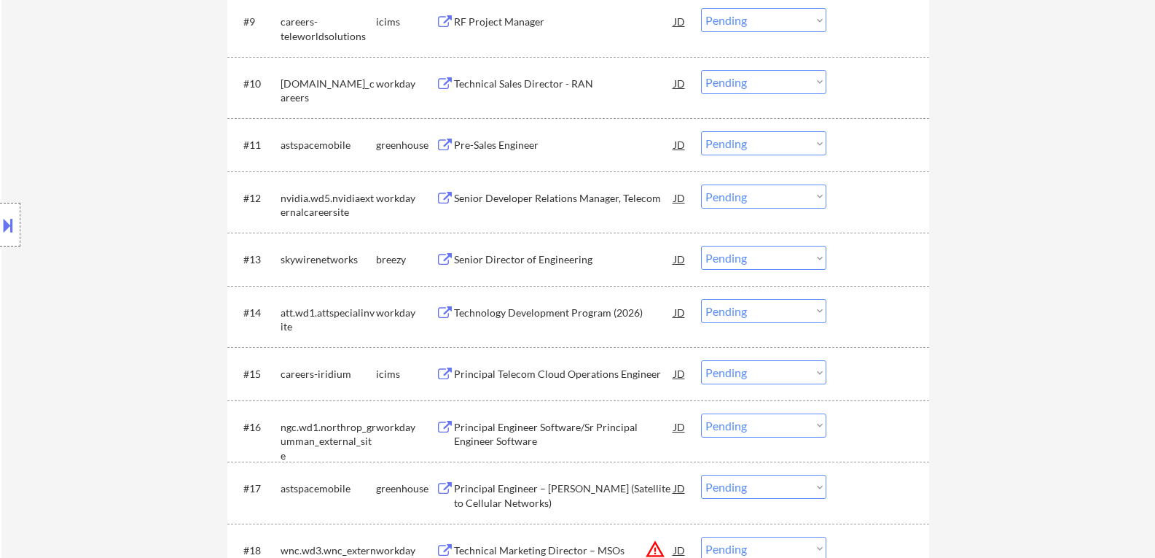
click at [446, 145] on button at bounding box center [445, 146] width 18 height 14
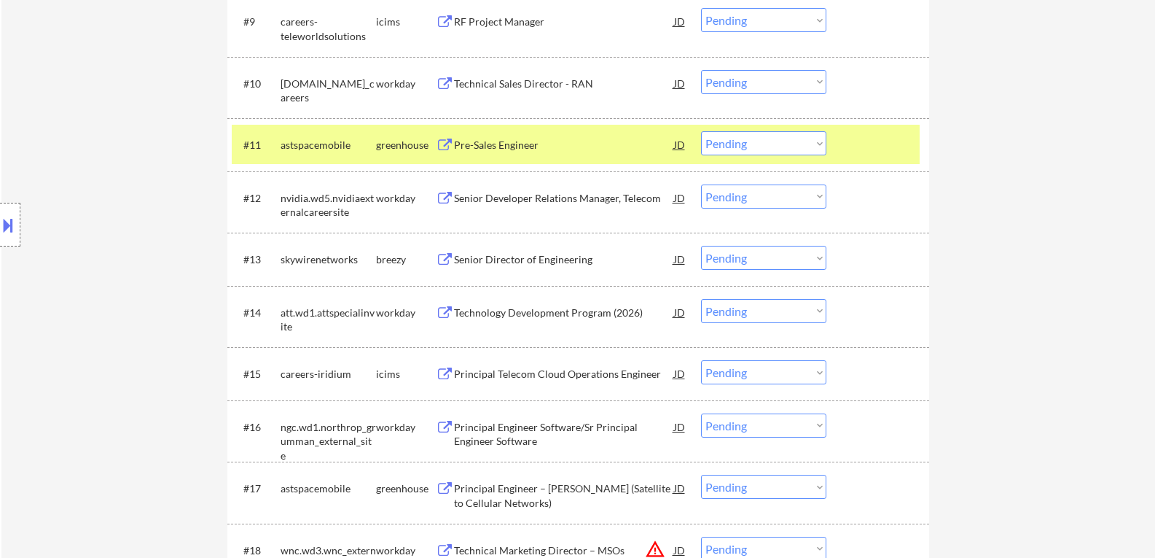
click at [819, 143] on select "Choose an option... Pending Applied Excluded (Questions) Excluded (Expired) Exc…" at bounding box center [763, 143] width 125 height 24
click at [815, 140] on select "Choose an option... Pending Applied Excluded (Questions) Excluded (Expired) Exc…" at bounding box center [763, 143] width 125 height 24
click at [701, 131] on select "Choose an option... Pending Applied Excluded (Questions) Excluded (Expired) Exc…" at bounding box center [763, 143] width 125 height 24
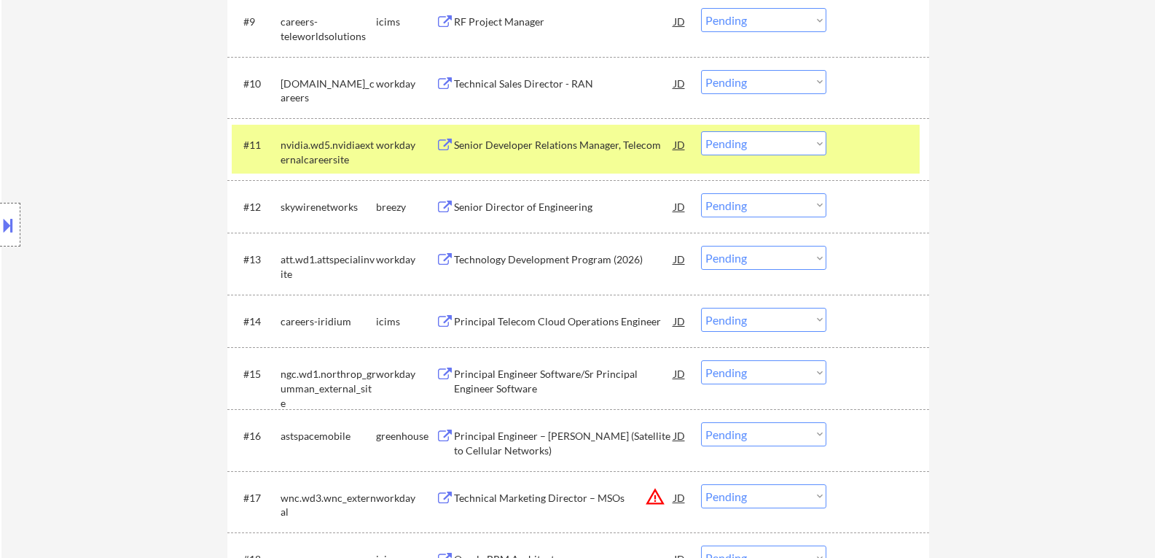
scroll to position [1021, 0]
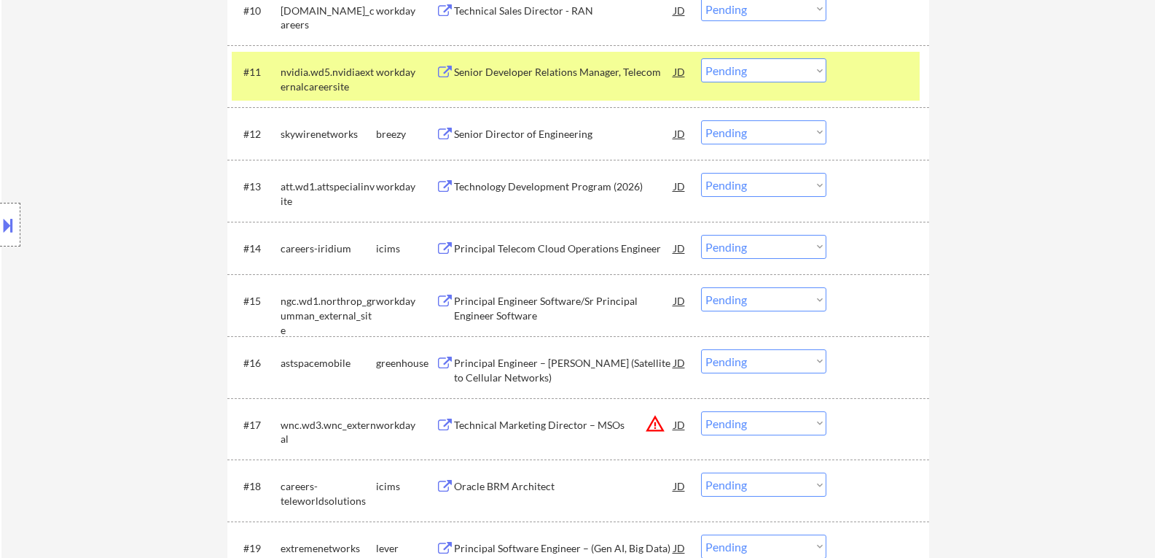
click at [872, 66] on div at bounding box center [880, 71] width 64 height 26
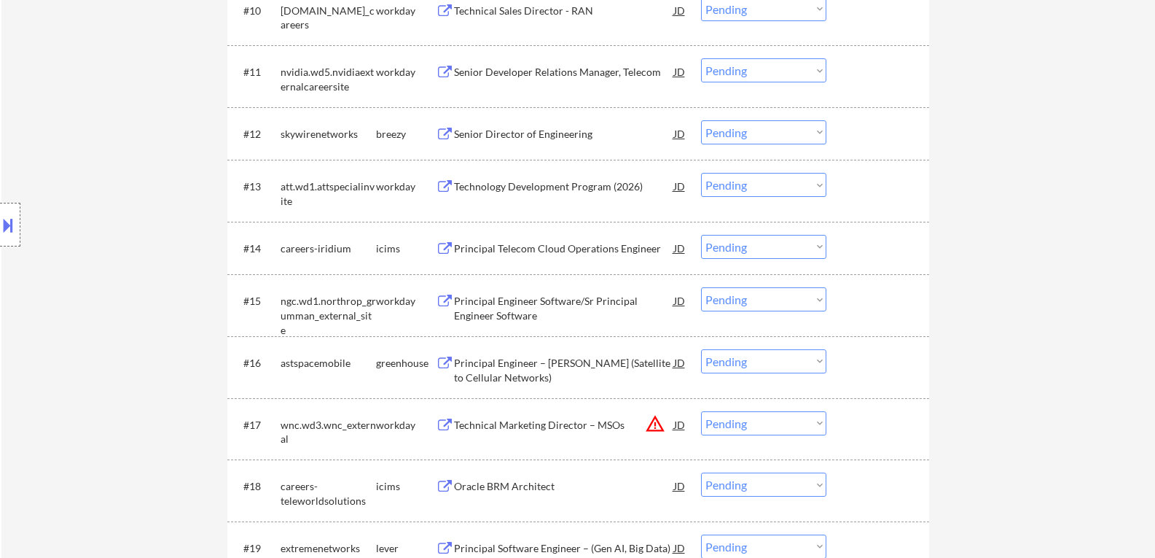
click at [443, 132] on button at bounding box center [445, 135] width 18 height 14
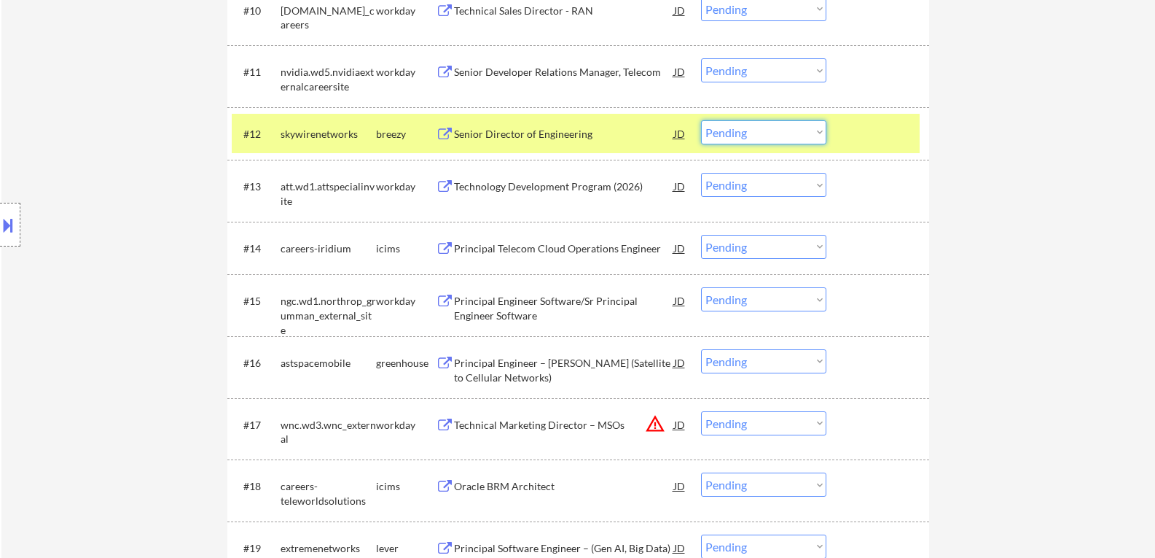
click at [821, 133] on select "Choose an option... Pending Applied Excluded (Questions) Excluded (Expired) Exc…" at bounding box center [763, 132] width 125 height 24
click at [819, 130] on select "Choose an option... Pending Applied Excluded (Questions) Excluded (Expired) Exc…" at bounding box center [763, 132] width 125 height 24
click at [701, 120] on select "Choose an option... Pending Applied Excluded (Questions) Excluded (Expired) Exc…" at bounding box center [763, 132] width 125 height 24
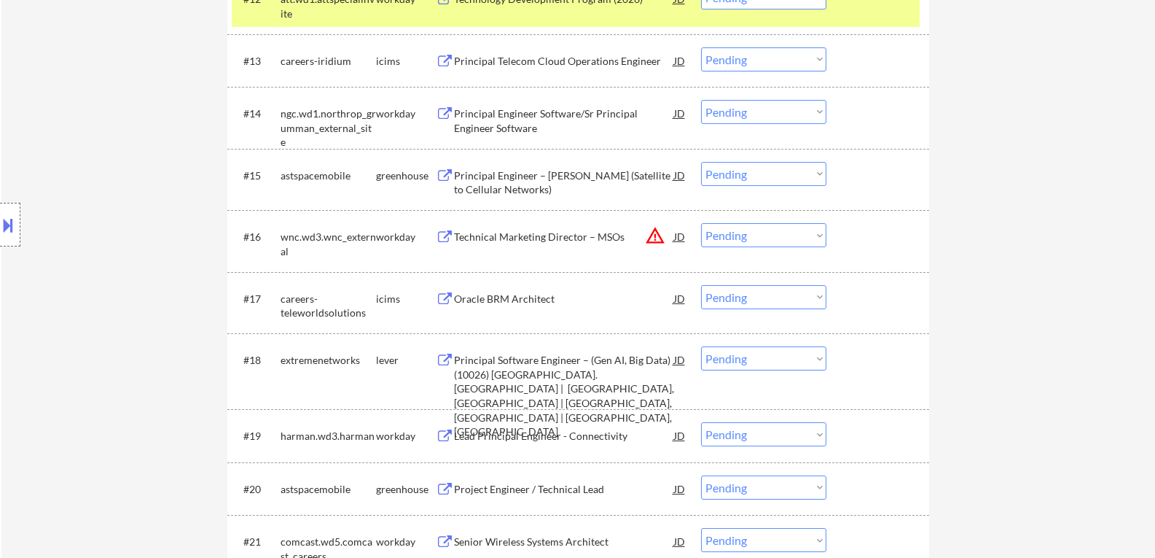
scroll to position [1166, 0]
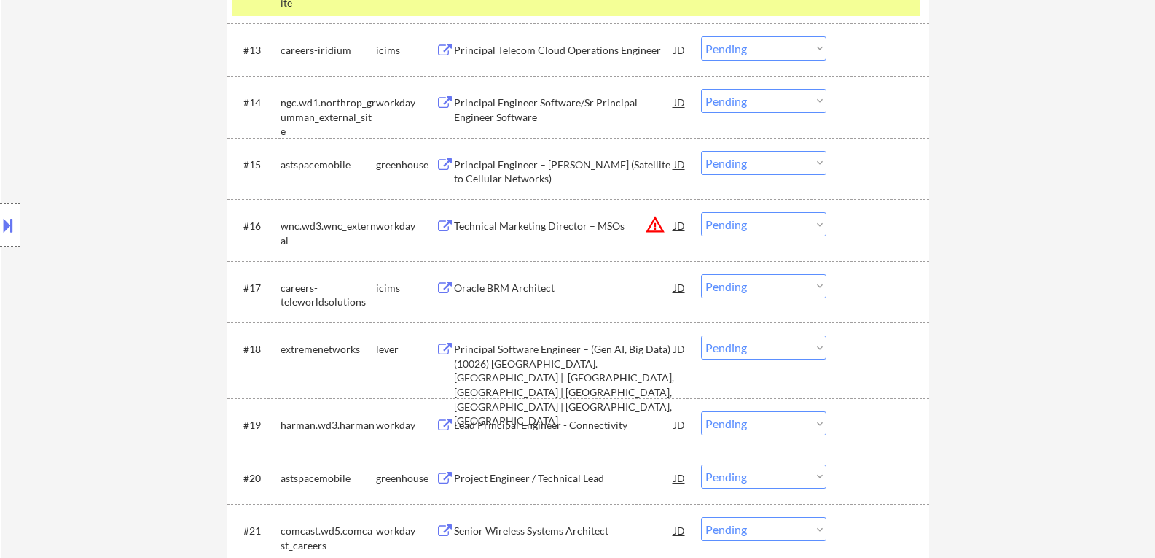
click at [442, 167] on button at bounding box center [445, 165] width 18 height 14
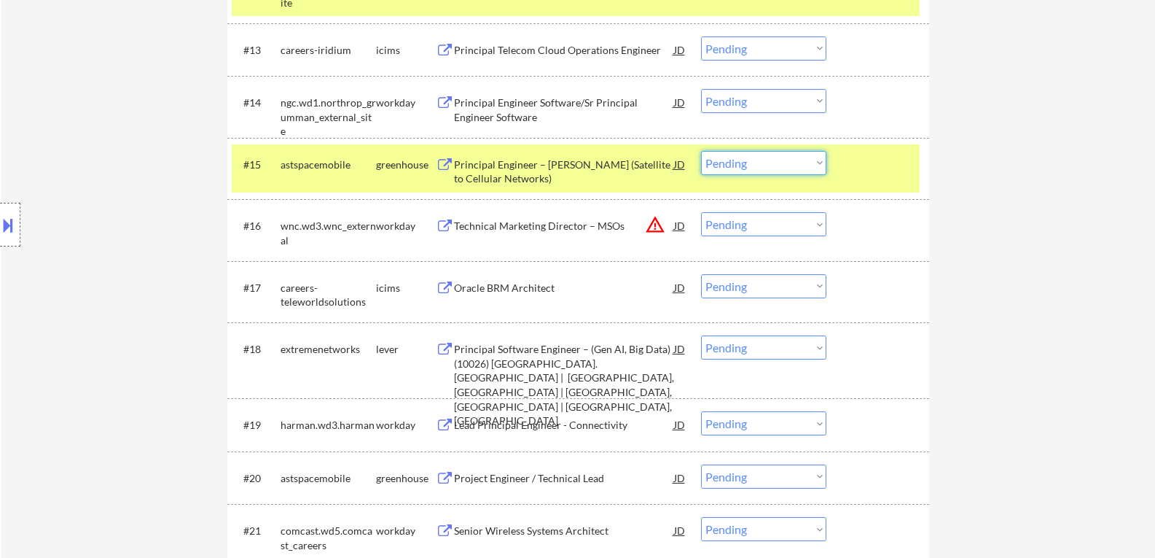
click at [817, 161] on select "Choose an option... Pending Applied Excluded (Questions) Excluded (Expired) Exc…" at bounding box center [763, 163] width 125 height 24
click at [701, 151] on select "Choose an option... Pending Applied Excluded (Questions) Excluded (Expired) Exc…" at bounding box center [763, 163] width 125 height 24
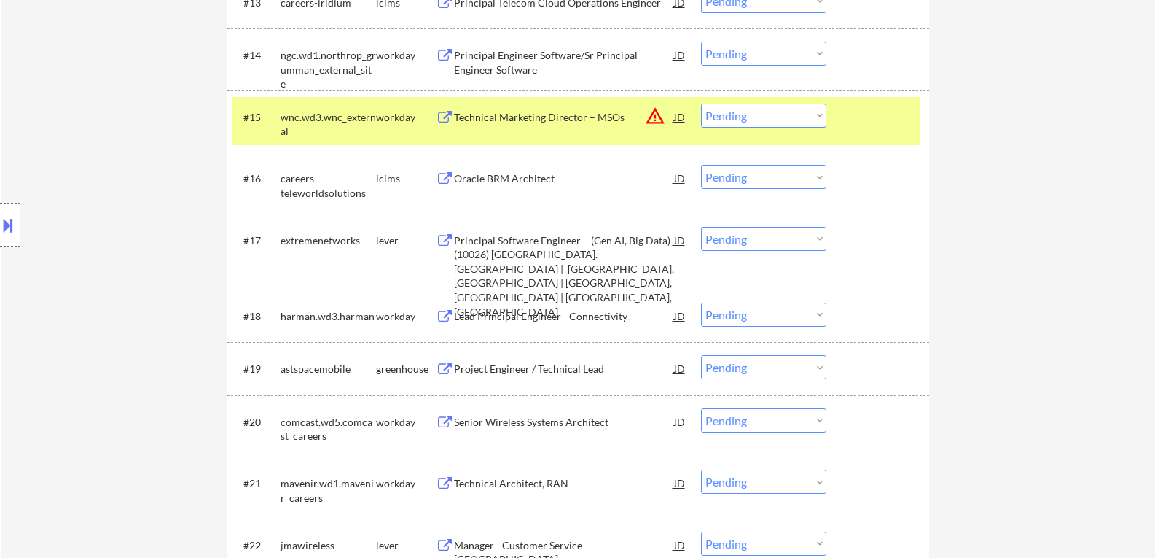
scroll to position [1239, 0]
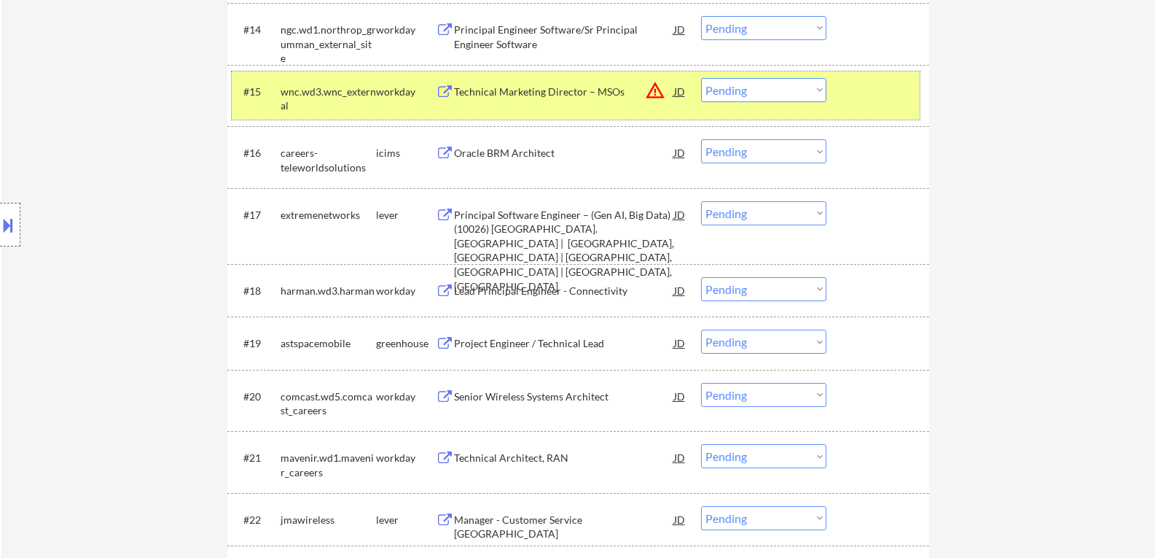
click at [841, 98] on div "#15 wnc.wd3.wnc_external workday Technical Marketing Director – MSOs JD warning…" at bounding box center [576, 95] width 688 height 48
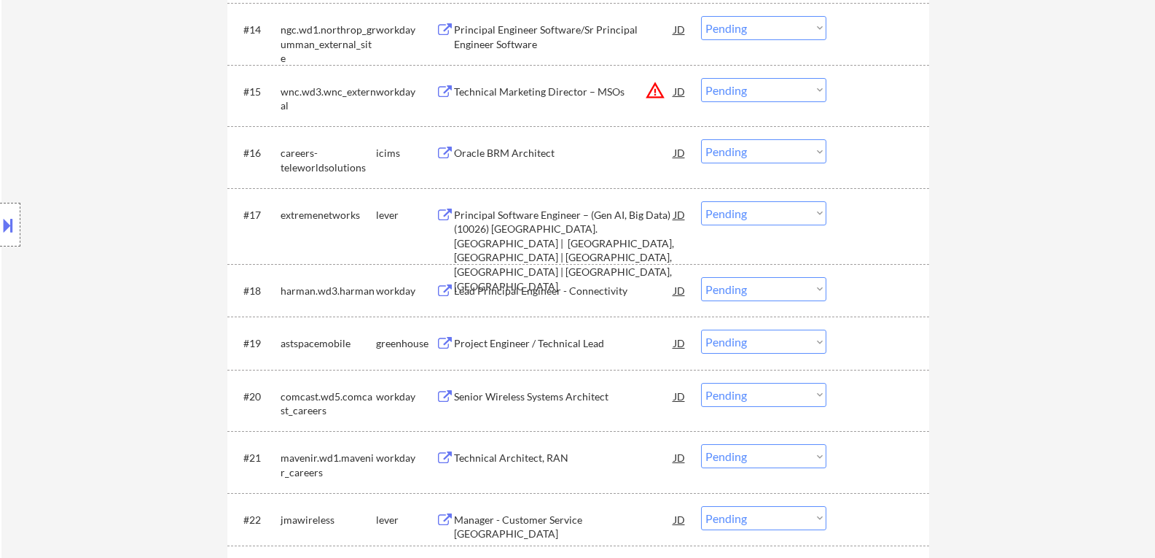
click at [442, 211] on button at bounding box center [445, 215] width 18 height 14
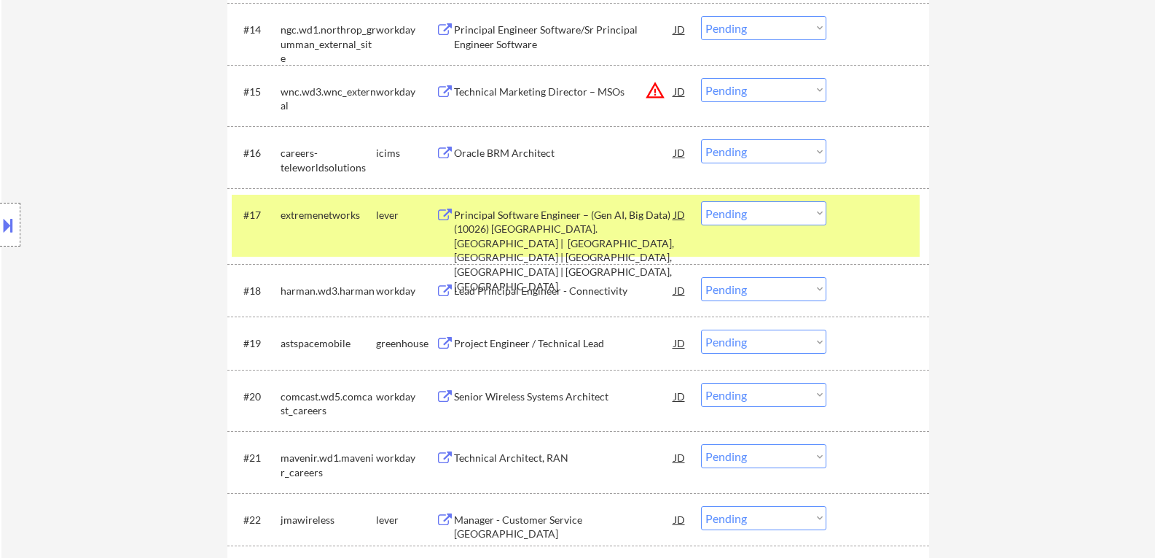
click at [822, 212] on select "Choose an option... Pending Applied Excluded (Questions) Excluded (Expired) Exc…" at bounding box center [763, 213] width 125 height 24
click at [701, 201] on select "Choose an option... Pending Applied Excluded (Questions) Excluded (Expired) Exc…" at bounding box center [763, 213] width 125 height 24
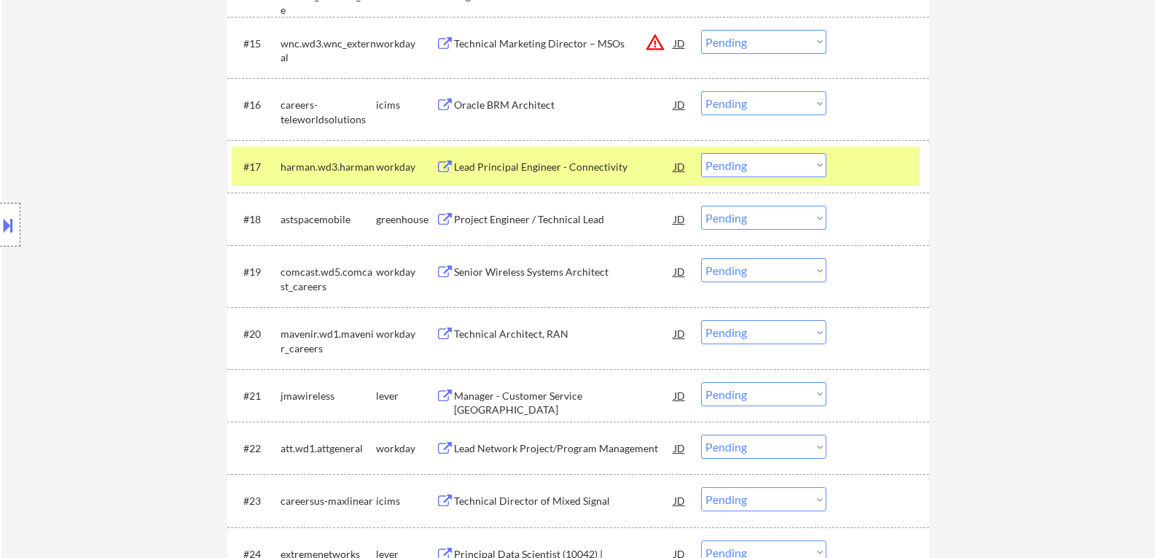
scroll to position [1312, 0]
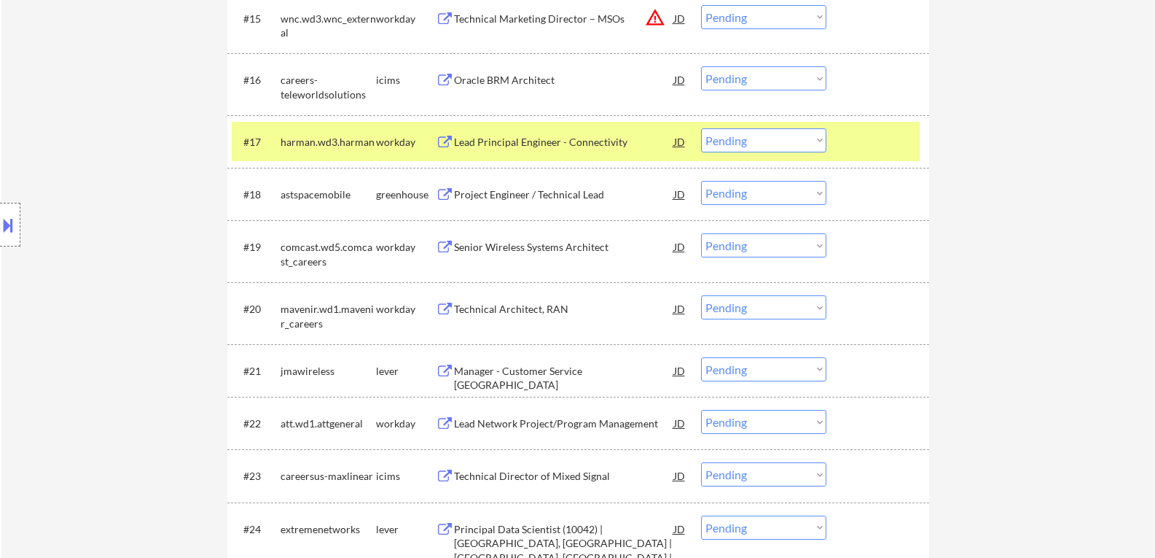
click at [899, 141] on div at bounding box center [880, 141] width 64 height 26
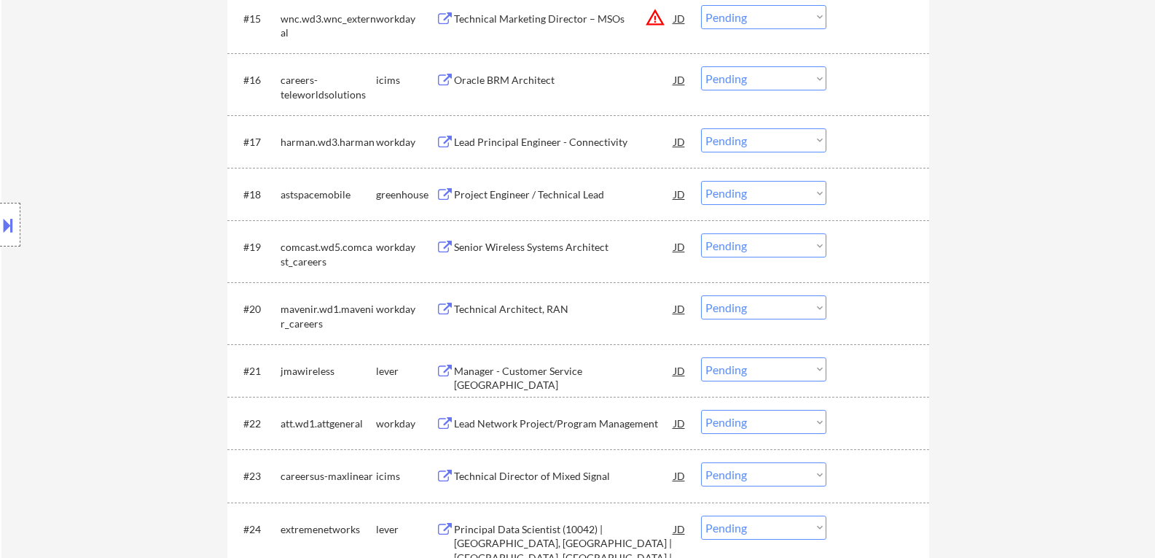
click at [445, 199] on button at bounding box center [445, 195] width 18 height 14
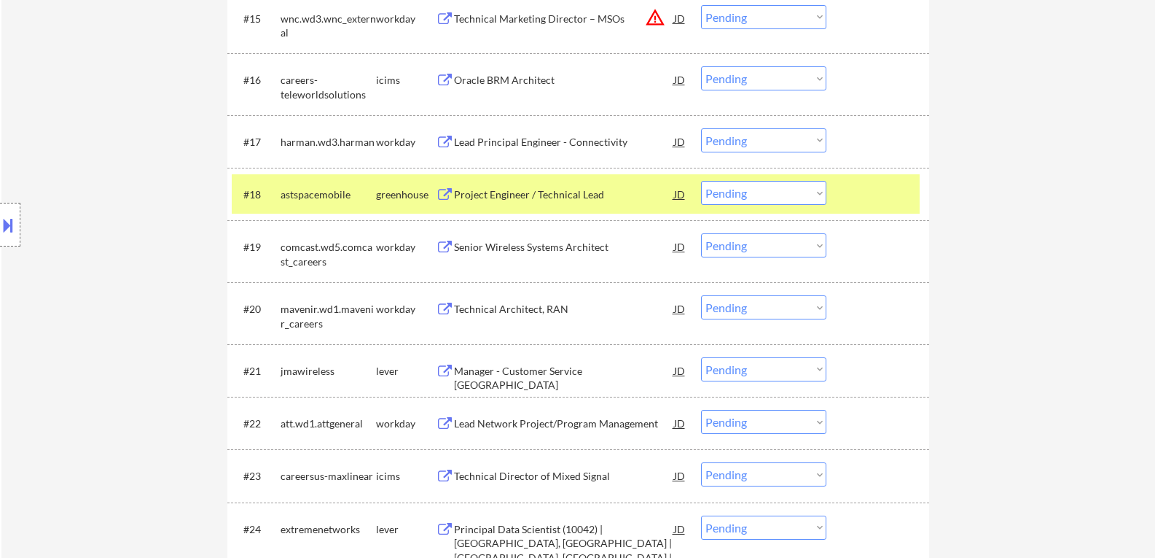
click at [816, 192] on select "Choose an option... Pending Applied Excluded (Questions) Excluded (Expired) Exc…" at bounding box center [763, 193] width 125 height 24
click at [701, 181] on select "Choose an option... Pending Applied Excluded (Questions) Excluded (Expired) Exc…" at bounding box center [763, 193] width 125 height 24
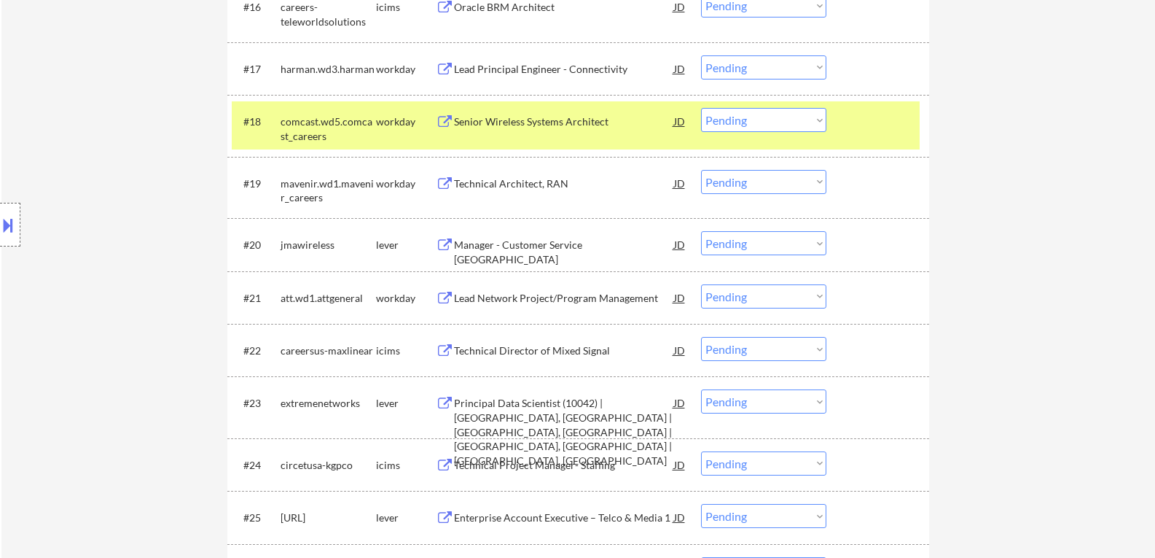
scroll to position [1458, 0]
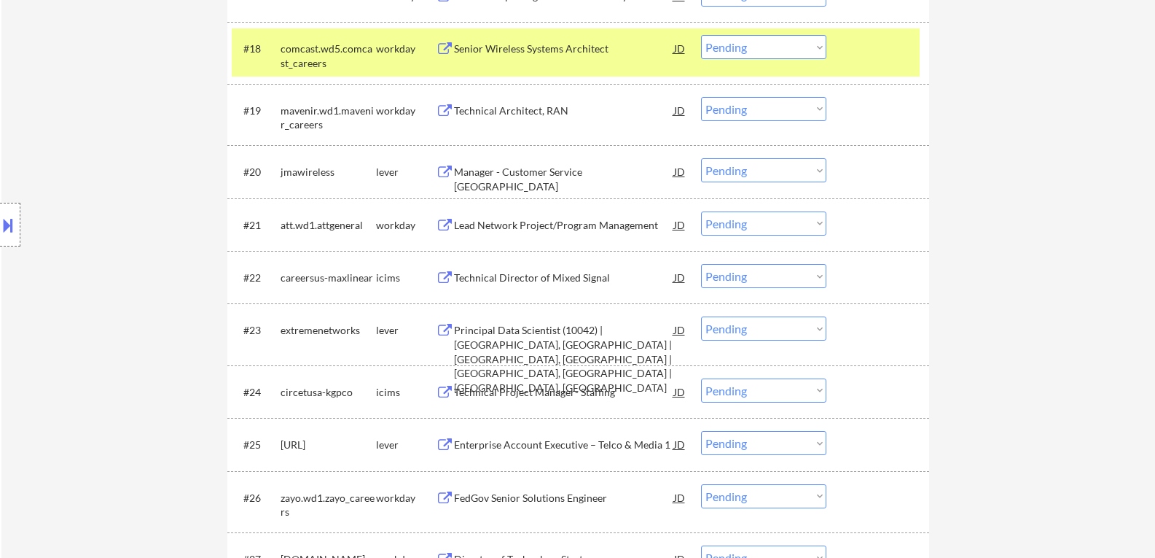
click at [851, 47] on div at bounding box center [880, 48] width 64 height 26
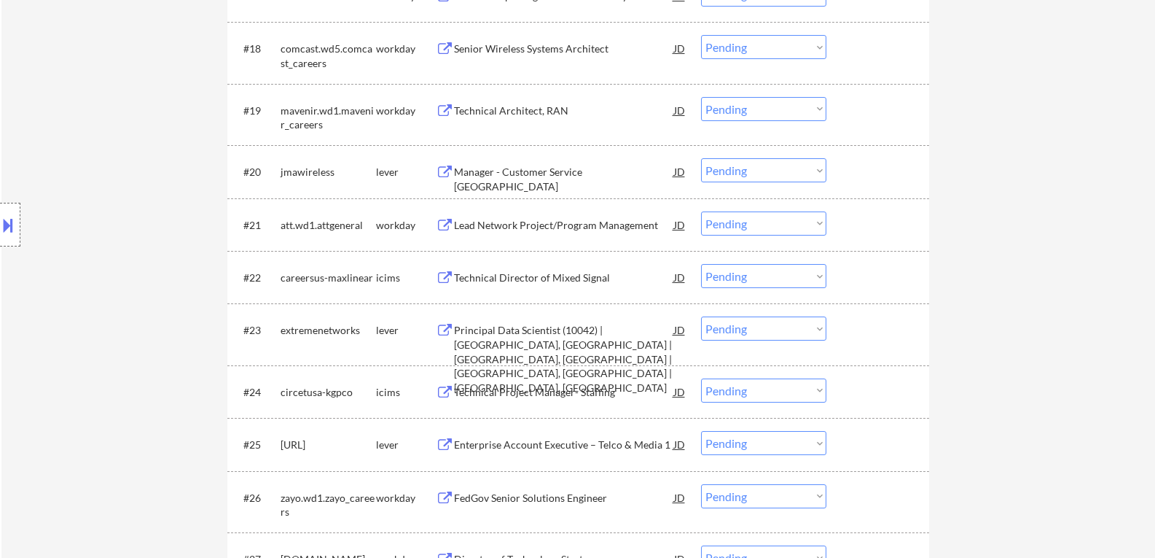
click at [446, 172] on button at bounding box center [445, 172] width 18 height 14
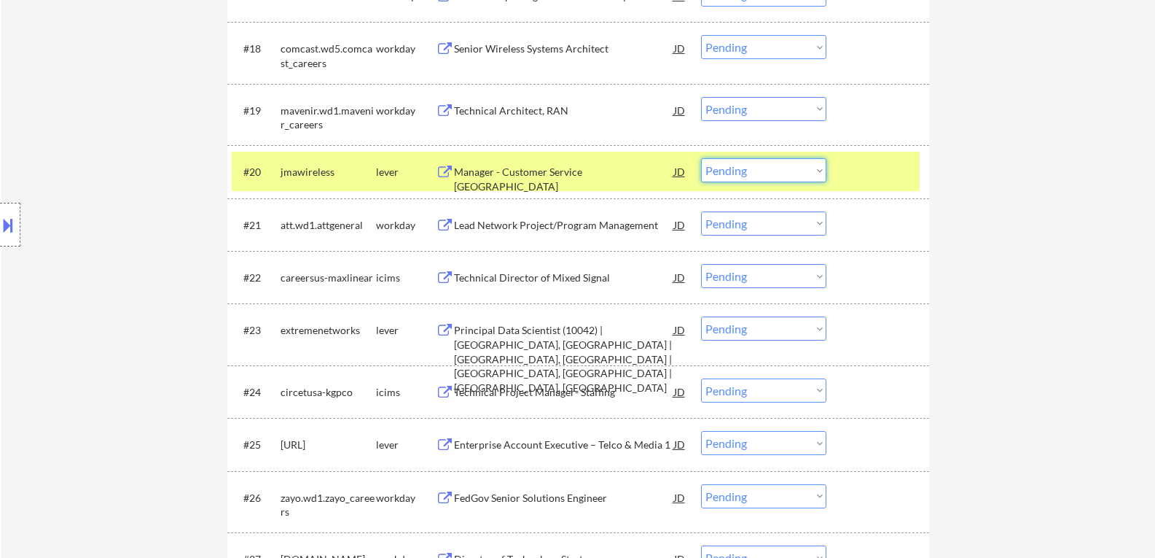
click at [819, 171] on select "Choose an option... Pending Applied Excluded (Questions) Excluded (Expired) Exc…" at bounding box center [763, 170] width 125 height 24
click at [701, 158] on select "Choose an option... Pending Applied Excluded (Questions) Excluded (Expired) Exc…" at bounding box center [763, 170] width 125 height 24
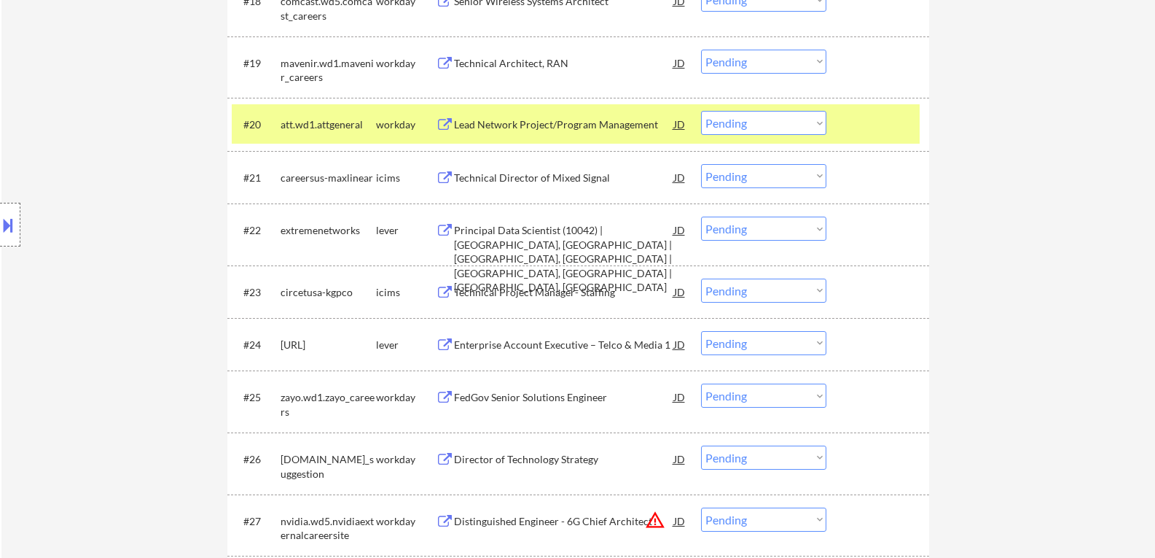
scroll to position [1531, 0]
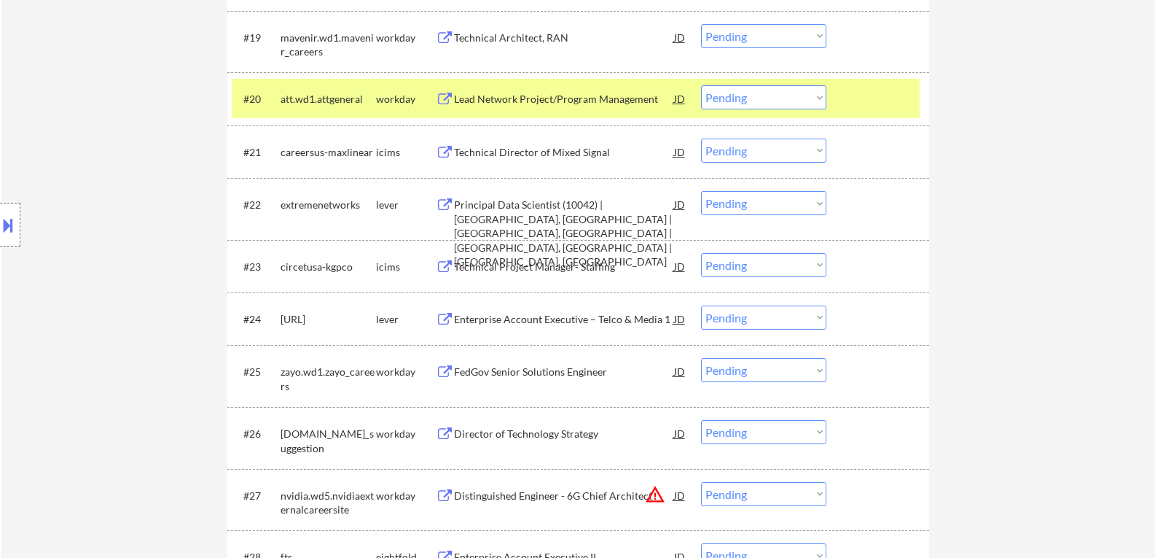
click at [886, 98] on div at bounding box center [880, 98] width 64 height 26
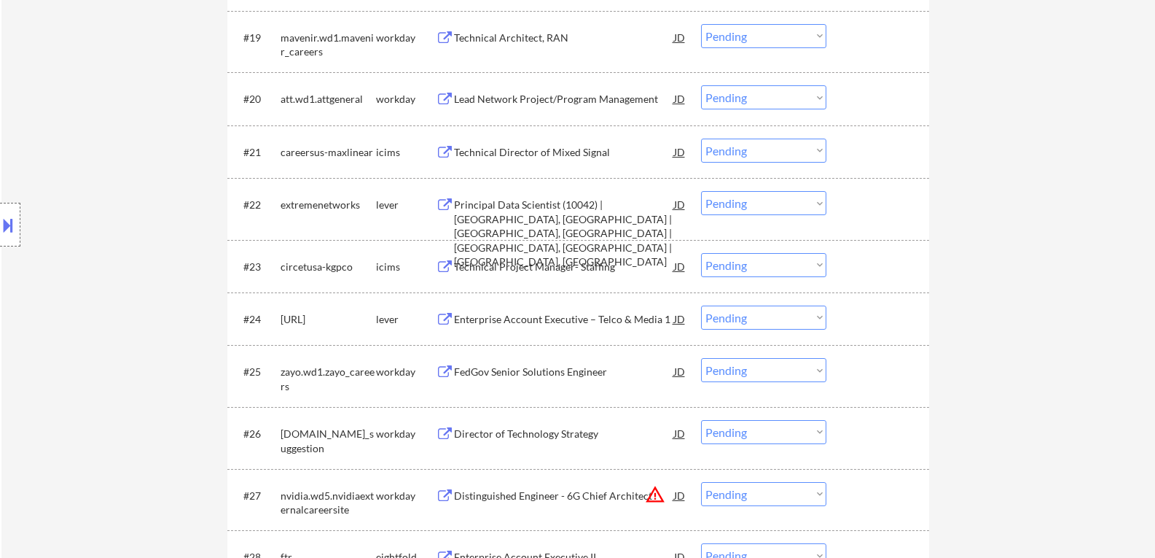
click at [444, 205] on button at bounding box center [445, 205] width 18 height 14
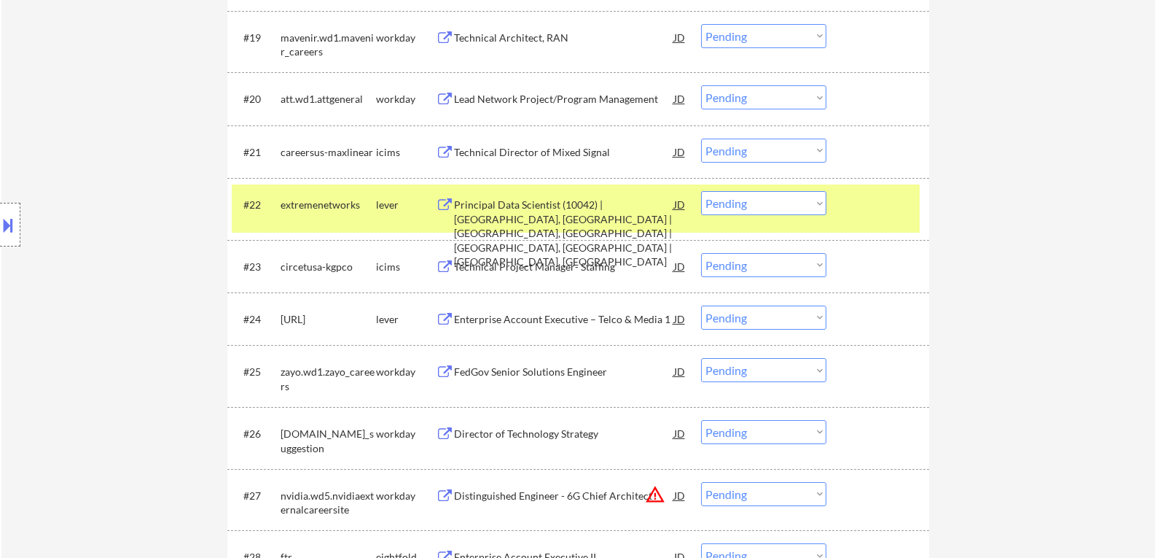
click at [821, 203] on select "Choose an option... Pending Applied Excluded (Questions) Excluded (Expired) Exc…" at bounding box center [763, 203] width 125 height 24
click at [701, 191] on select "Choose an option... Pending Applied Excluded (Questions) Excluded (Expired) Exc…" at bounding box center [763, 203] width 125 height 24
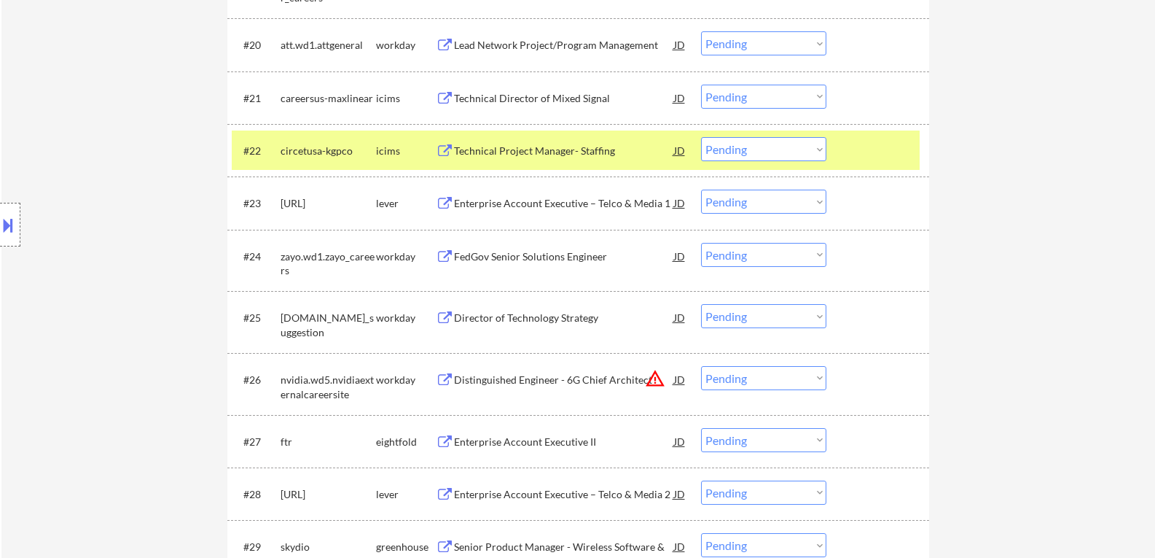
scroll to position [1604, 0]
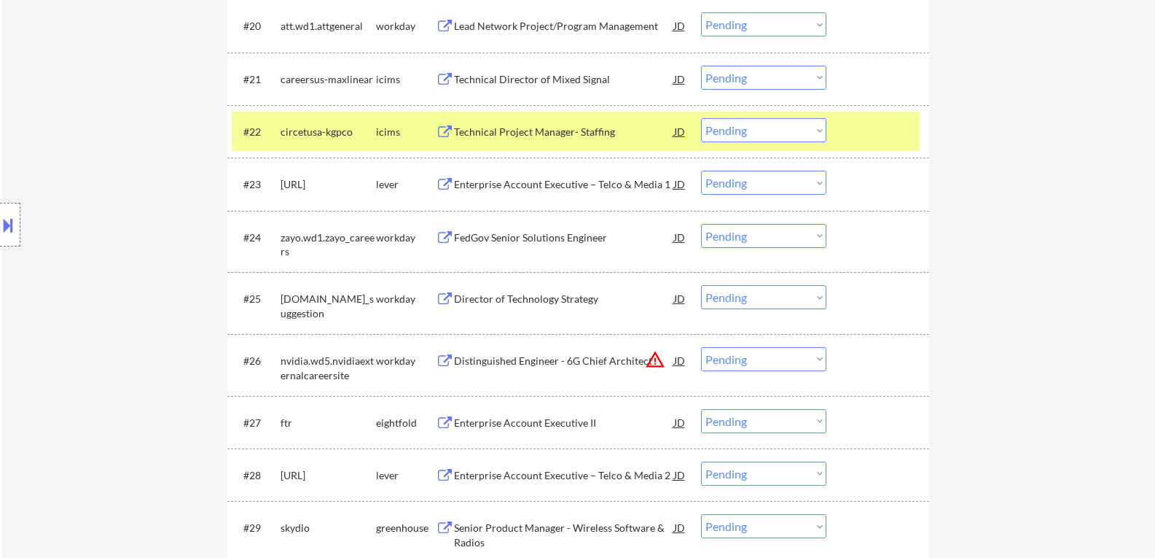
click at [878, 132] on div at bounding box center [880, 131] width 64 height 26
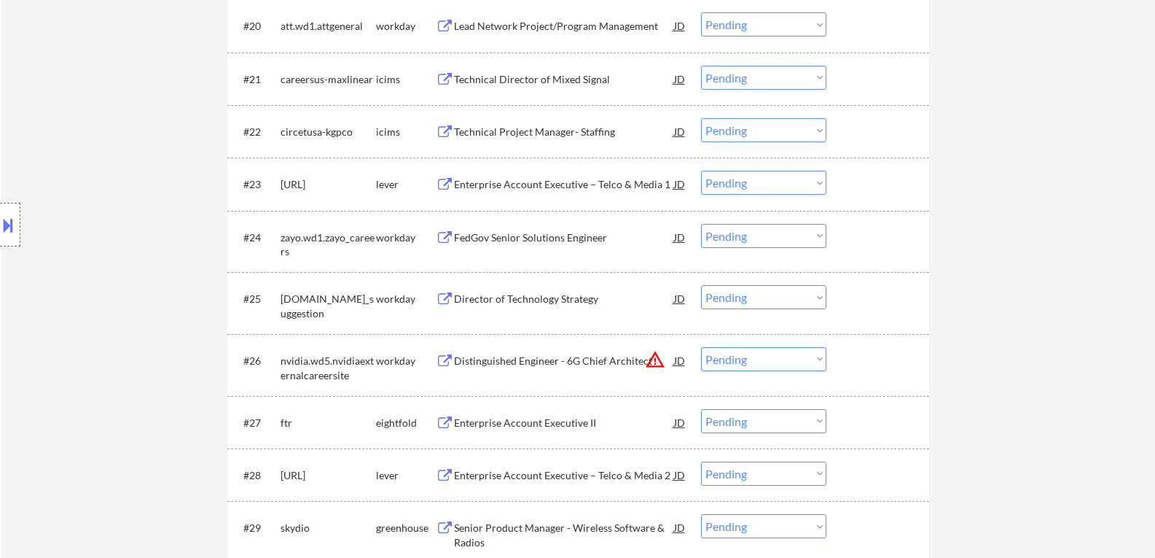
click at [444, 184] on button at bounding box center [445, 185] width 18 height 14
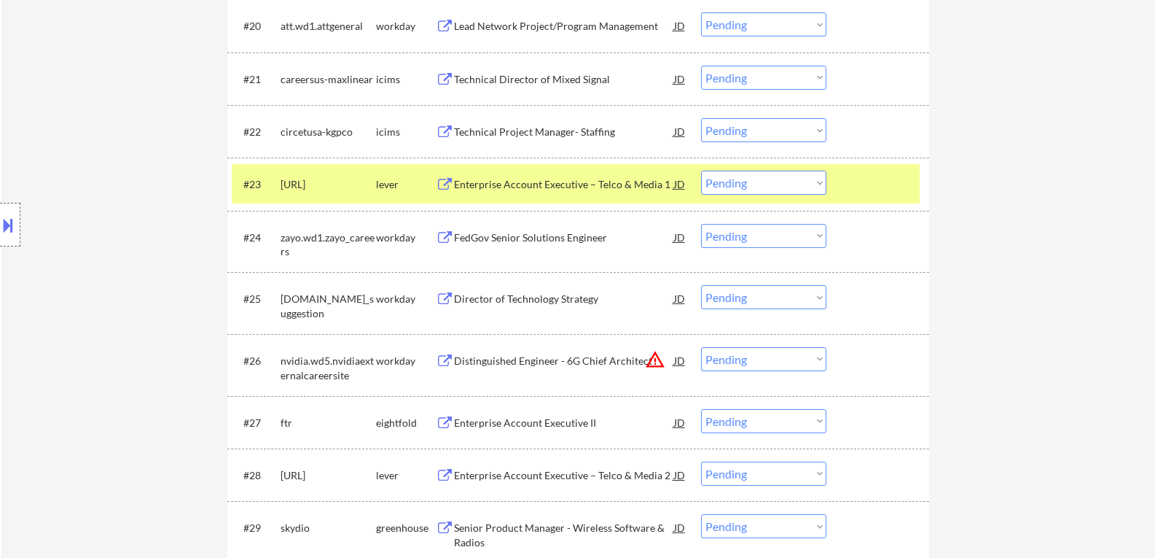
click at [822, 182] on select "Choose an option... Pending Applied Excluded (Questions) Excluded (Expired) Exc…" at bounding box center [763, 183] width 125 height 24
click at [816, 181] on select "Choose an option... Pending Applied Excluded (Questions) Excluded (Expired) Exc…" at bounding box center [763, 183] width 125 height 24
click at [701, 171] on select "Choose an option... Pending Applied Excluded (Questions) Excluded (Expired) Exc…" at bounding box center [763, 183] width 125 height 24
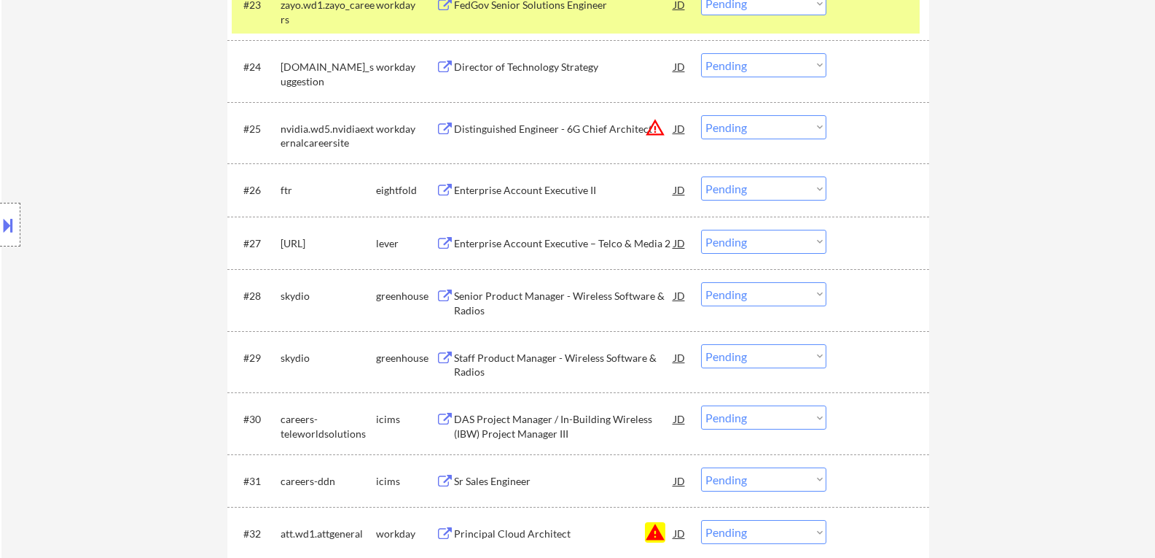
scroll to position [1677, 0]
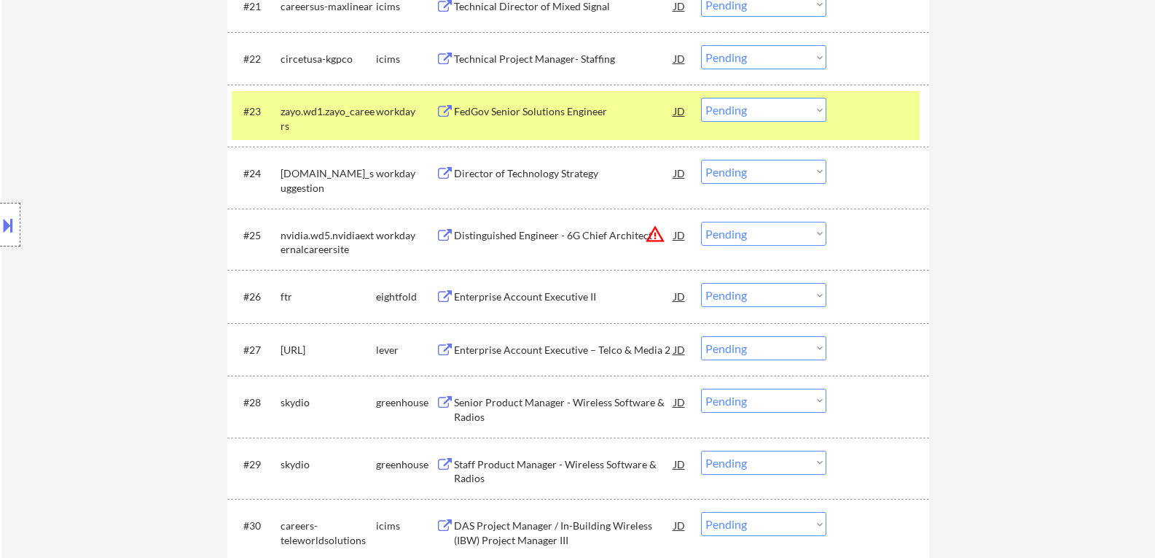
click at [874, 117] on div at bounding box center [880, 111] width 64 height 26
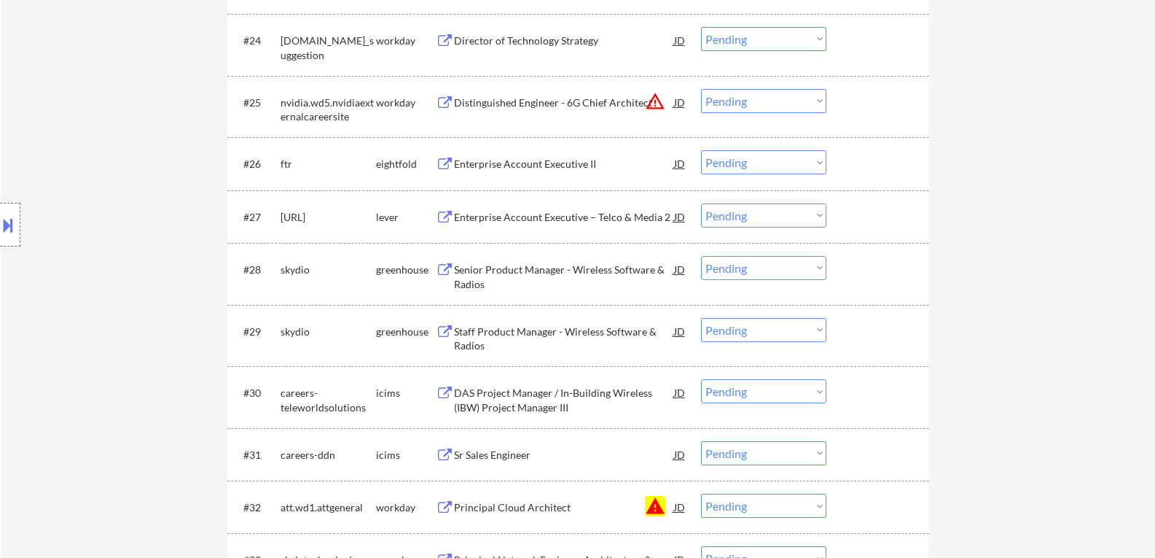
scroll to position [1822, 0]
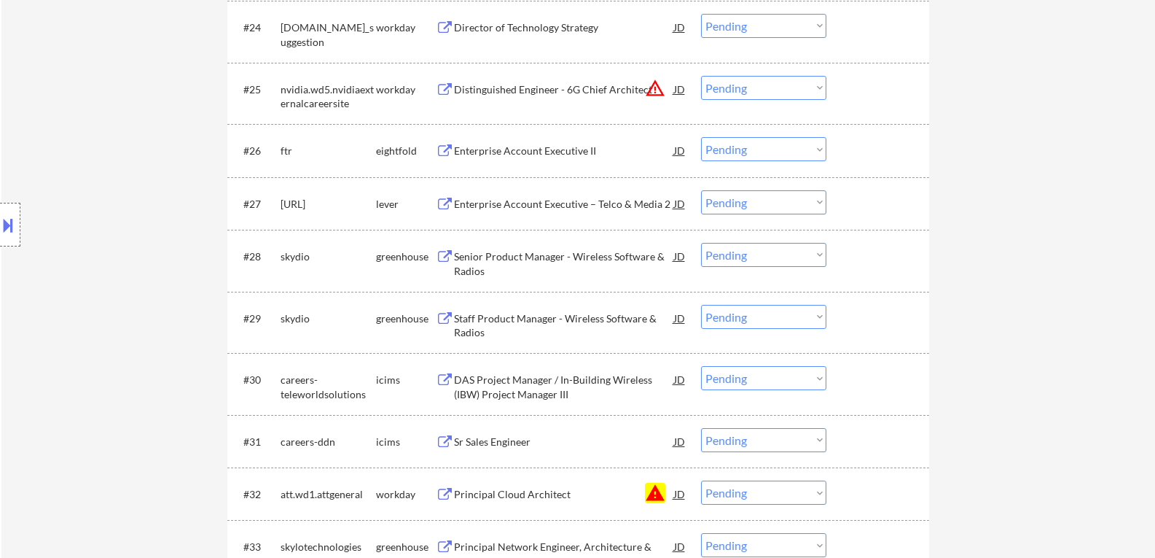
click at [443, 204] on button at bounding box center [445, 205] width 18 height 14
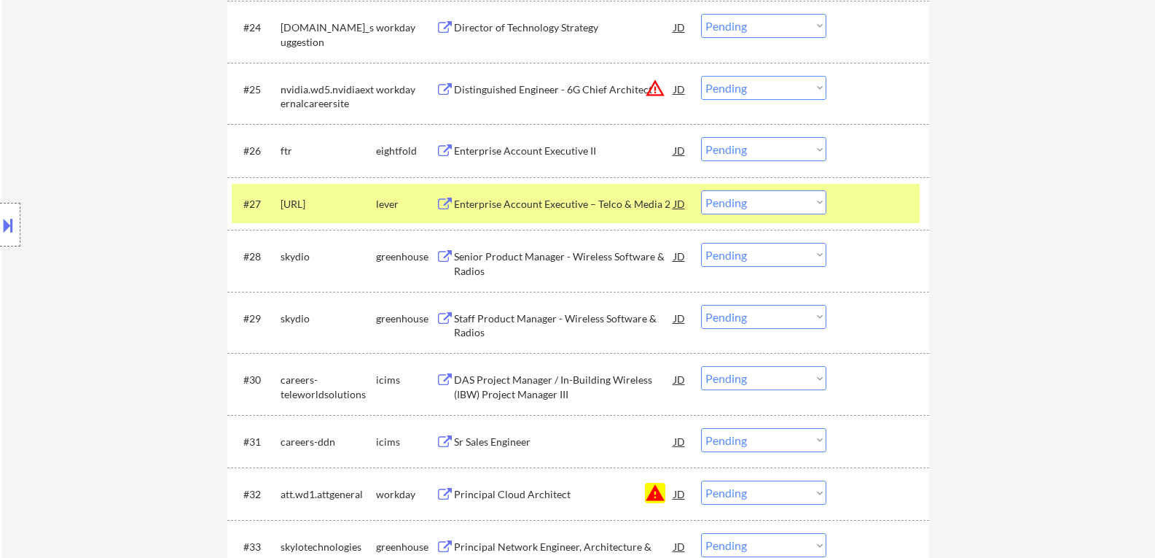
click at [819, 203] on select "Choose an option... Pending Applied Excluded (Questions) Excluded (Expired) Exc…" at bounding box center [763, 202] width 125 height 24
click at [701, 190] on select "Choose an option... Pending Applied Excluded (Questions) Excluded (Expired) Exc…" at bounding box center [763, 202] width 125 height 24
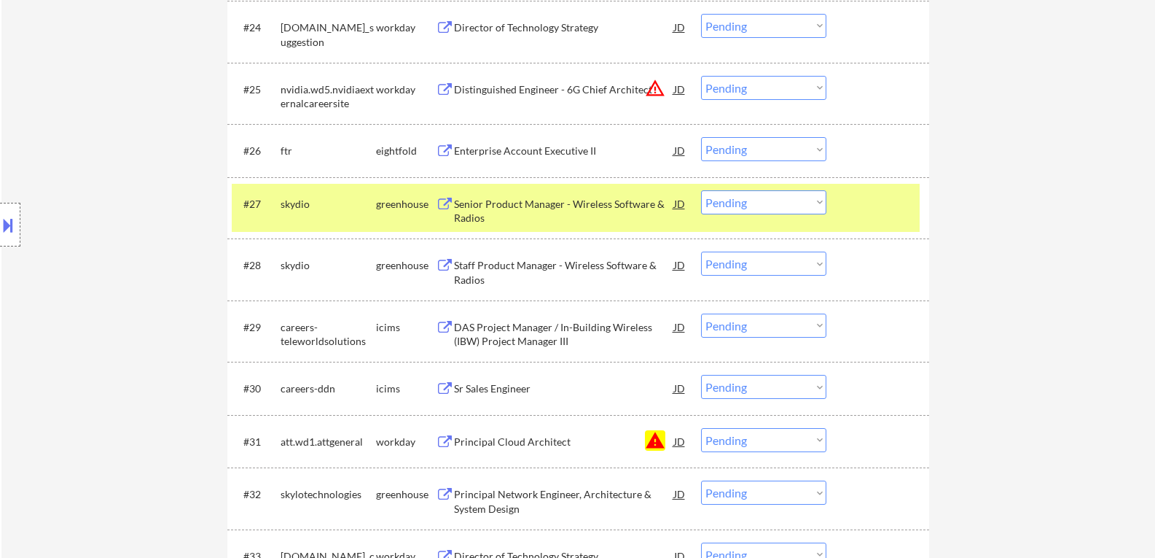
click at [445, 203] on button at bounding box center [445, 205] width 18 height 14
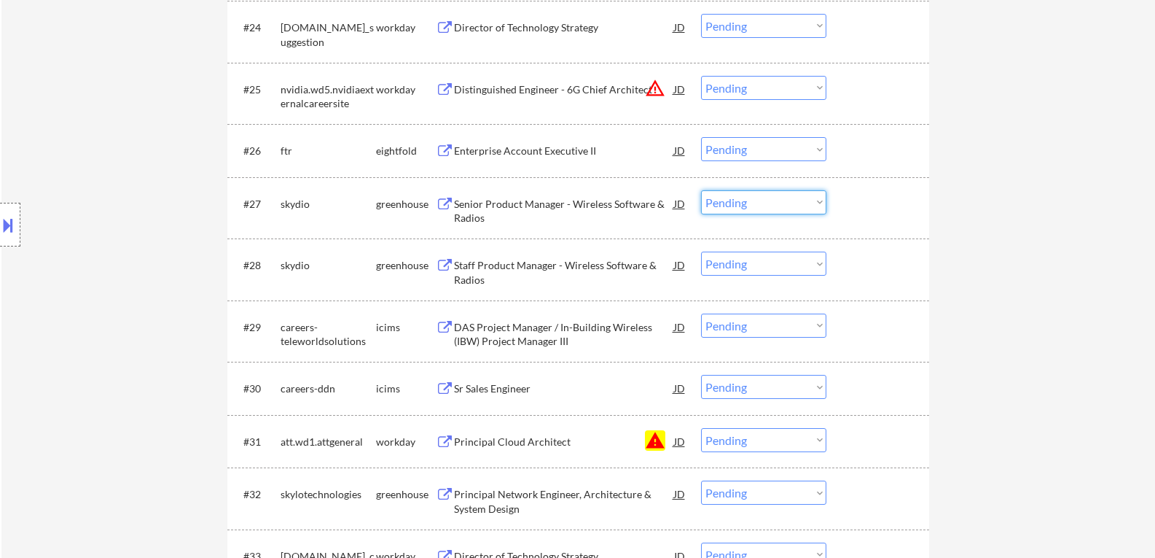
click at [816, 200] on select "Choose an option... Pending Applied Excluded (Questions) Excluded (Expired) Exc…" at bounding box center [763, 202] width 125 height 24
click at [701, 190] on select "Choose an option... Pending Applied Excluded (Questions) Excluded (Expired) Exc…" at bounding box center [763, 202] width 125 height 24
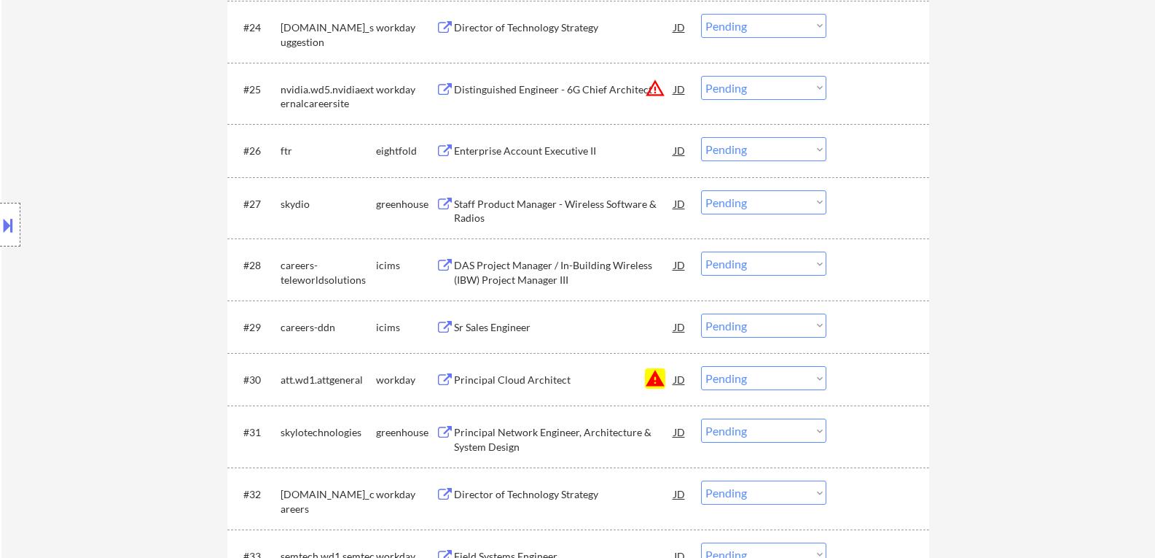
scroll to position [1895, 0]
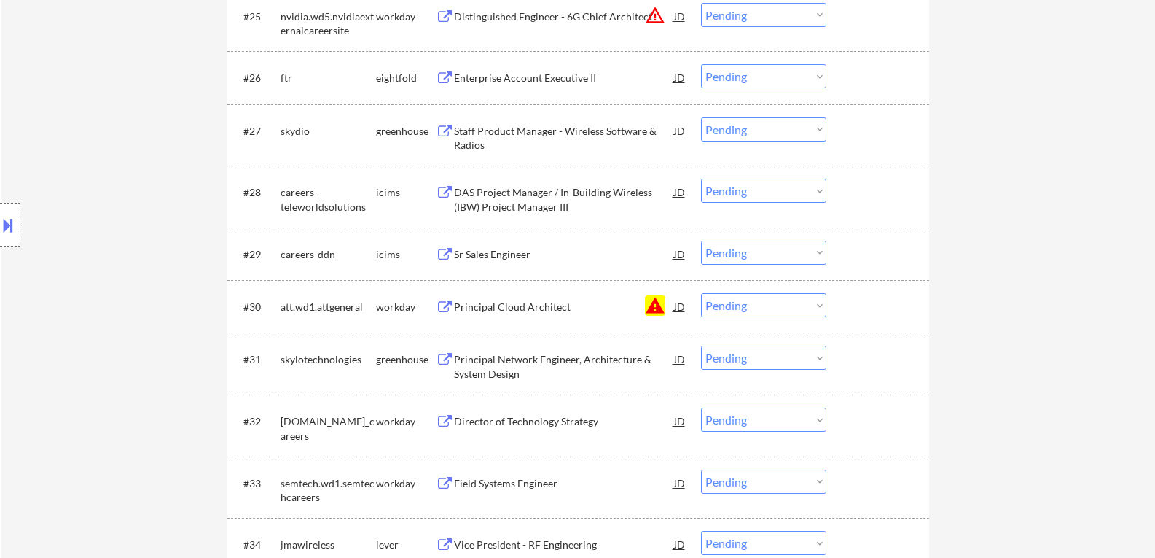
click at [445, 130] on button at bounding box center [445, 132] width 18 height 14
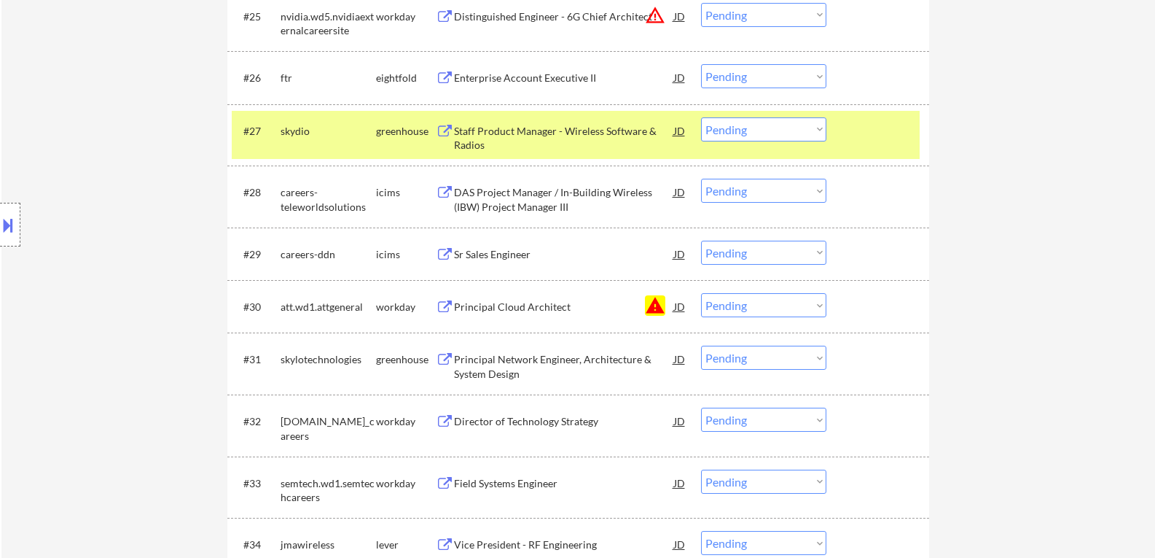
click at [819, 305] on select "Choose an option... Pending Applied Excluded (Questions) Excluded (Expired) Exc…" at bounding box center [763, 305] width 125 height 24
click at [701, 293] on select "Choose an option... Pending Applied Excluded (Questions) Excluded (Expired) Exc…" at bounding box center [763, 305] width 125 height 24
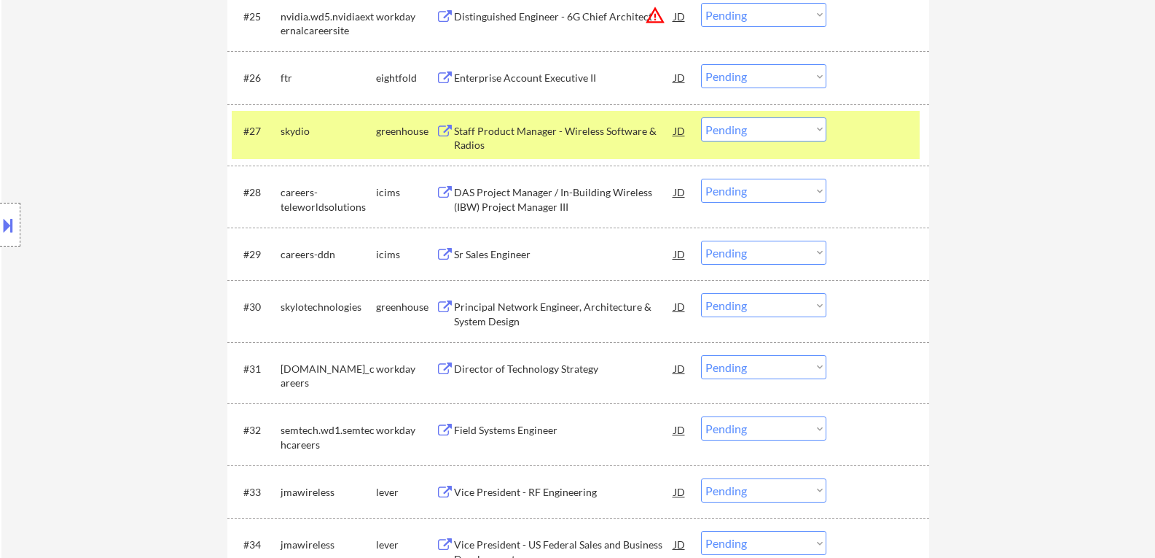
click at [819, 129] on select "Choose an option... Pending Applied Excluded (Questions) Excluded (Expired) Exc…" at bounding box center [763, 129] width 125 height 24
click at [701, 117] on select "Choose an option... Pending Applied Excluded (Questions) Excluded (Expired) Exc…" at bounding box center [763, 129] width 125 height 24
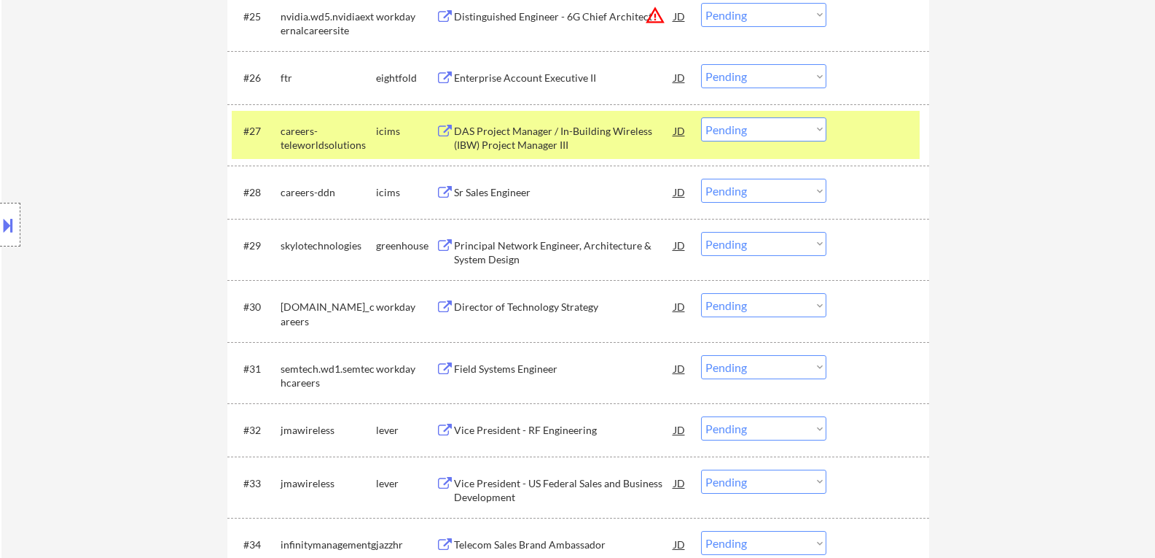
click at [853, 140] on div at bounding box center [880, 130] width 64 height 26
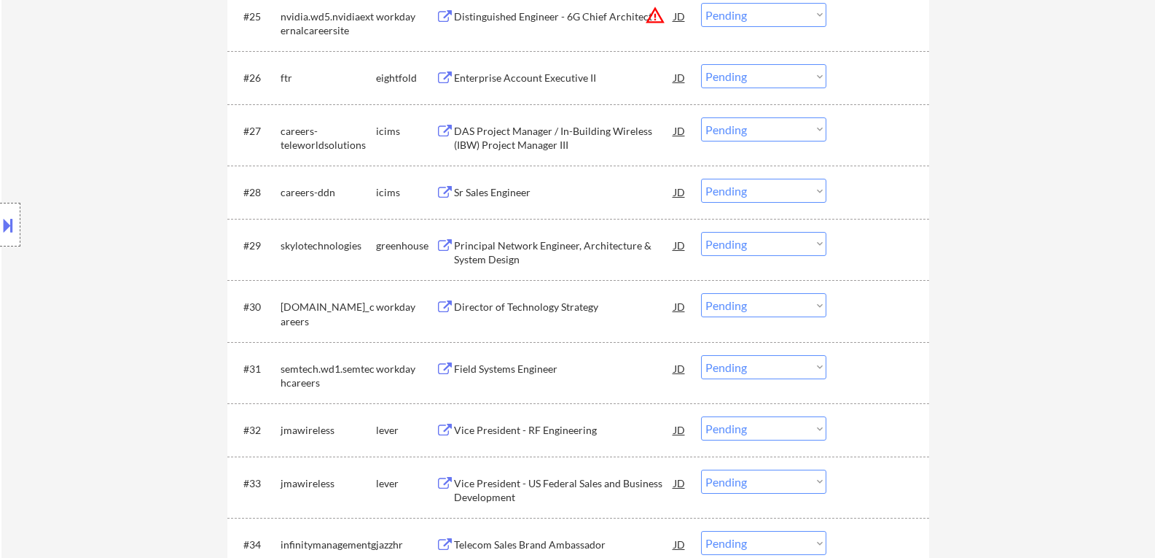
click at [447, 241] on button at bounding box center [445, 246] width 18 height 14
